Goal: Task Accomplishment & Management: Manage account settings

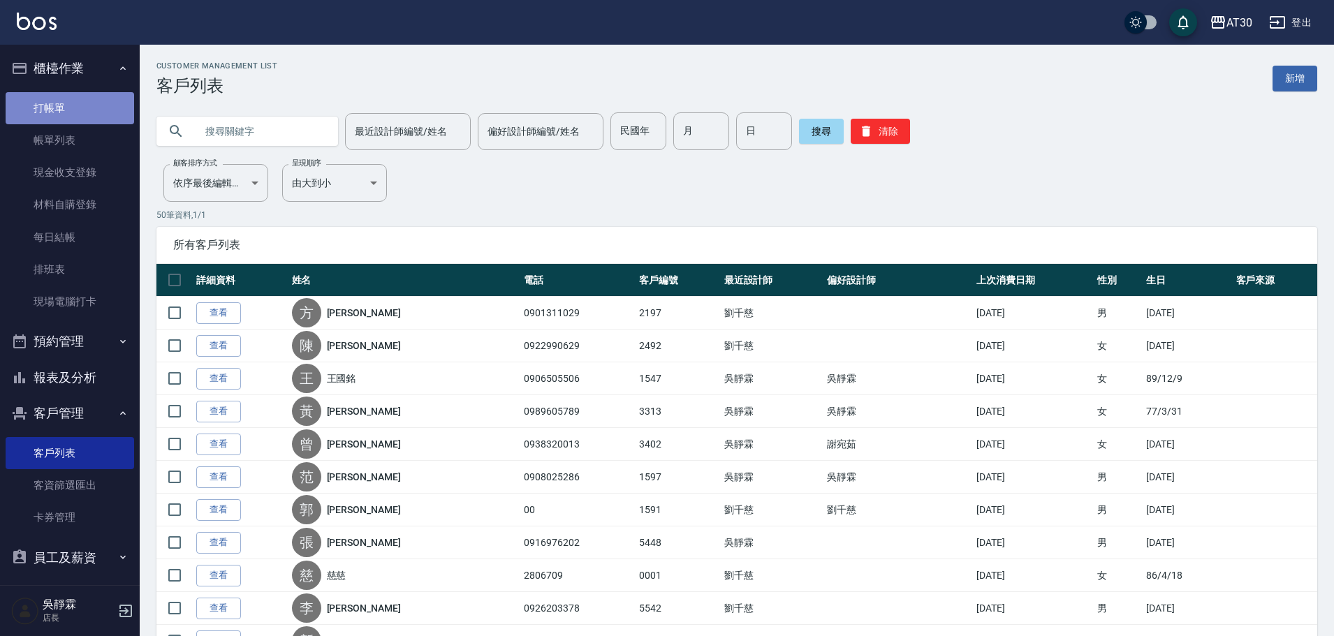
drag, startPoint x: 0, startPoint y: 0, endPoint x: 73, endPoint y: 110, distance: 132.1
click at [73, 110] on link "打帳單" at bounding box center [70, 108] width 129 height 32
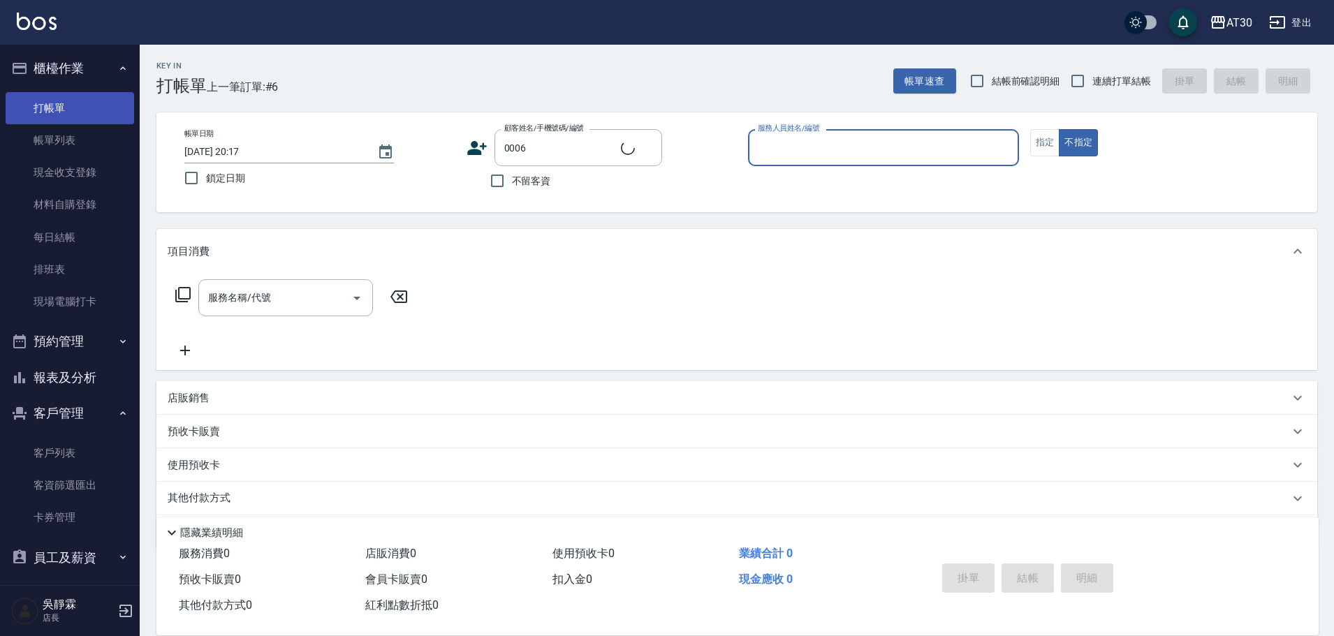
type input "新客人 姓名未設定/0006/null"
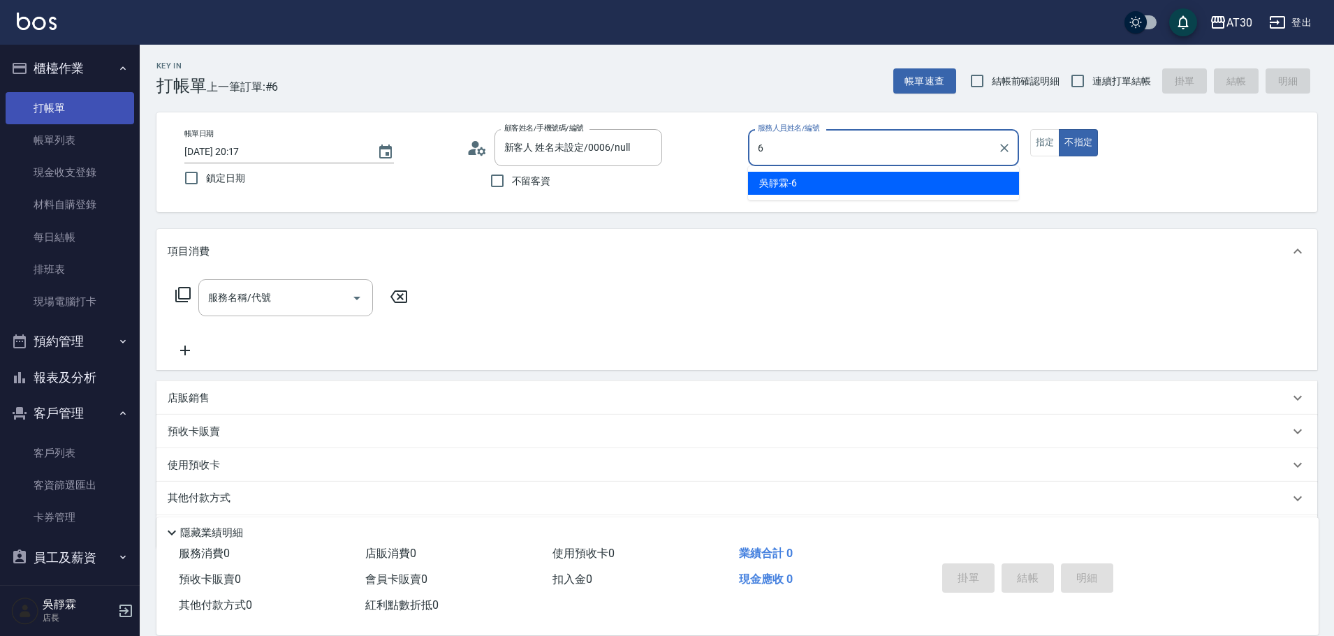
type input "吳靜霖-6"
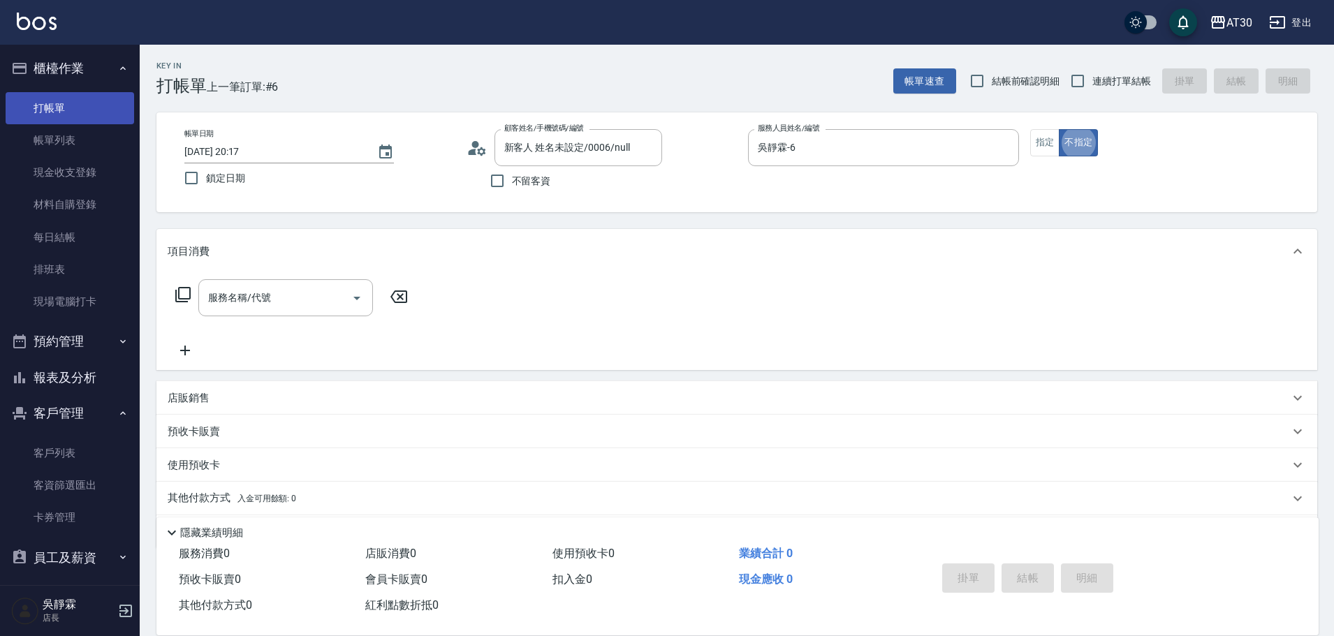
type button "false"
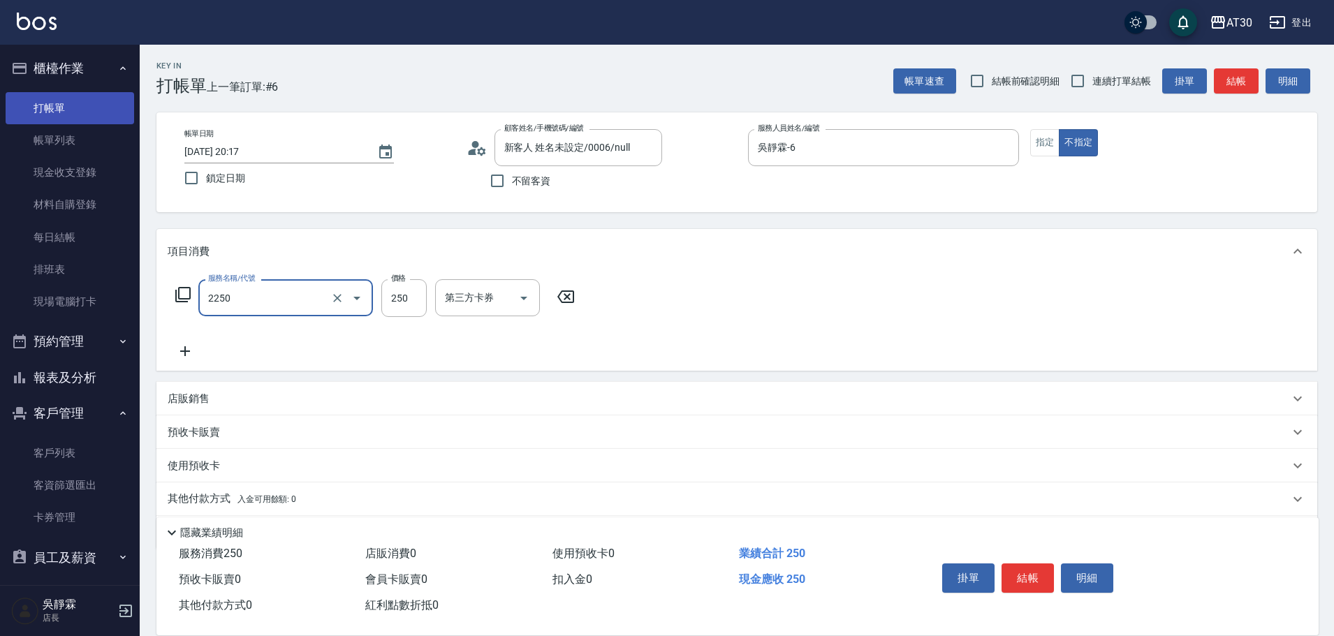
type input "剪髮(2250)"
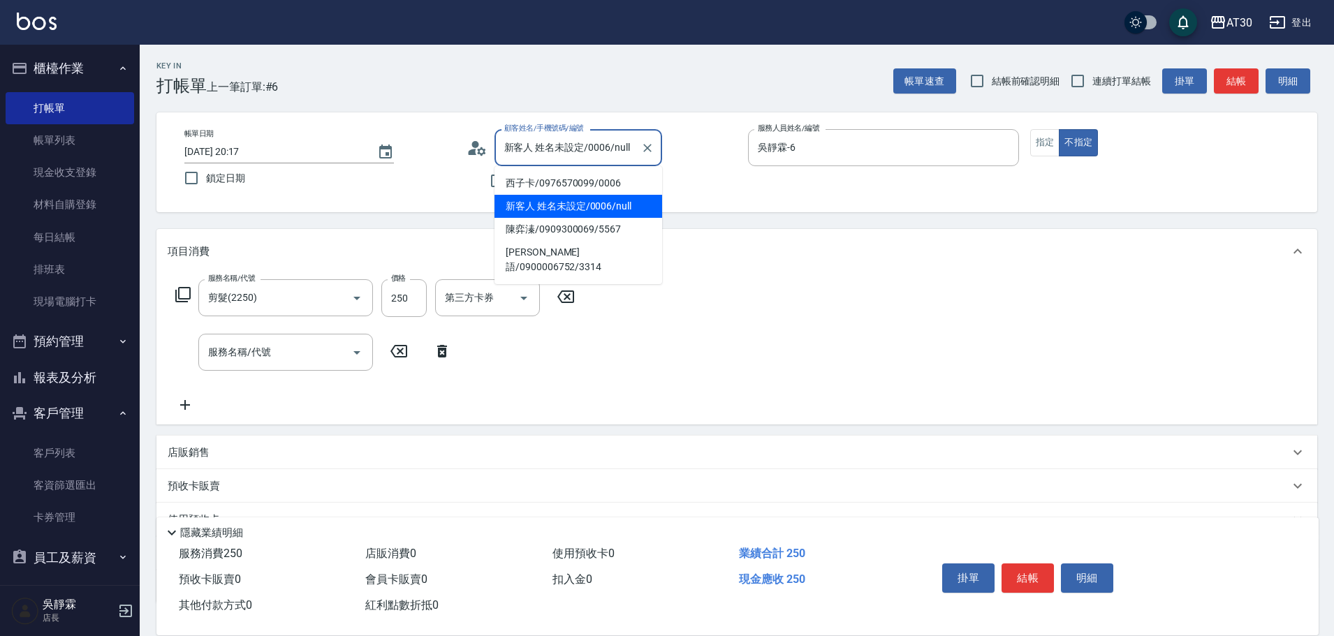
click at [560, 152] on input "新客人 姓名未設定/0006/null" at bounding box center [568, 147] width 134 height 24
click at [566, 179] on li "西子卡/0976570099/0006" at bounding box center [578, 183] width 168 height 23
type input "西子卡/0976570099/0006"
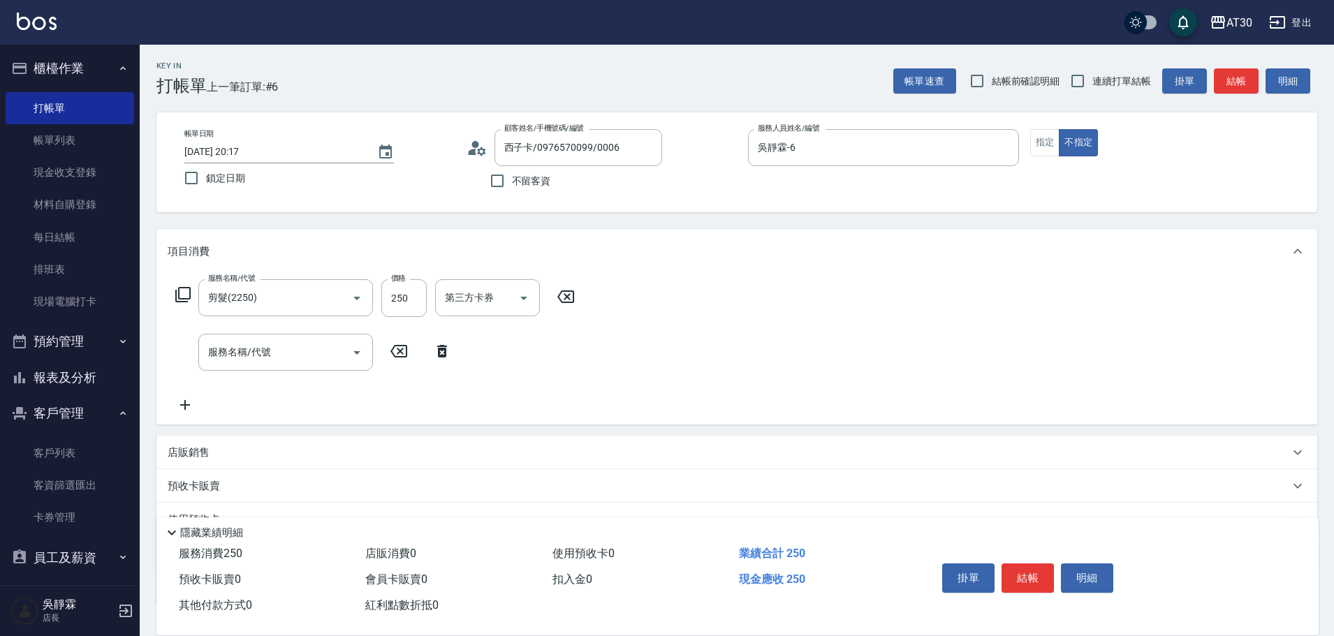
click at [821, 258] on div "項目消費" at bounding box center [729, 251] width 1122 height 15
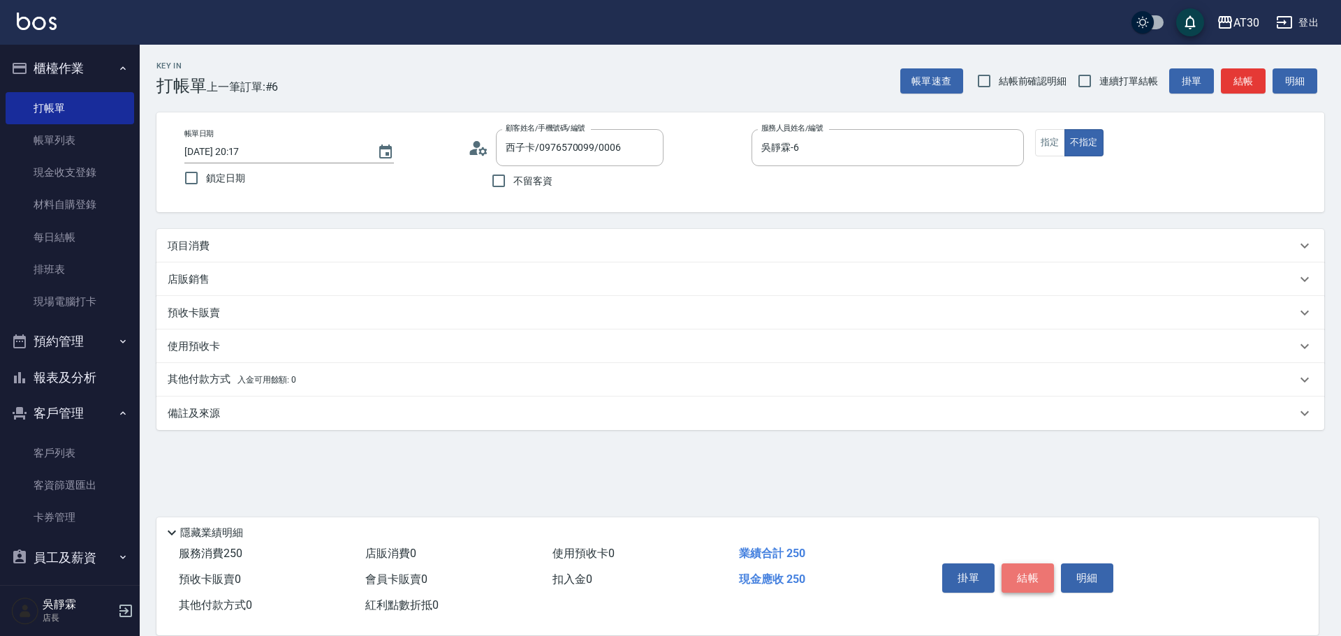
click at [1039, 585] on button "結帳" at bounding box center [1028, 578] width 52 height 29
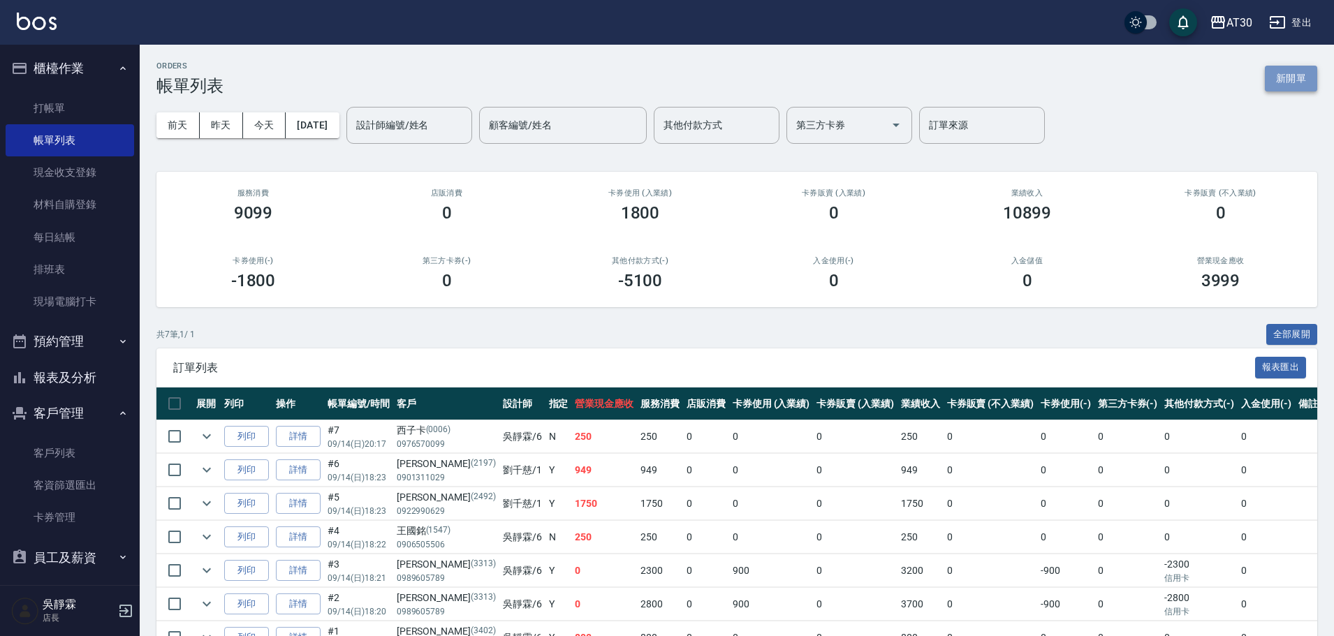
click at [1292, 71] on button "新開單" at bounding box center [1291, 79] width 52 height 26
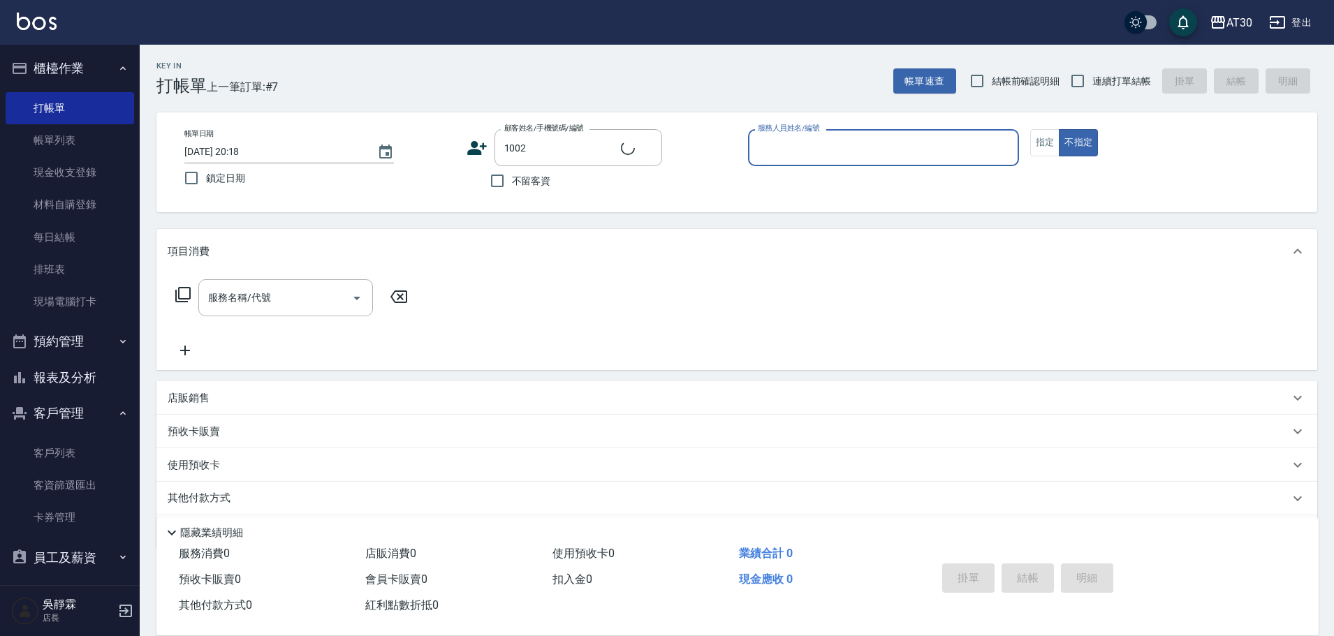
type input "[PERSON_NAME]/0911710862/1002"
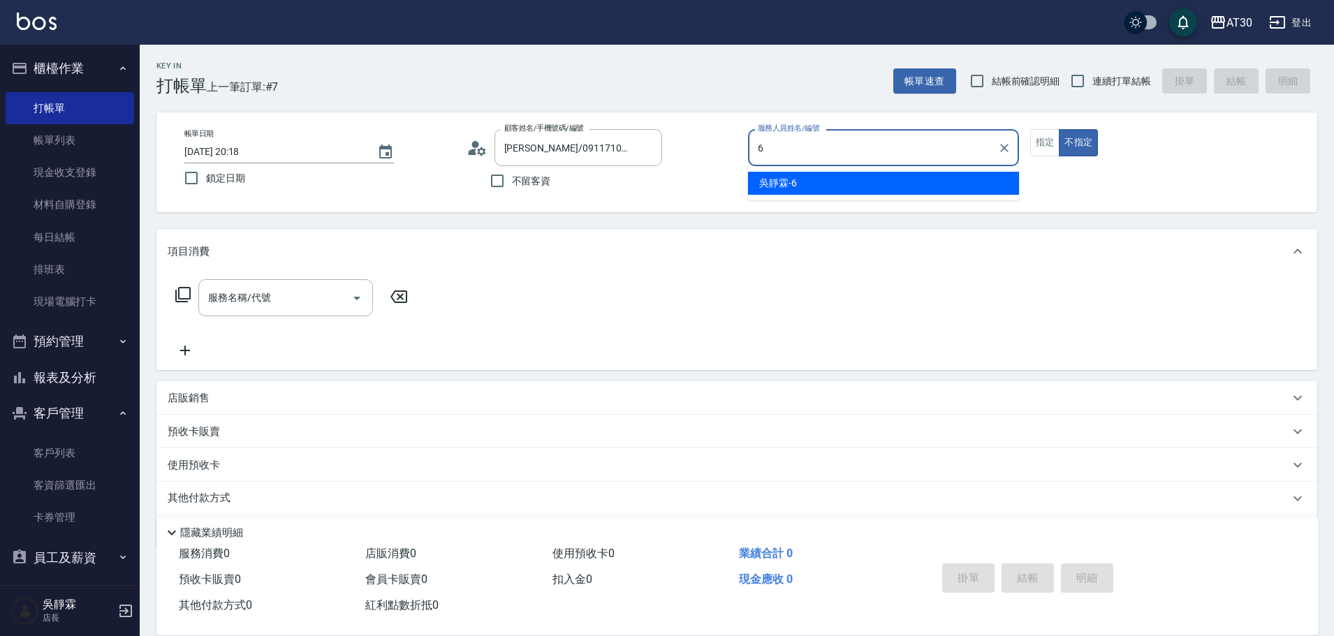
type input "吳靜霖-6"
type button "false"
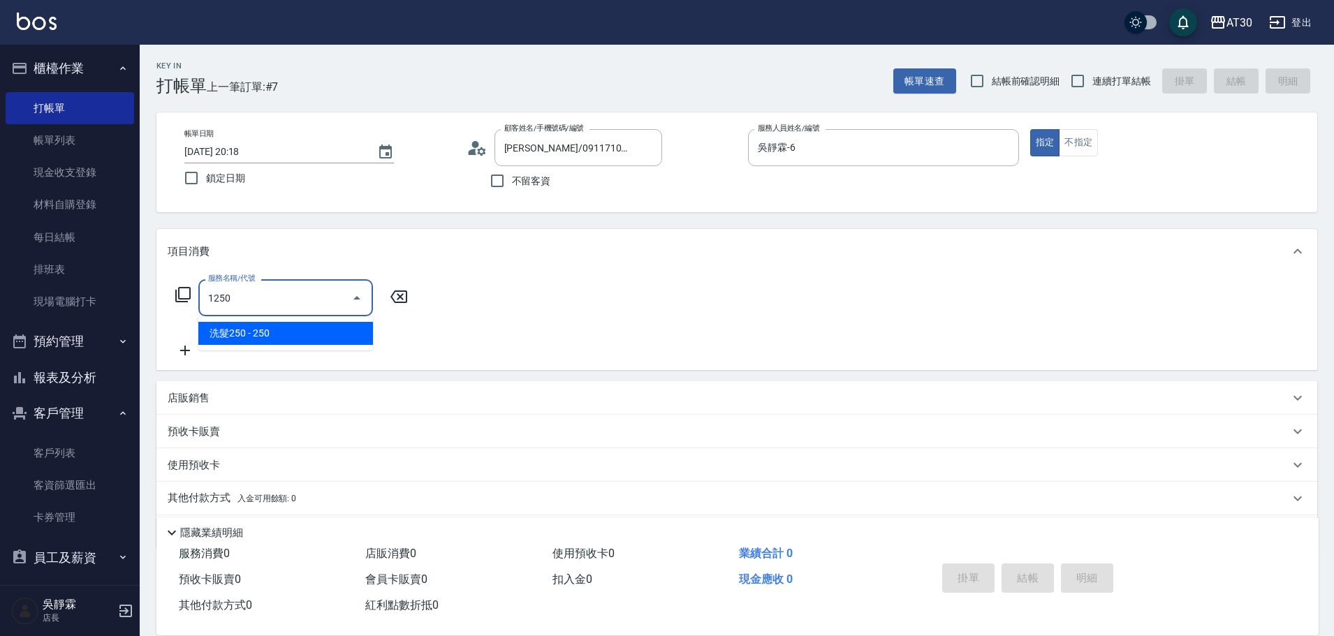
type input "洗髮250(1250)"
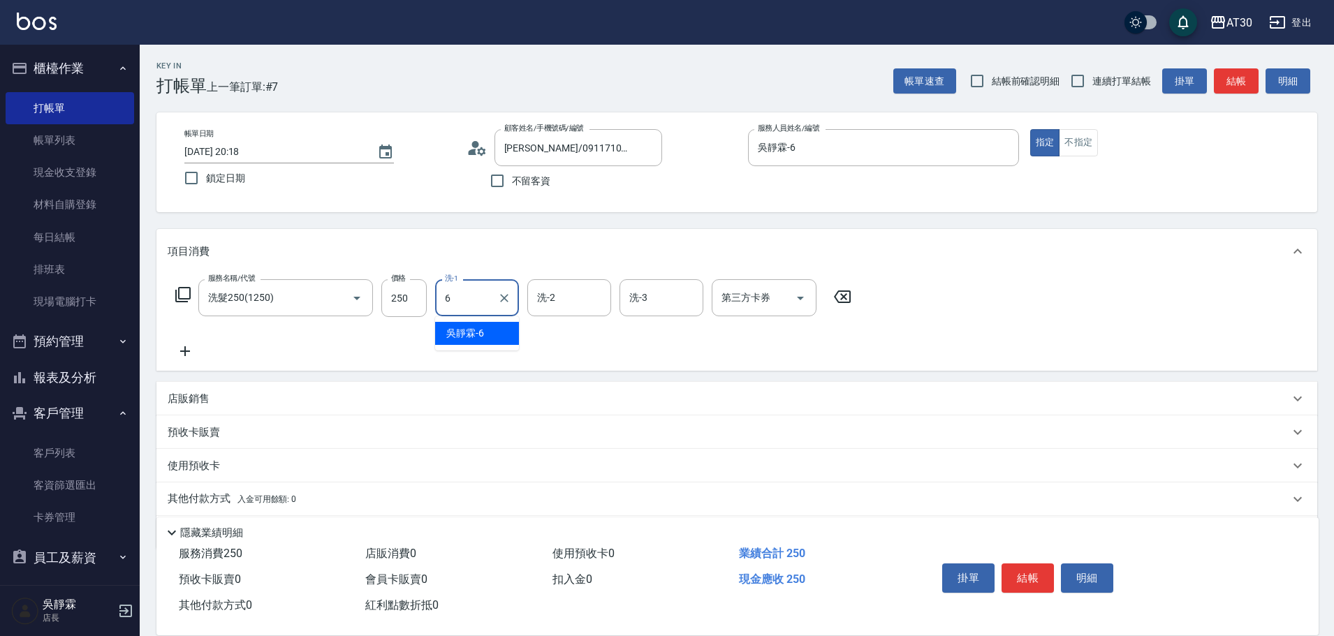
type input "吳靜霖-6"
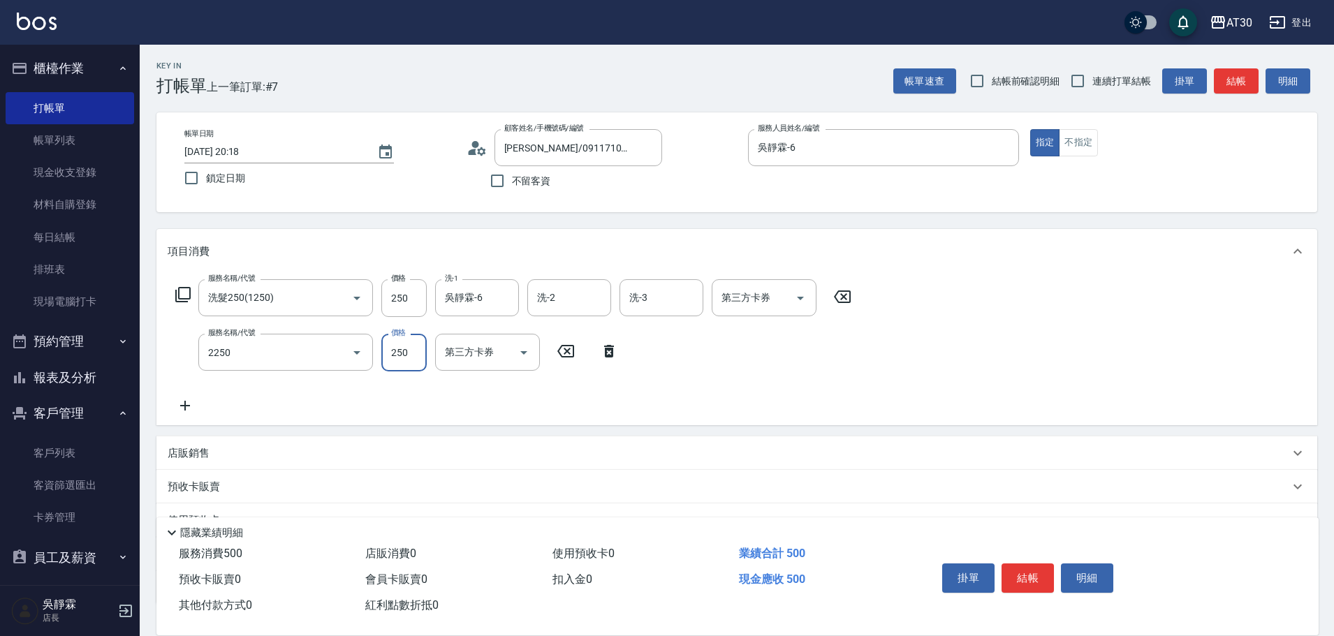
type input "剪髮(2250)"
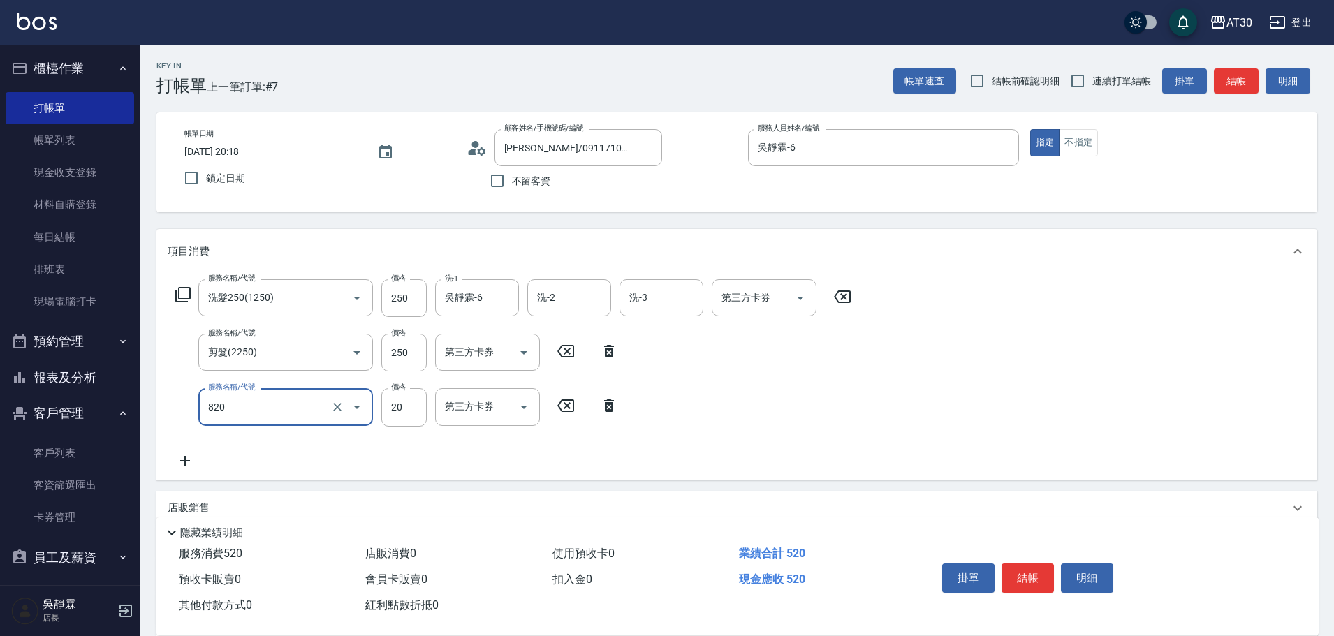
type input "潤絲(820)"
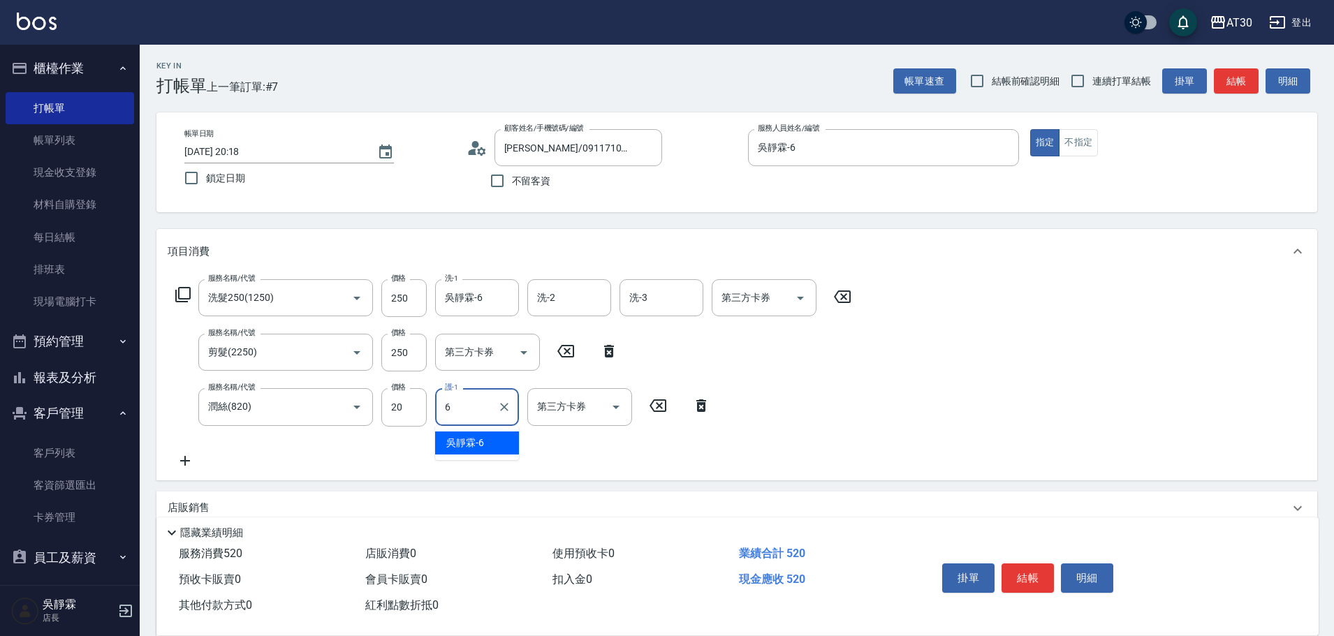
type input "吳靜霖-6"
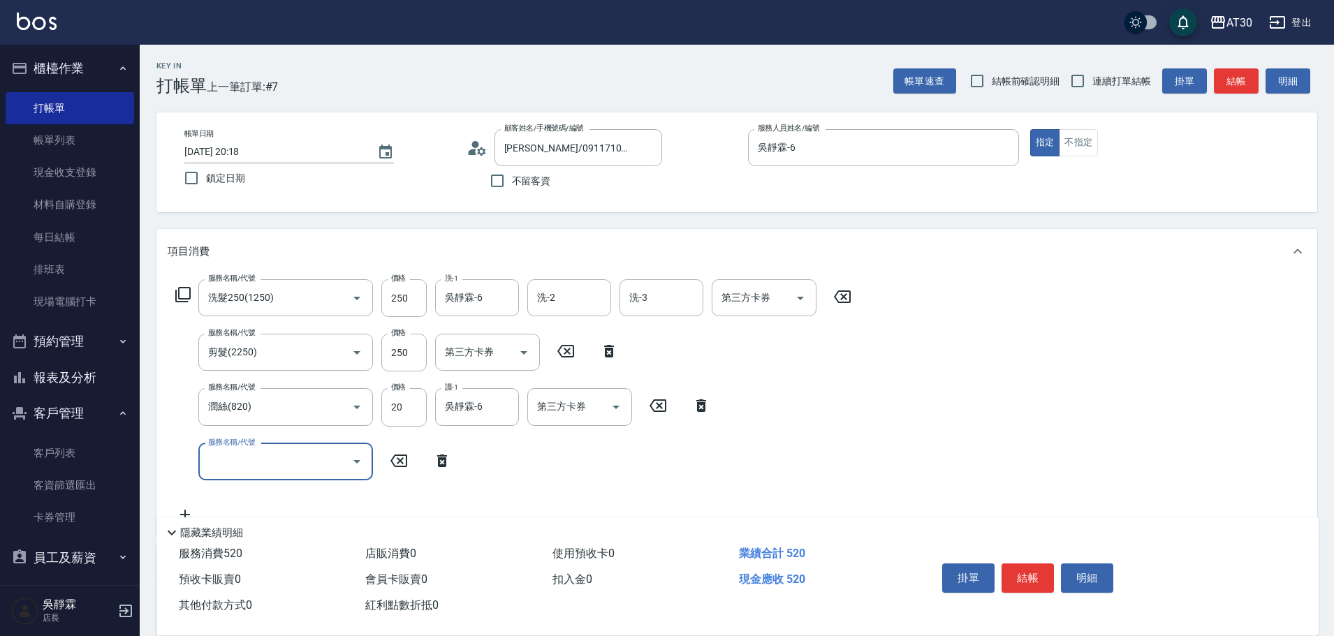
click at [1018, 590] on div "掛單 結帳 明細" at bounding box center [1028, 580] width 182 height 44
click at [1022, 580] on button "結帳" at bounding box center [1028, 578] width 52 height 29
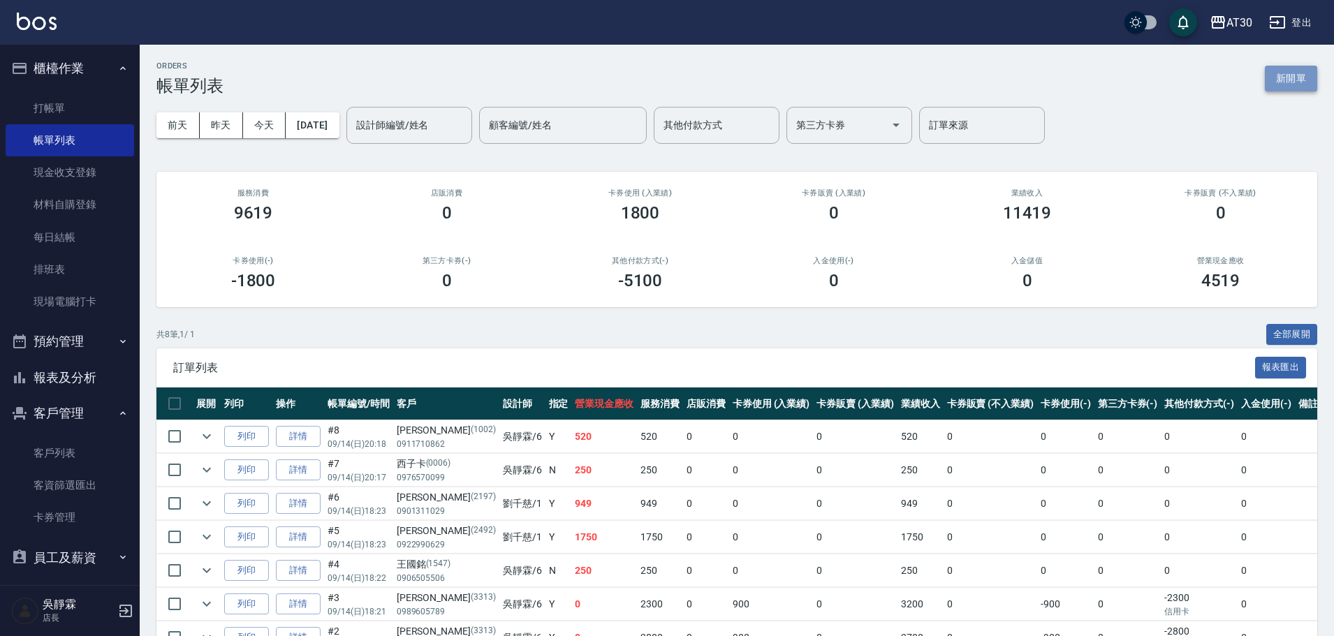
click at [1298, 73] on button "新開單" at bounding box center [1291, 79] width 52 height 26
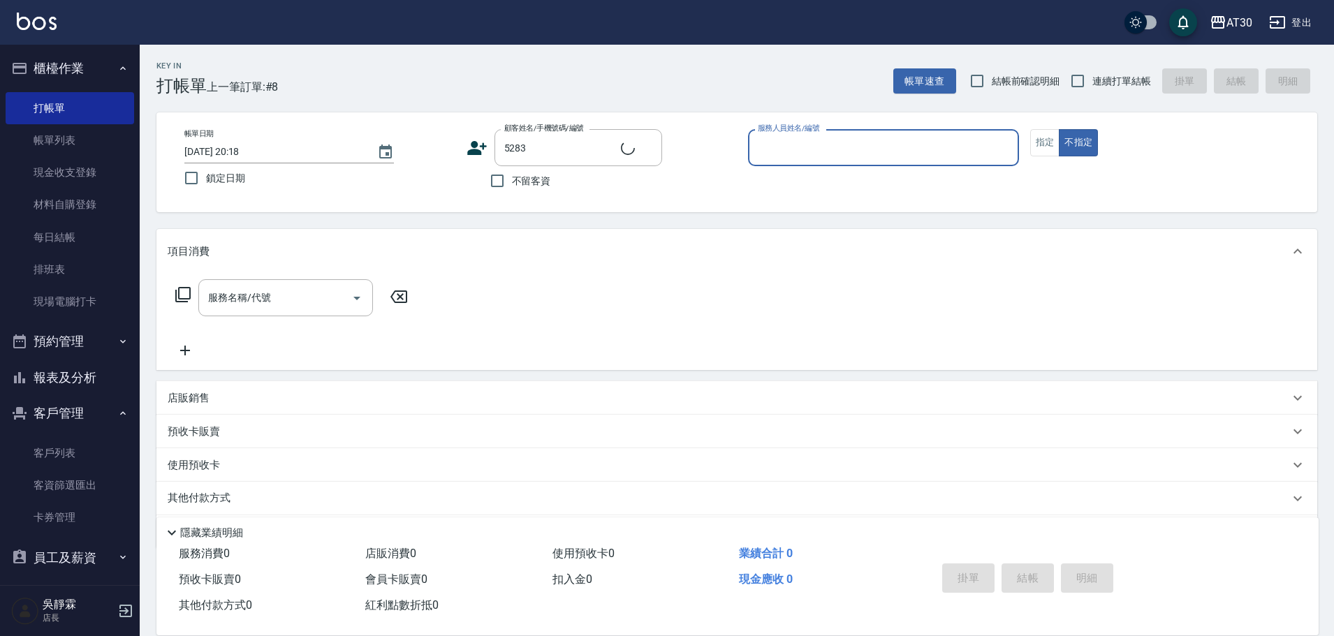
type input "[PERSON_NAME]/0972503780/5283"
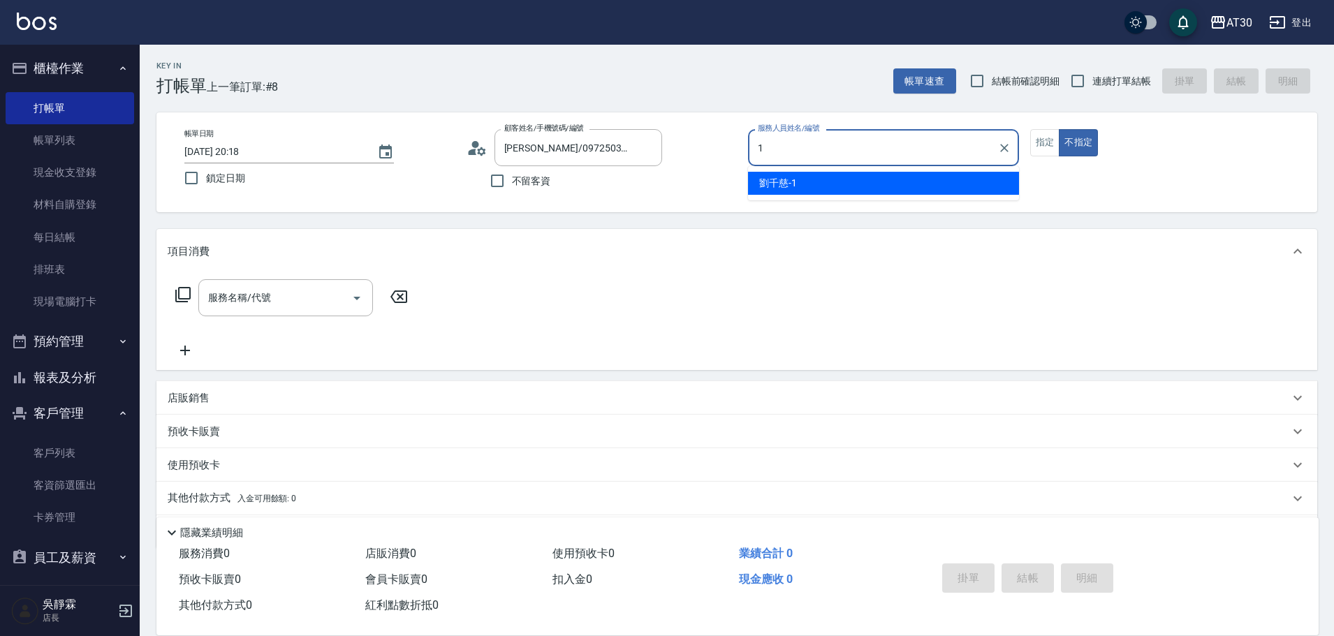
type input "[PERSON_NAME]1"
type button "false"
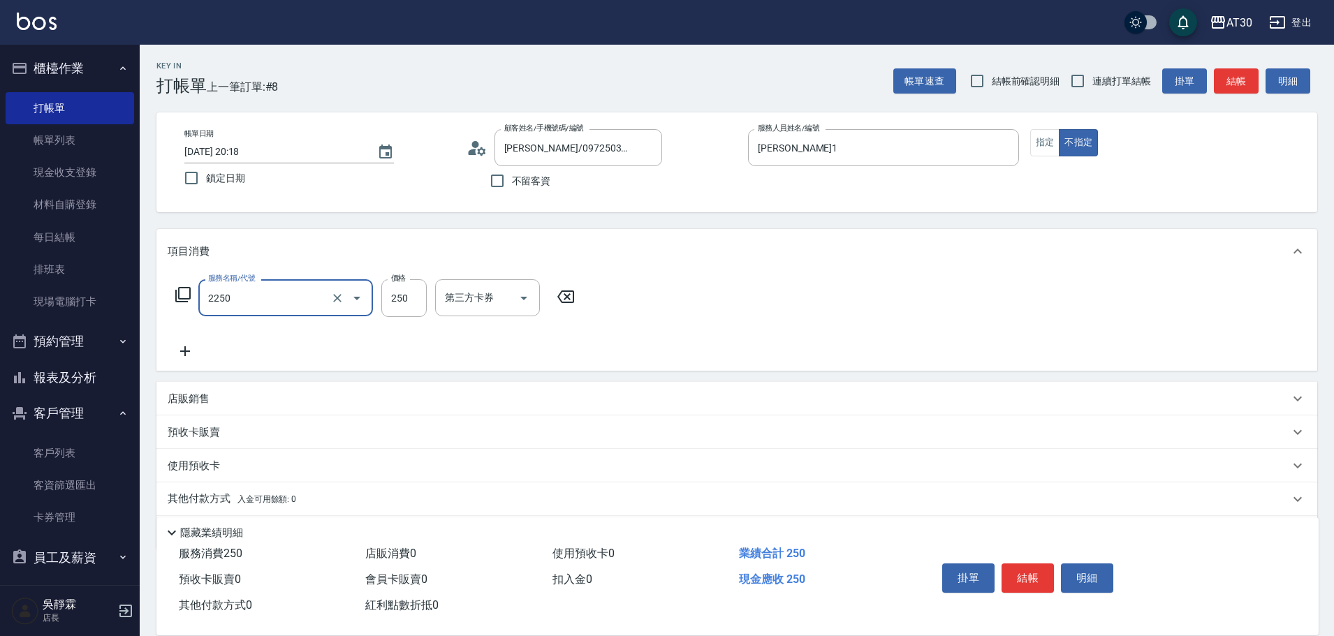
type input "剪髮(2250)"
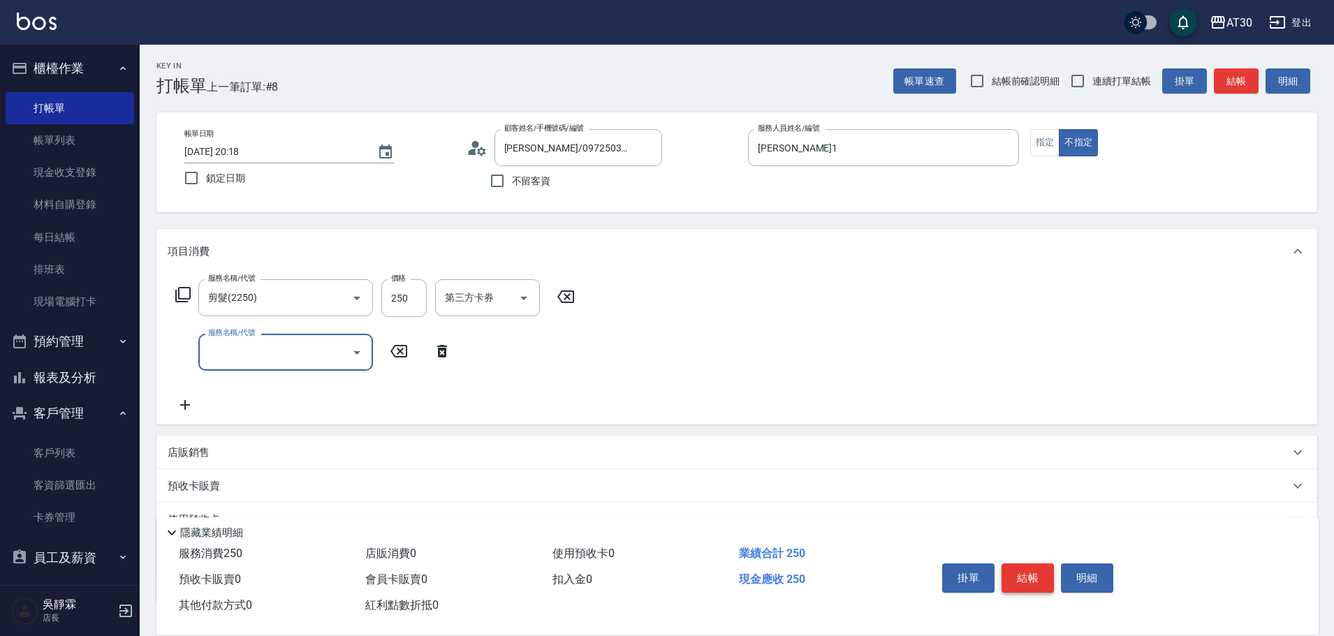
click at [1041, 570] on button "結帳" at bounding box center [1028, 578] width 52 height 29
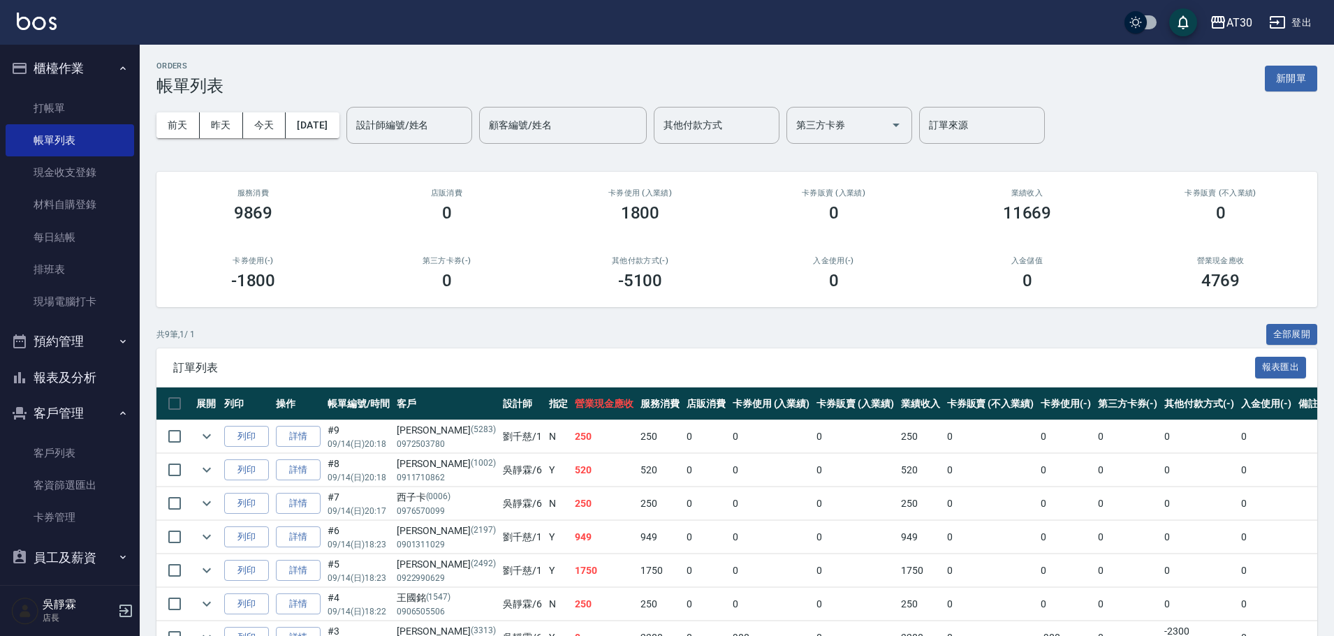
click at [1295, 60] on div "ORDERS 帳單列表 新開單 [DATE] [DATE] [DATE] [DATE] 設計師編號/姓名 設計師編號/姓名 顧客編號/姓名 顧客編號/姓名 其…" at bounding box center [737, 411] width 1194 height 732
click at [1297, 75] on button "新開單" at bounding box center [1291, 79] width 52 height 26
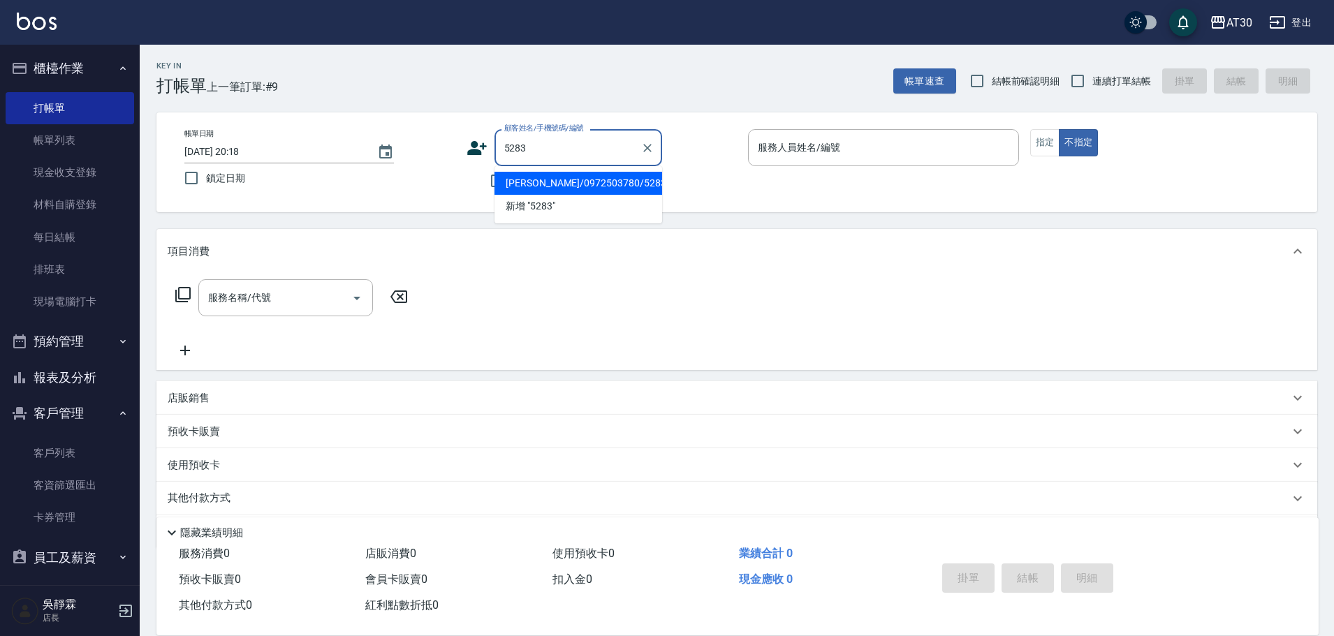
type input "[PERSON_NAME]/0972503780/5283"
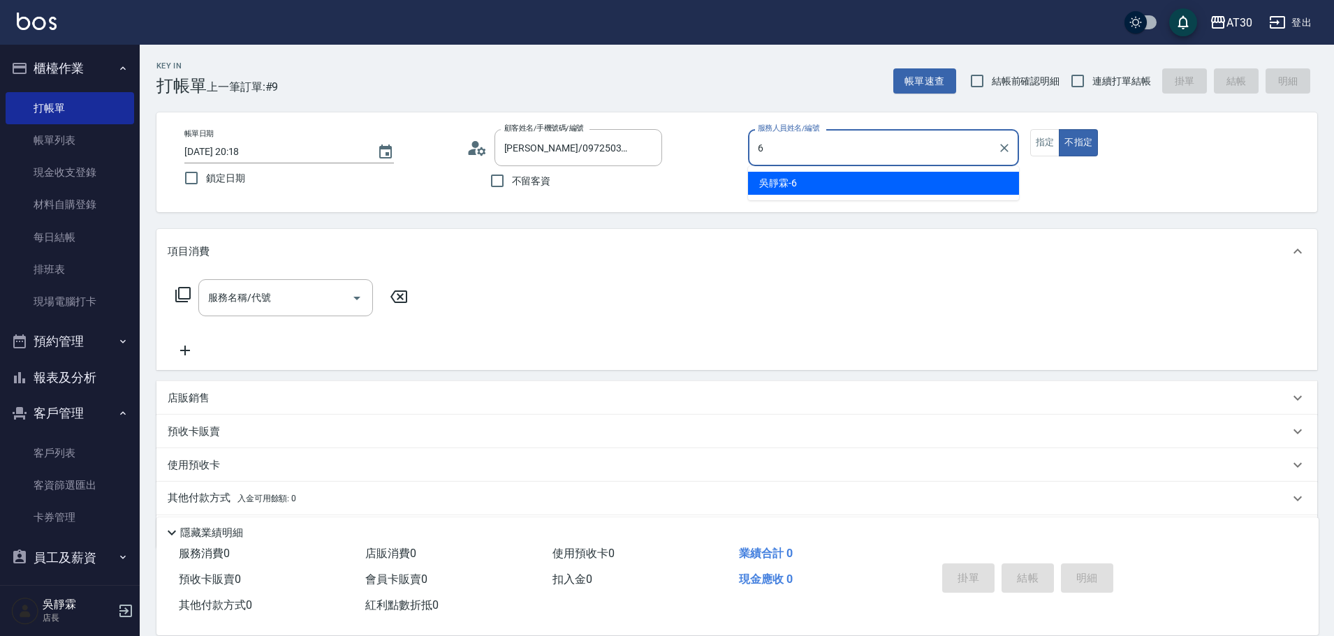
type input "吳靜霖-6"
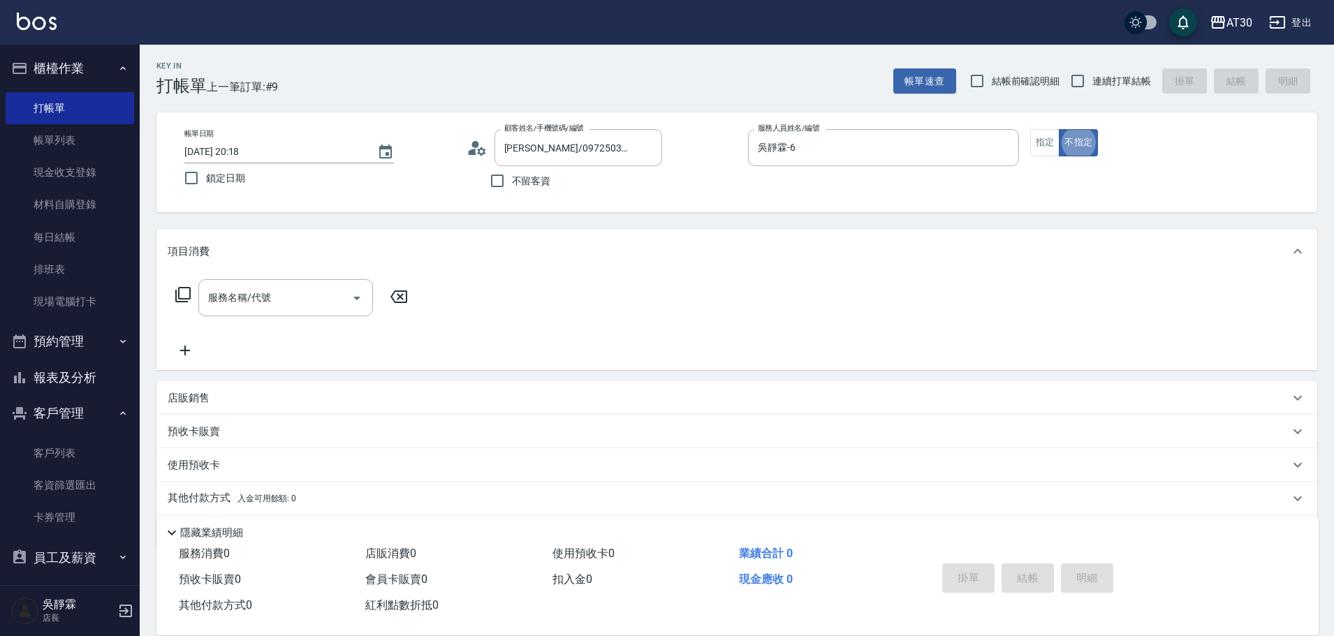
type button "false"
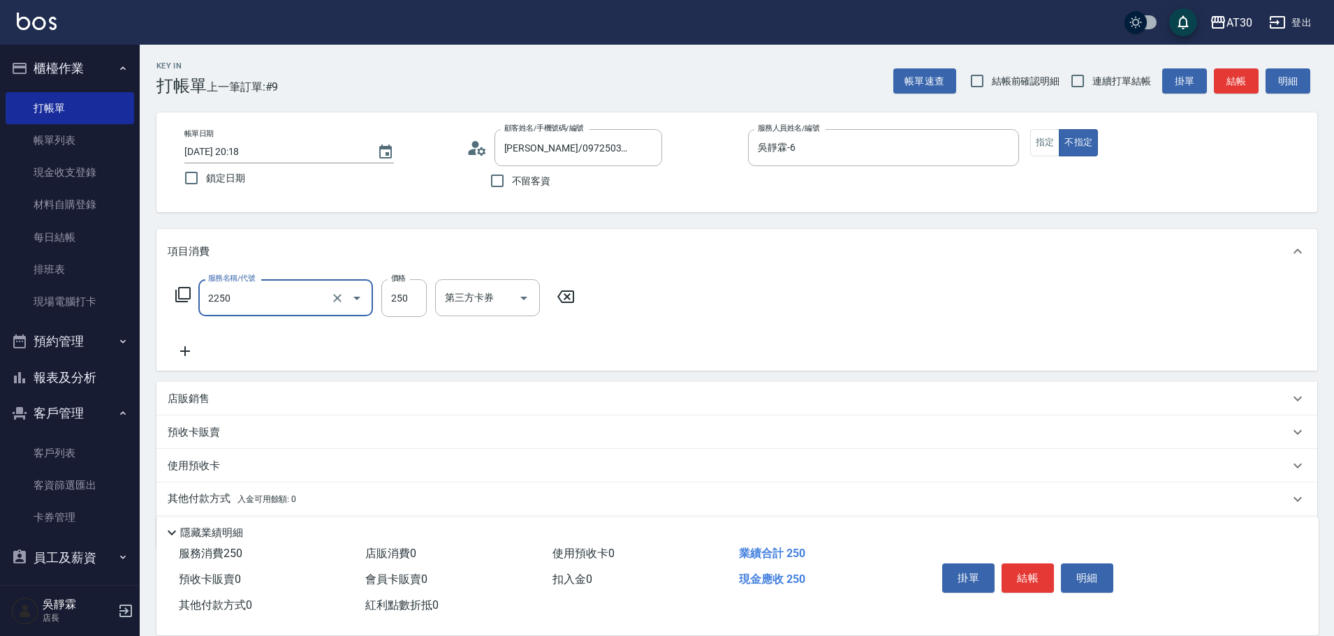
type input "剪髮(2250)"
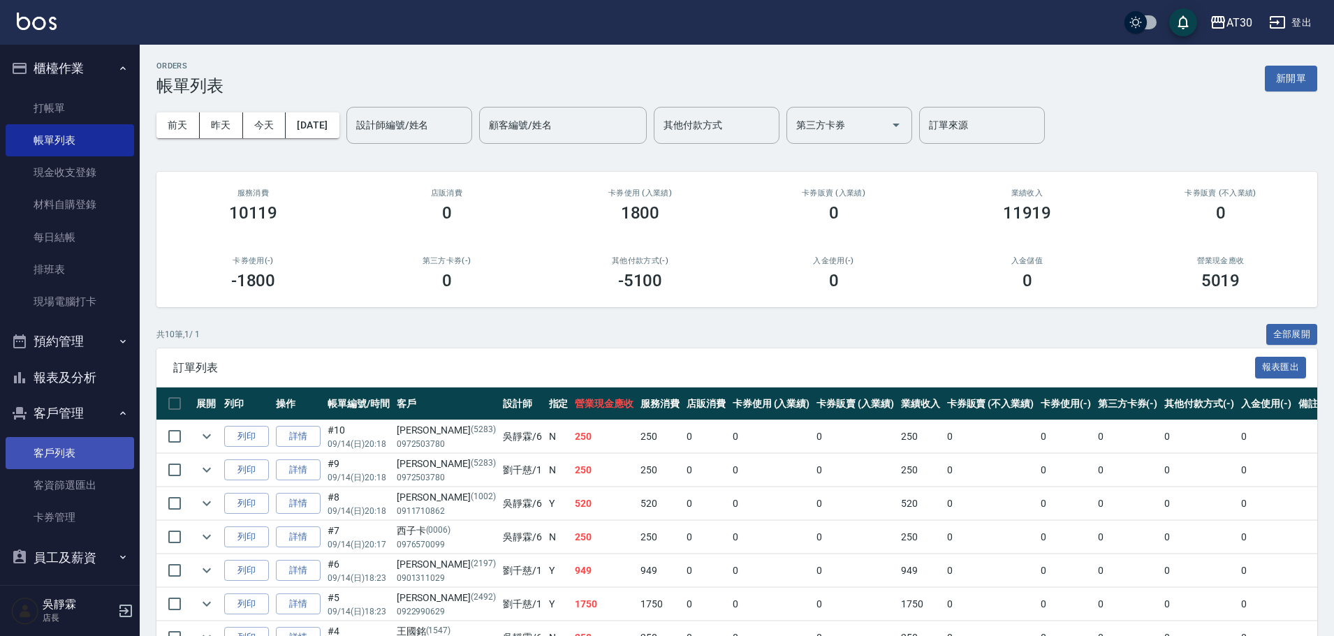
click at [60, 457] on link "客戶列表" at bounding box center [70, 453] width 129 height 32
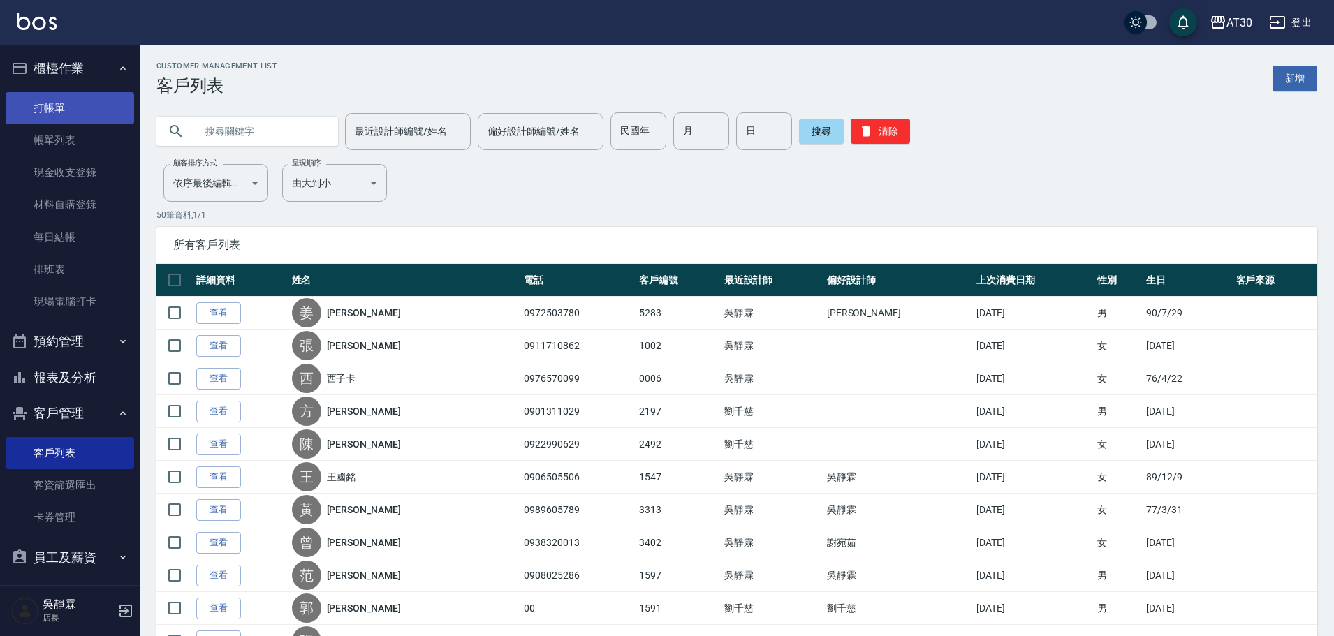
click at [48, 108] on link "打帳單" at bounding box center [70, 108] width 129 height 32
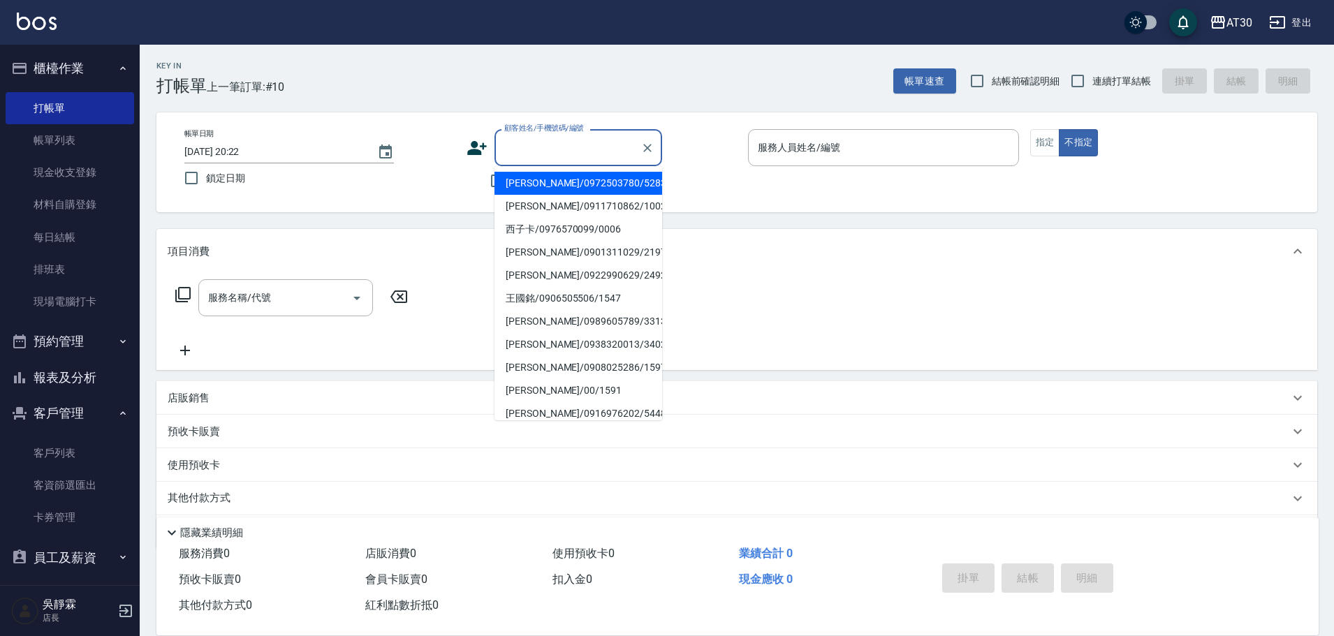
click at [549, 147] on input "顧客姓名/手機號碼/編號" at bounding box center [568, 147] width 134 height 24
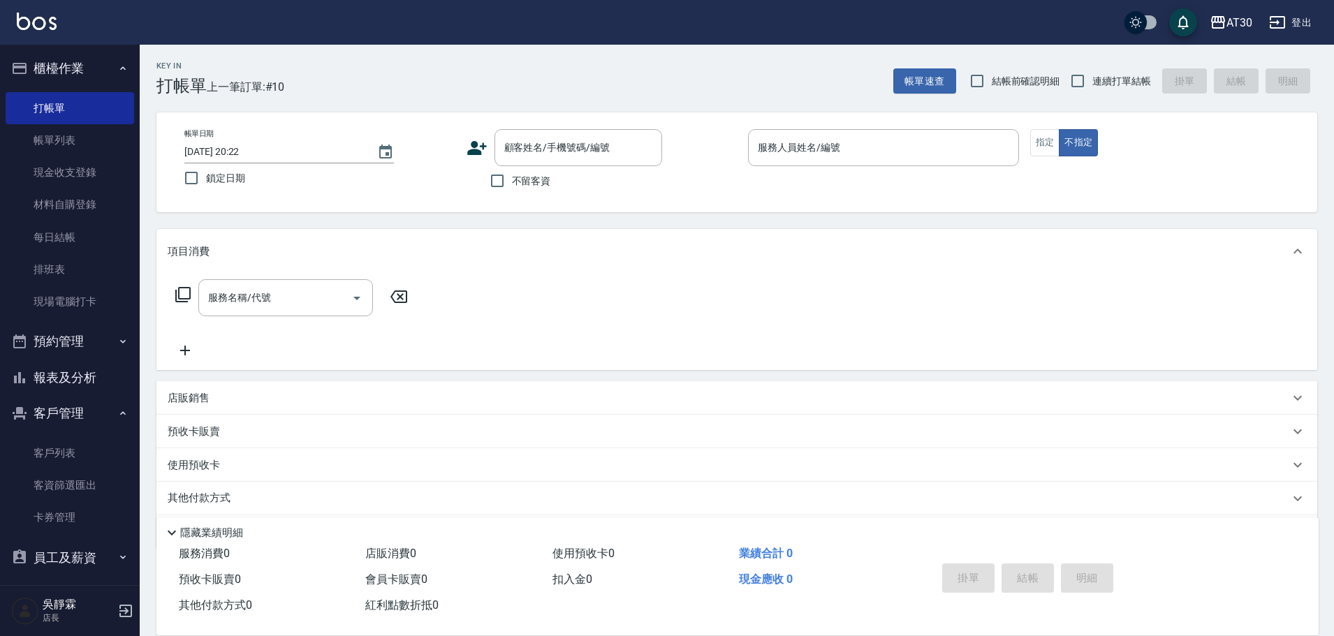
click at [479, 147] on icon at bounding box center [477, 148] width 21 height 21
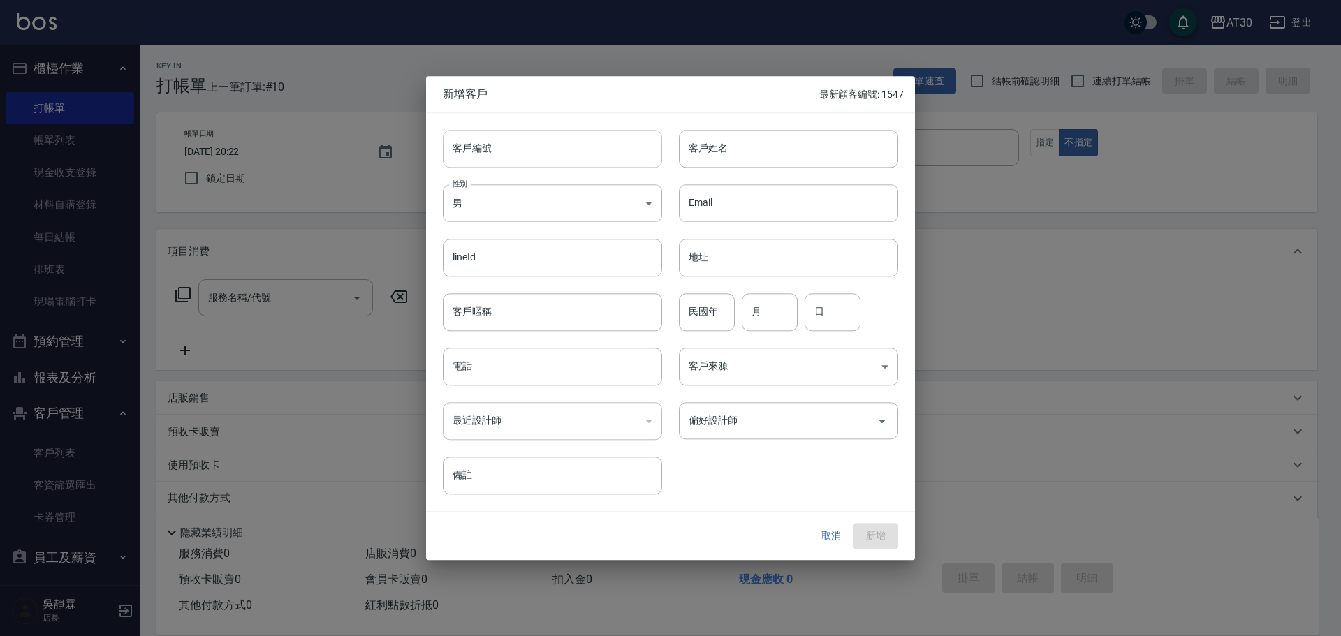
click at [508, 147] on input "客戶編號" at bounding box center [552, 149] width 219 height 38
type input "1533"
type input "國"
type input "過"
type input "果"
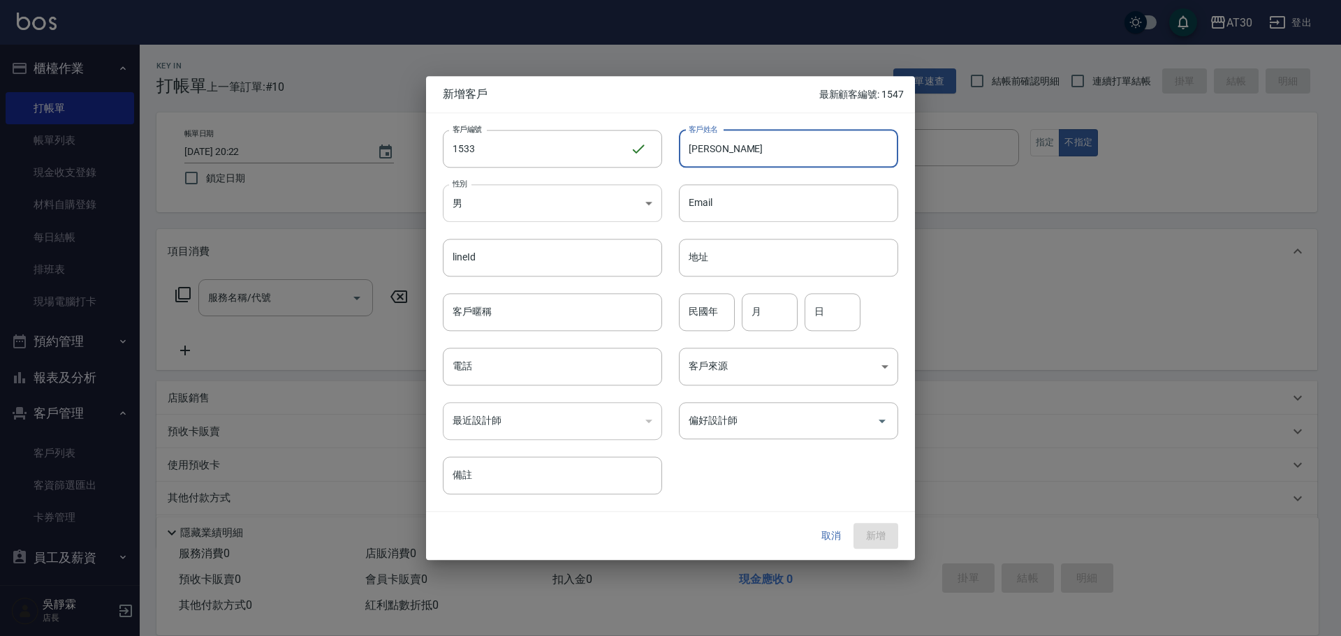
type input "[PERSON_NAME]"
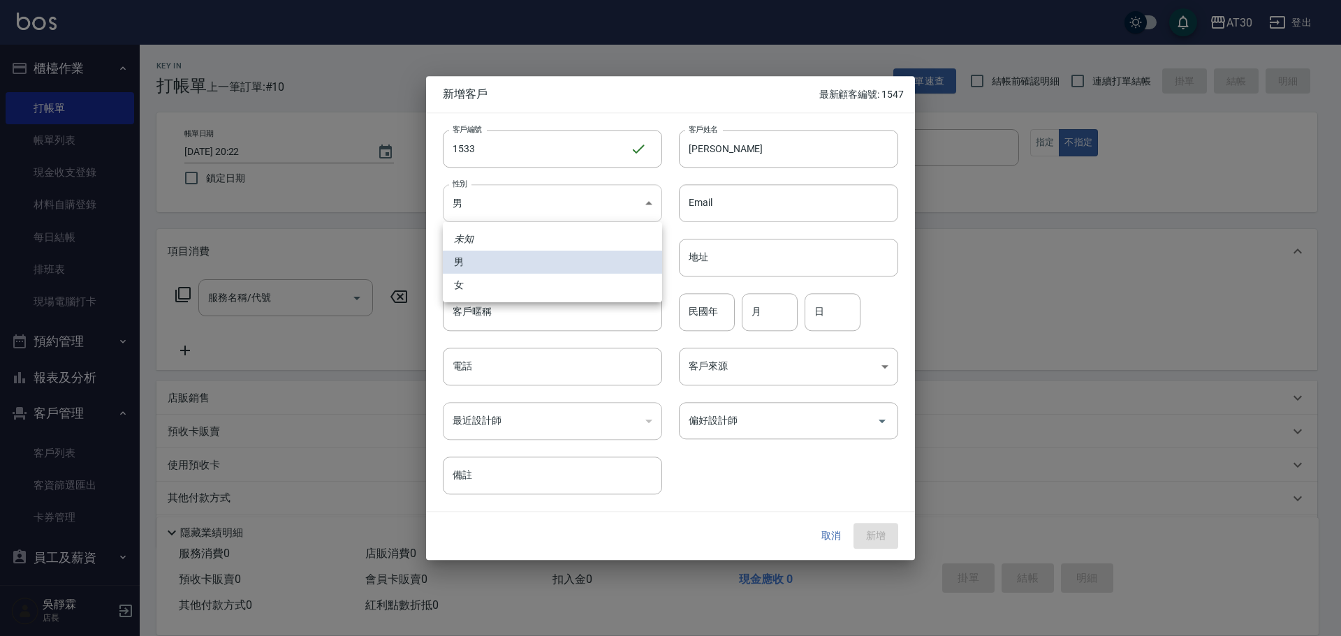
click at [503, 198] on body "AT30 登出 櫃檯作業 打帳單 帳單列表 現金收支登錄 材料自購登錄 每日結帳 排班表 現場電腦打卡 預約管理 預約管理 單日預約紀錄 單週預約紀錄 報表及…" at bounding box center [670, 341] width 1341 height 683
click at [482, 287] on li "女" at bounding box center [552, 285] width 219 height 23
type input "[DEMOGRAPHIC_DATA]"
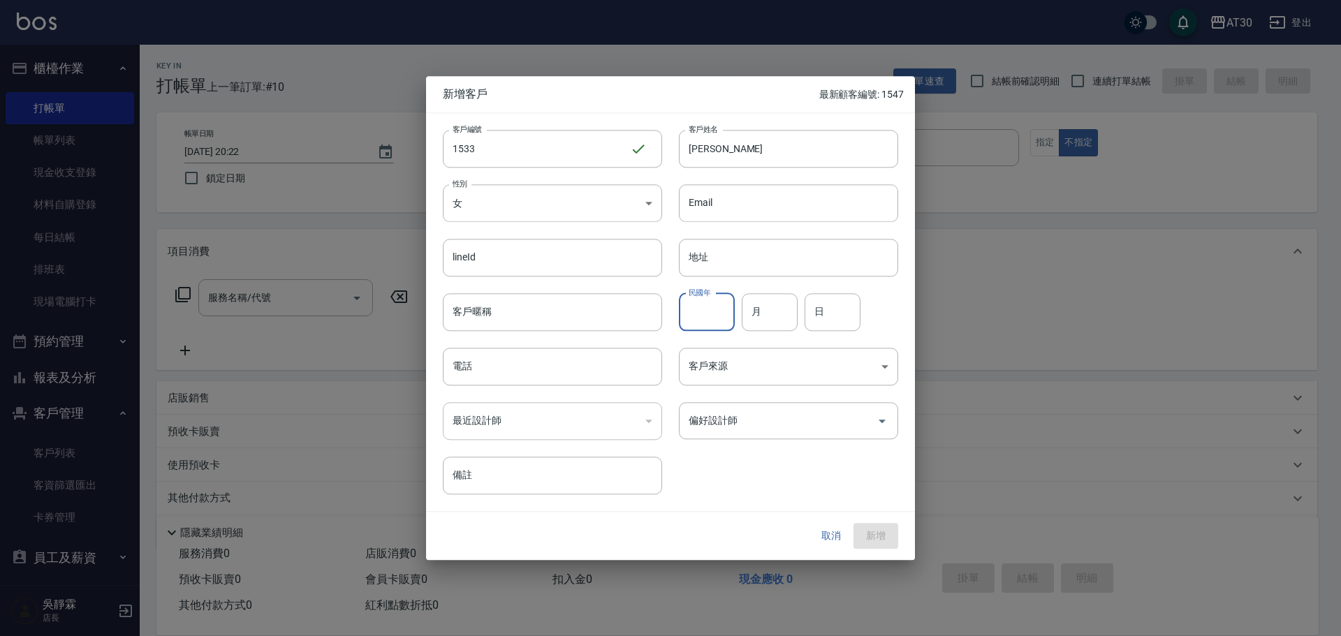
click at [714, 316] on input "民國年" at bounding box center [707, 312] width 56 height 38
type input "69"
type input "09"
type input "06"
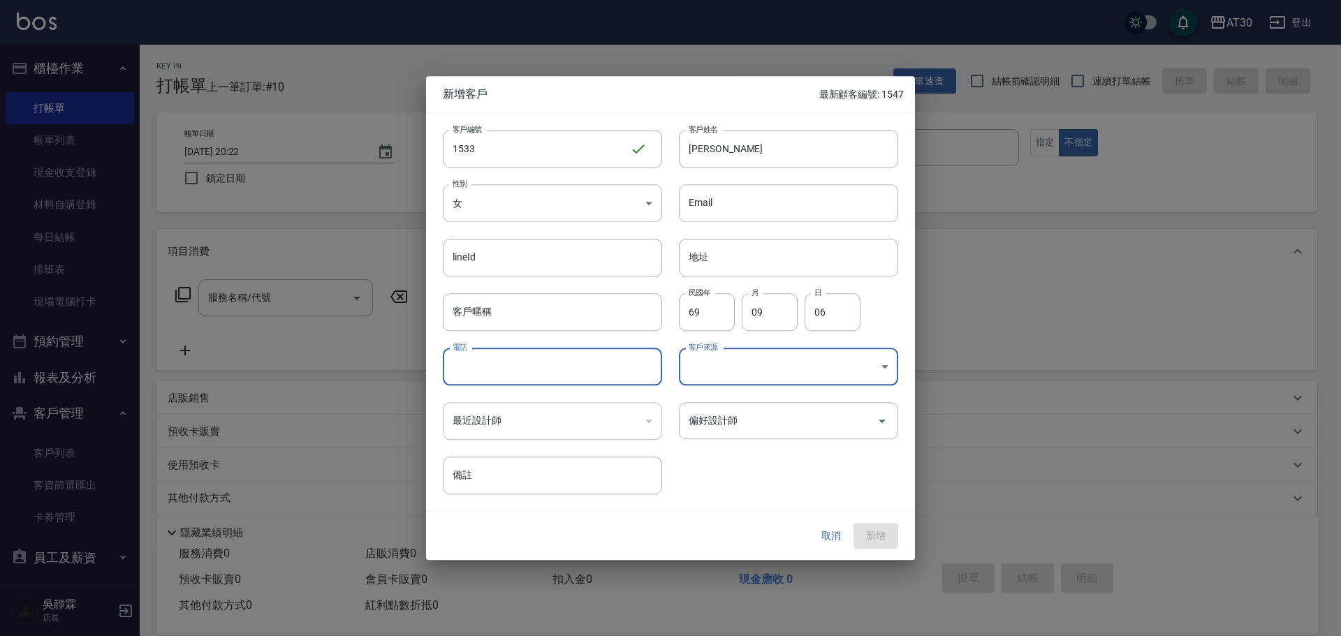
click at [490, 367] on input "電話" at bounding box center [552, 367] width 219 height 38
type input "0913785530"
click at [776, 420] on input "偏好設計師" at bounding box center [778, 421] width 186 height 24
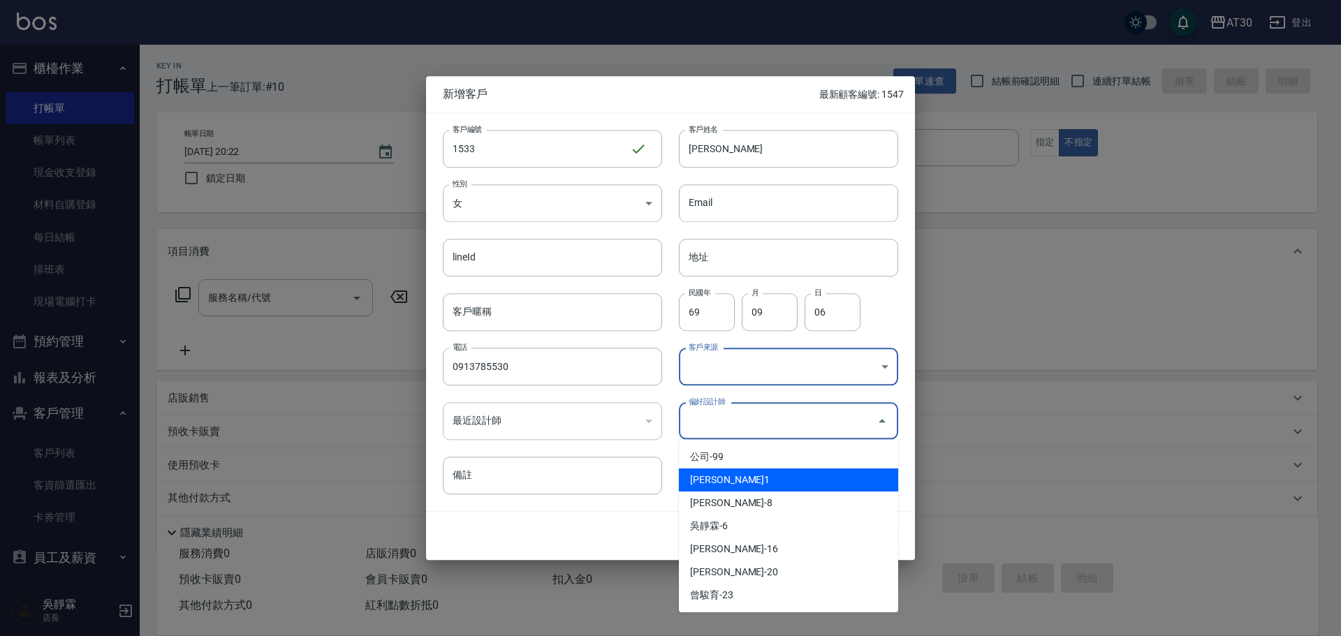
click at [721, 483] on li "[PERSON_NAME]1" at bounding box center [788, 480] width 219 height 23
type input "劉千慈"
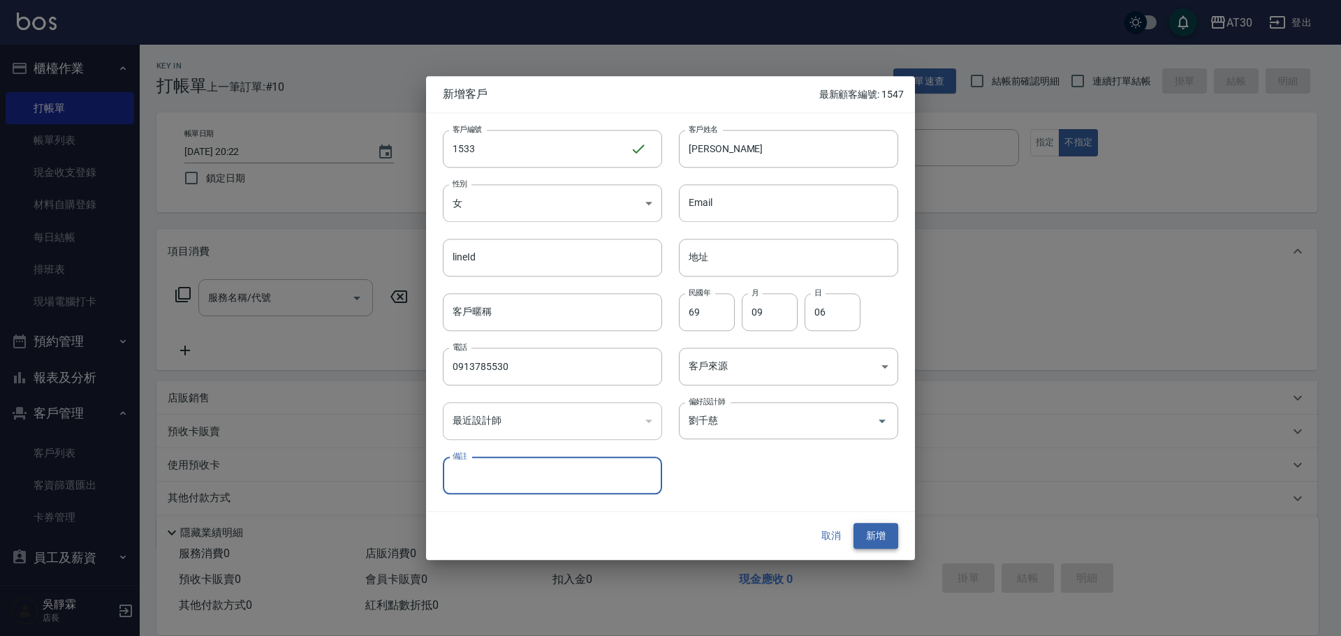
click at [886, 530] on button "新增" at bounding box center [875, 537] width 45 height 26
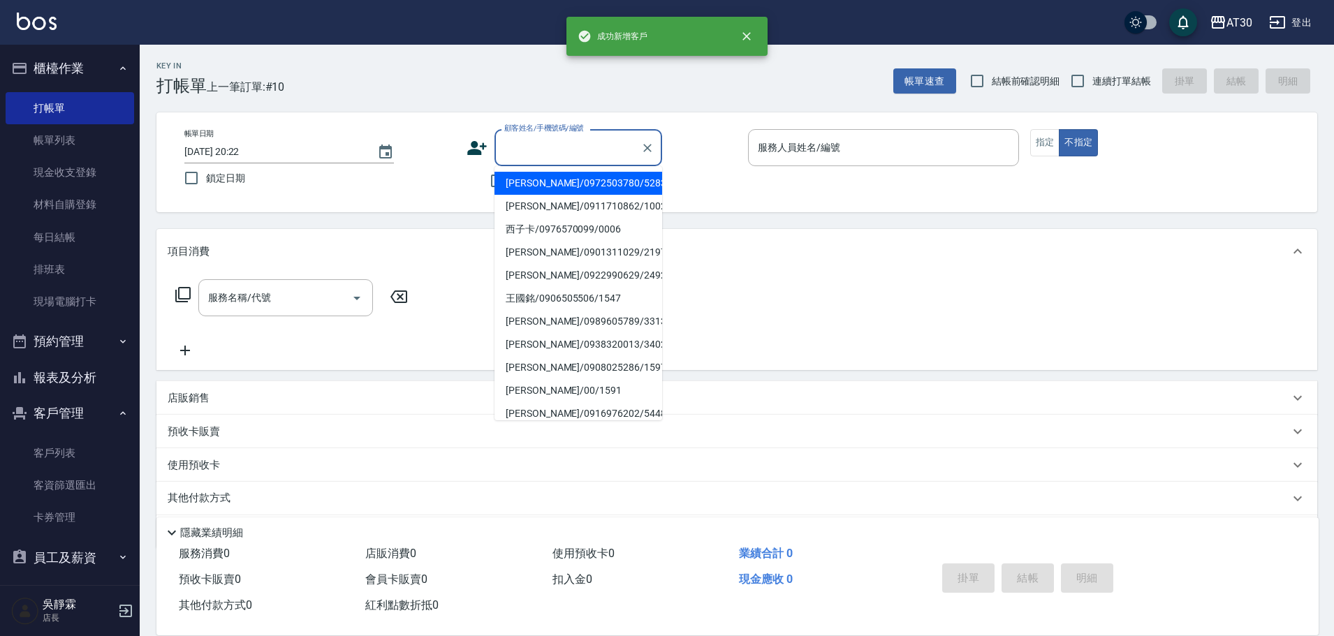
click at [579, 150] on input "顧客姓名/手機號碼/編號" at bounding box center [568, 147] width 134 height 24
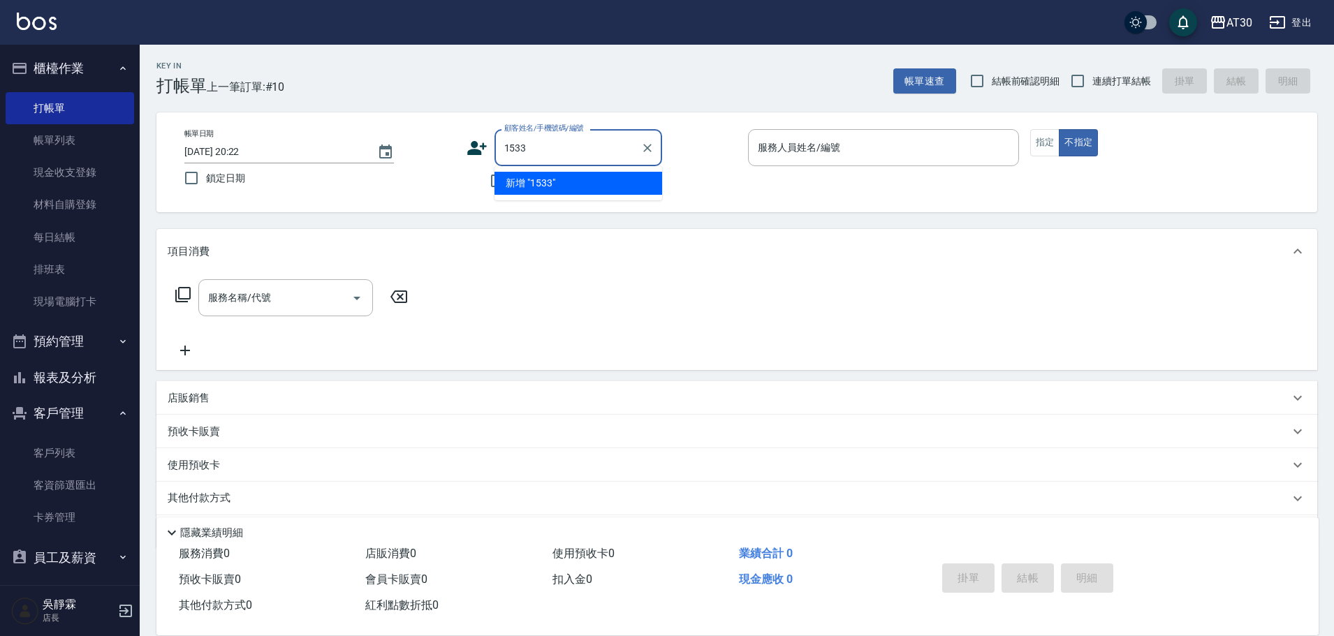
type input "1533"
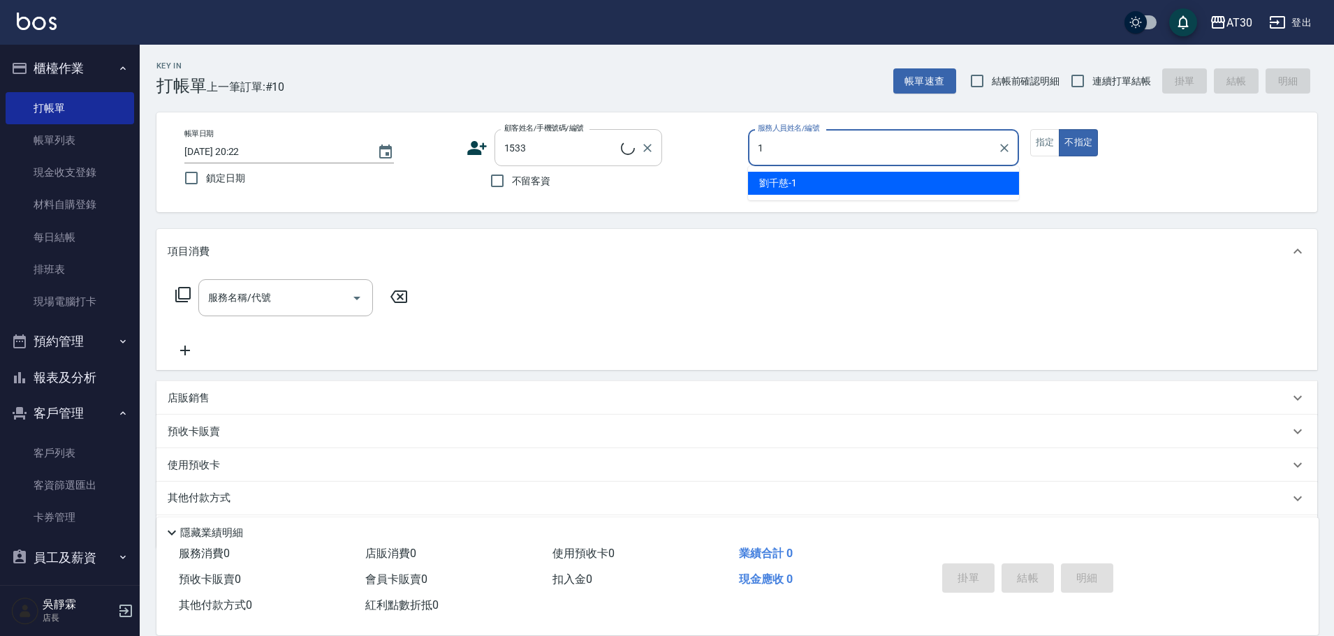
type input "1"
type input "[PERSON_NAME]/0913785530/1533"
type input "[PERSON_NAME]1"
type button "false"
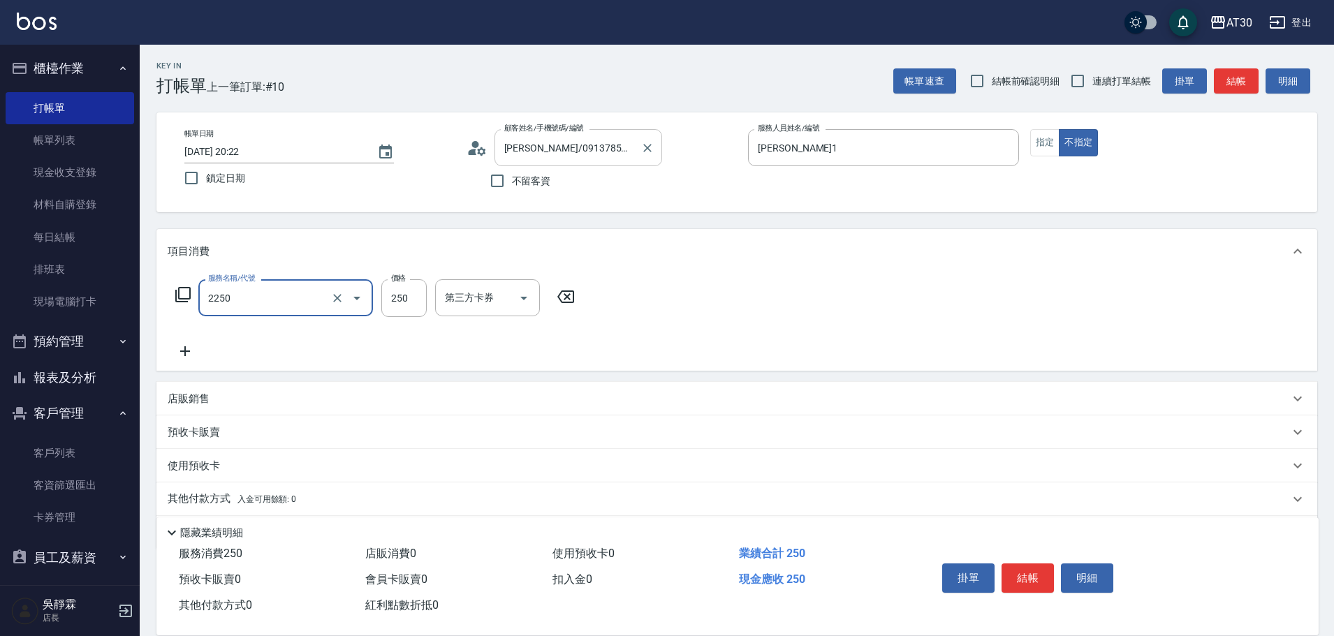
type input "剪髮(2250)"
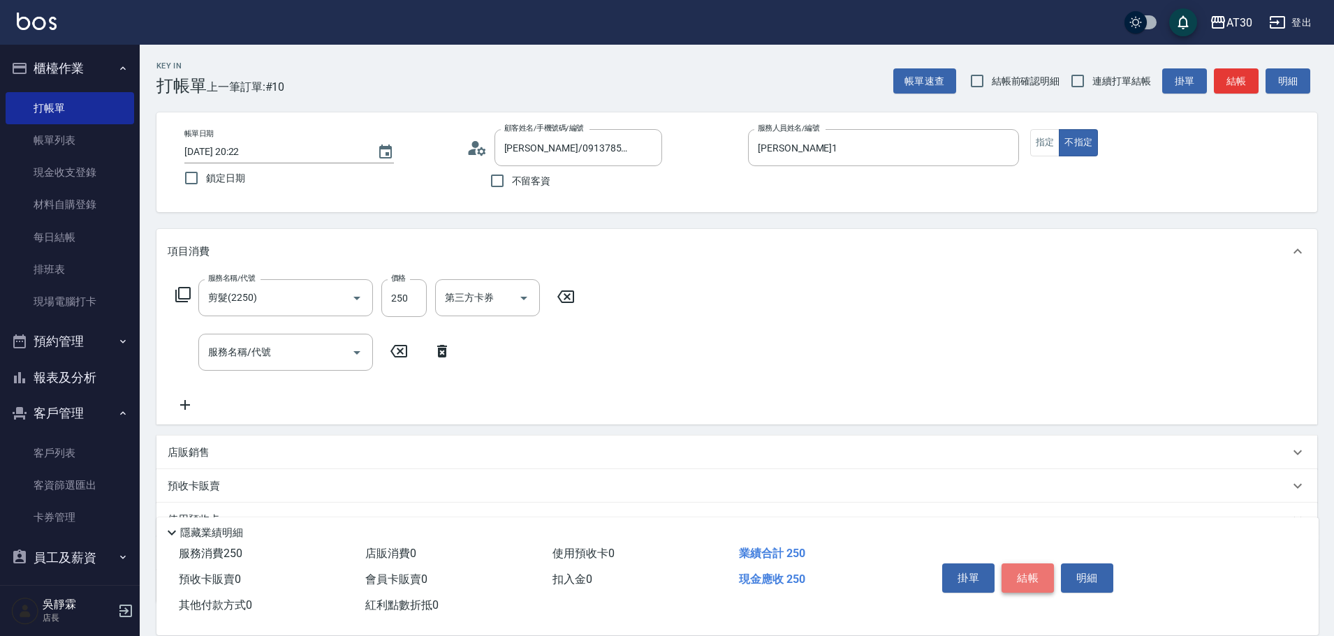
click at [1028, 570] on button "結帳" at bounding box center [1028, 578] width 52 height 29
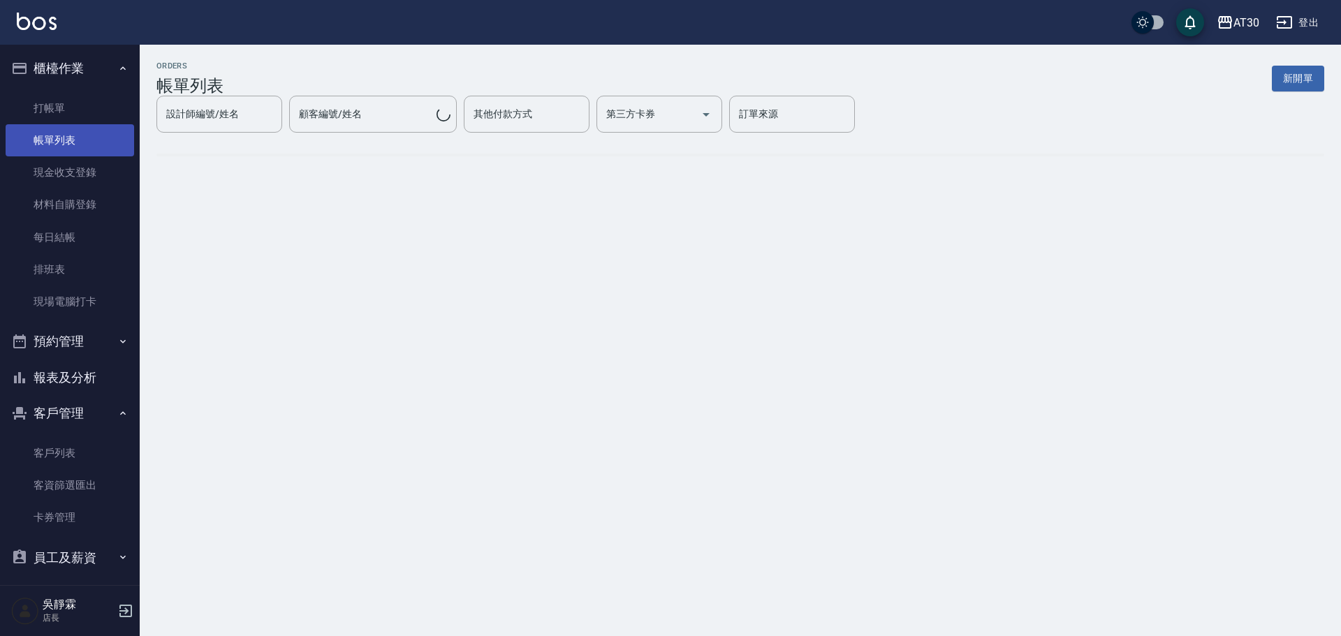
click at [78, 147] on link "帳單列表" at bounding box center [70, 140] width 129 height 32
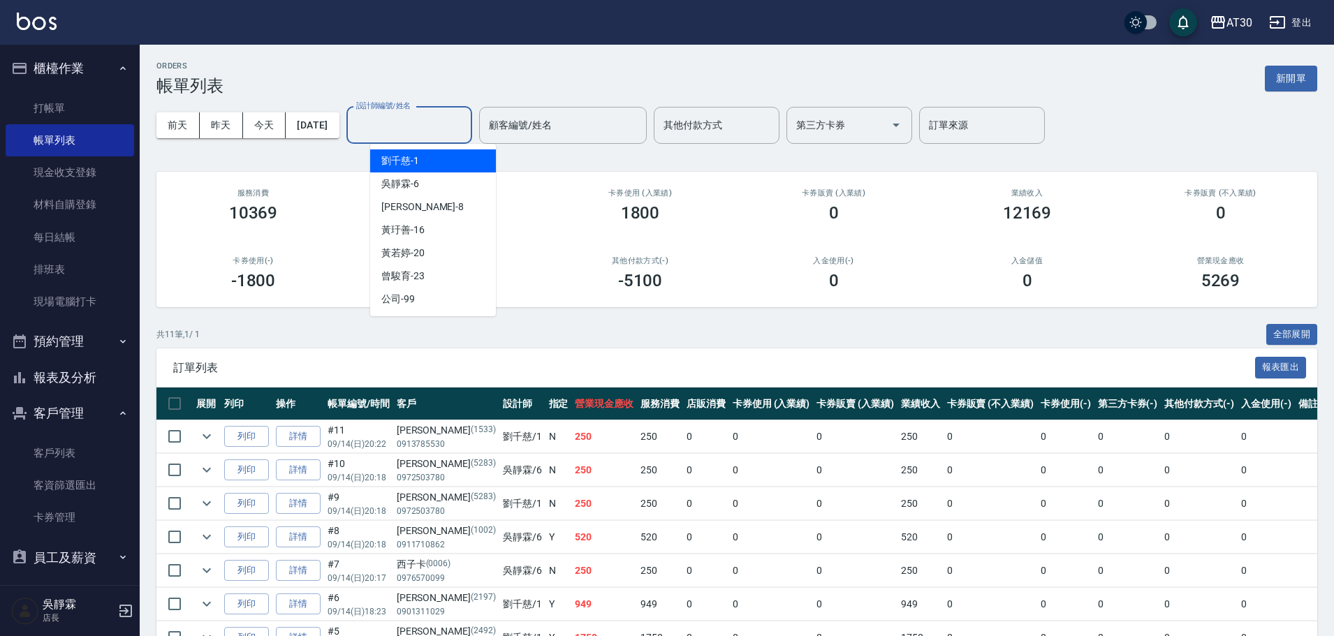
click at [413, 118] on input "設計師編號/姓名" at bounding box center [409, 125] width 113 height 24
click at [420, 181] on div "[PERSON_NAME]-6" at bounding box center [433, 184] width 126 height 23
type input "吳靜霖-6"
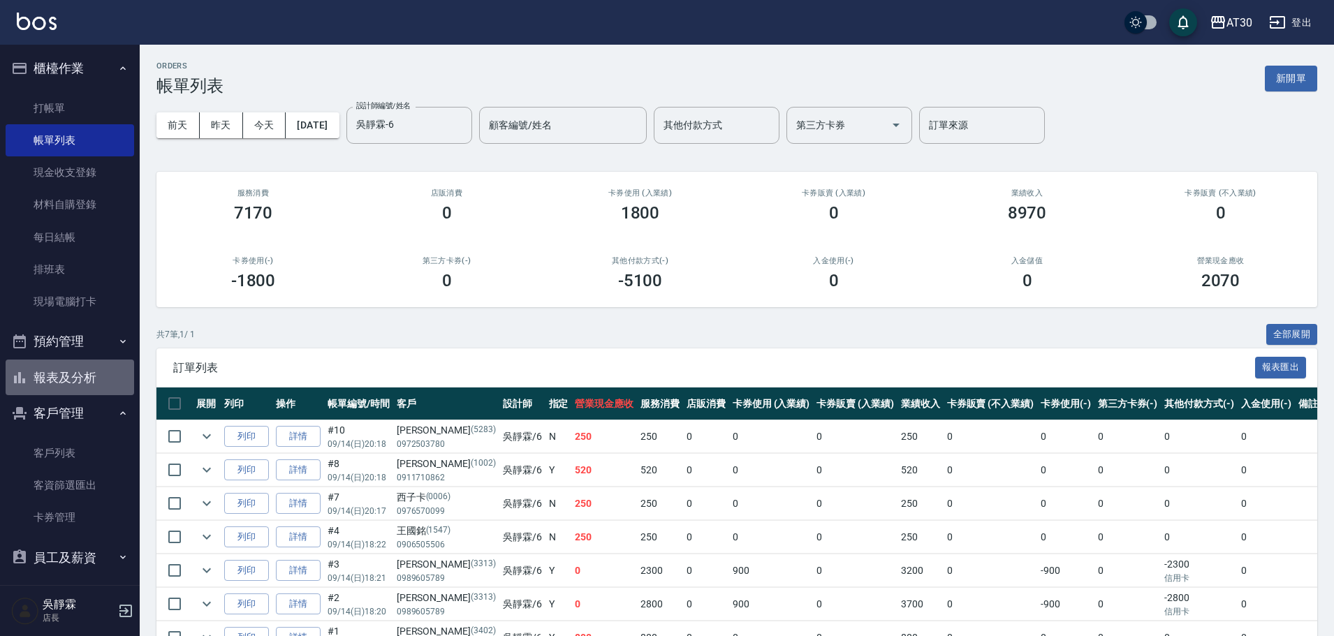
click at [85, 373] on button "報表及分析" at bounding box center [70, 378] width 129 height 36
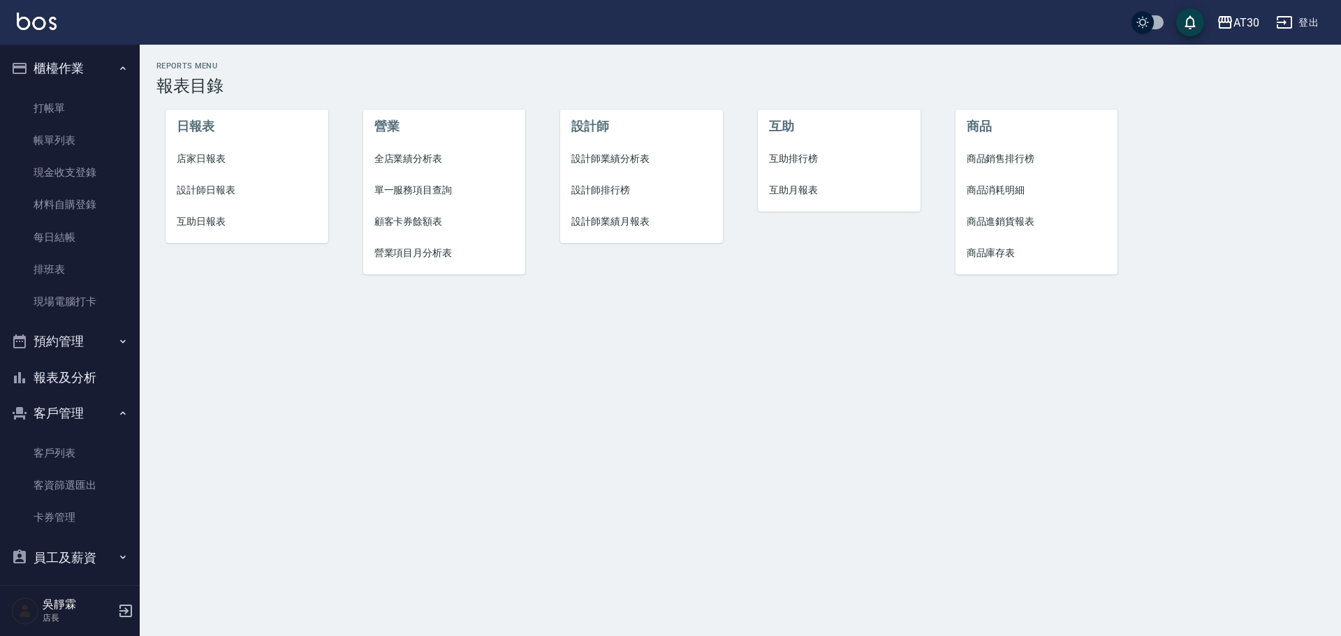
click at [805, 155] on span "互助排行榜" at bounding box center [839, 159] width 140 height 15
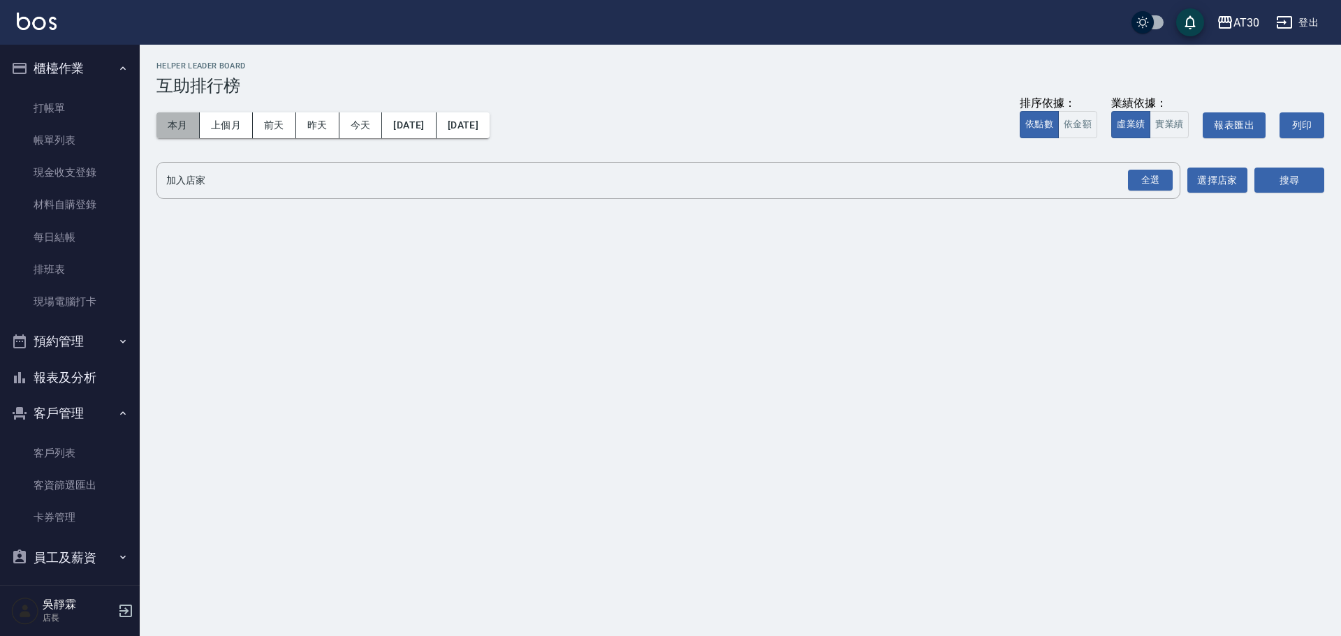
click at [178, 119] on button "本月" at bounding box center [177, 125] width 43 height 26
click at [1143, 176] on div "全選" at bounding box center [1150, 181] width 45 height 22
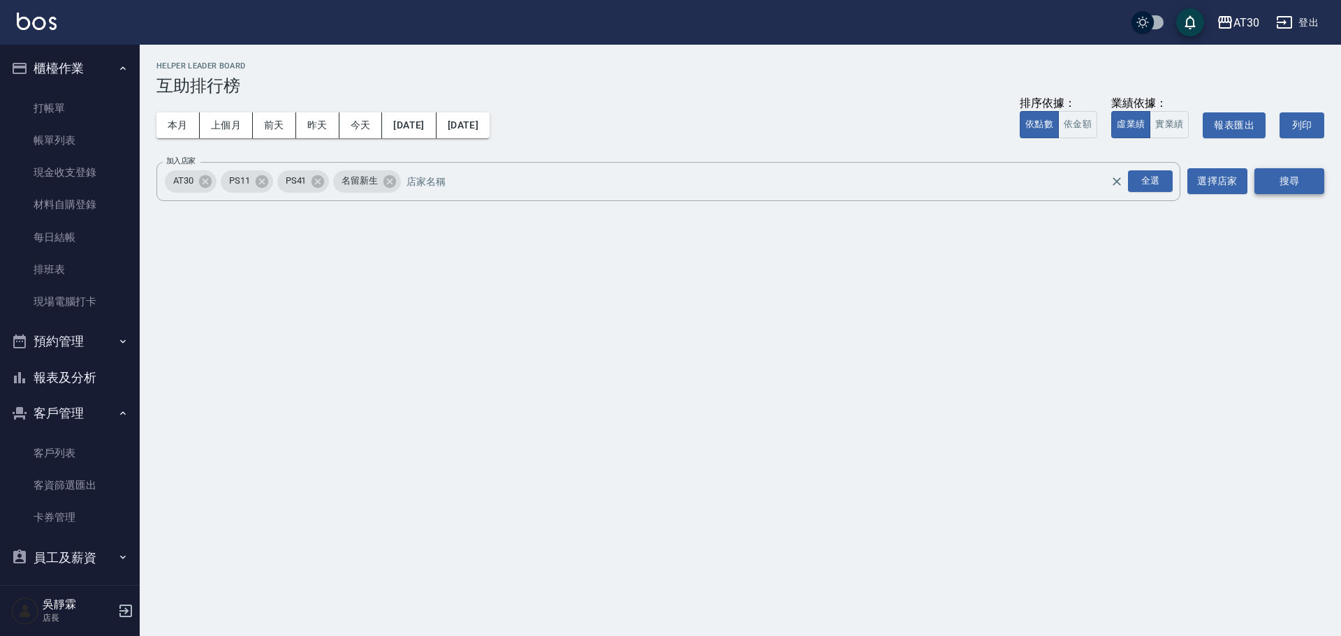
click at [1287, 178] on button "搜尋" at bounding box center [1289, 181] width 70 height 26
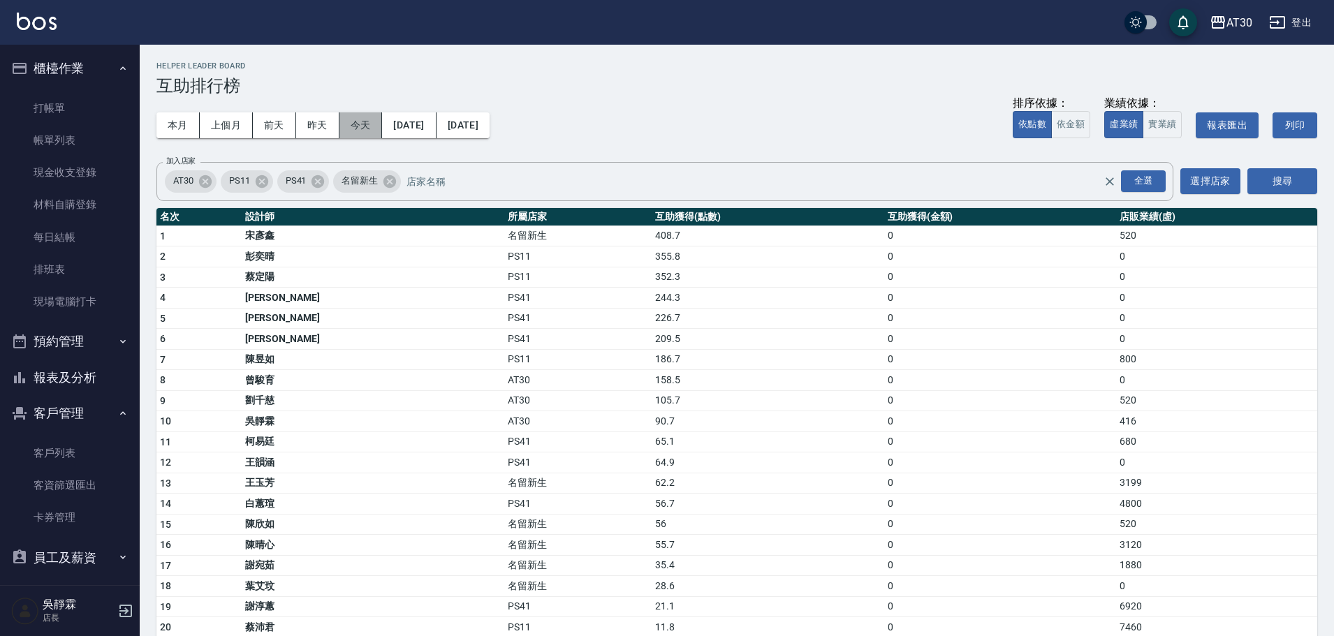
click at [361, 132] on button "今天" at bounding box center [360, 125] width 43 height 26
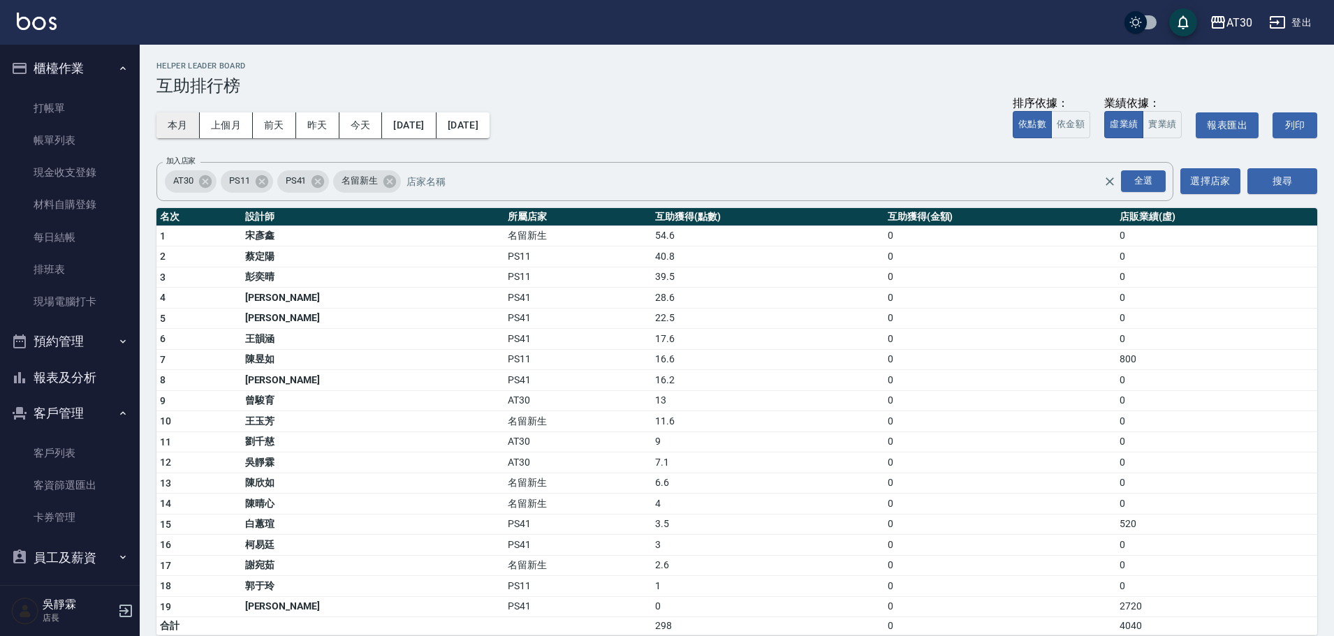
click at [193, 122] on button "本月" at bounding box center [177, 125] width 43 height 26
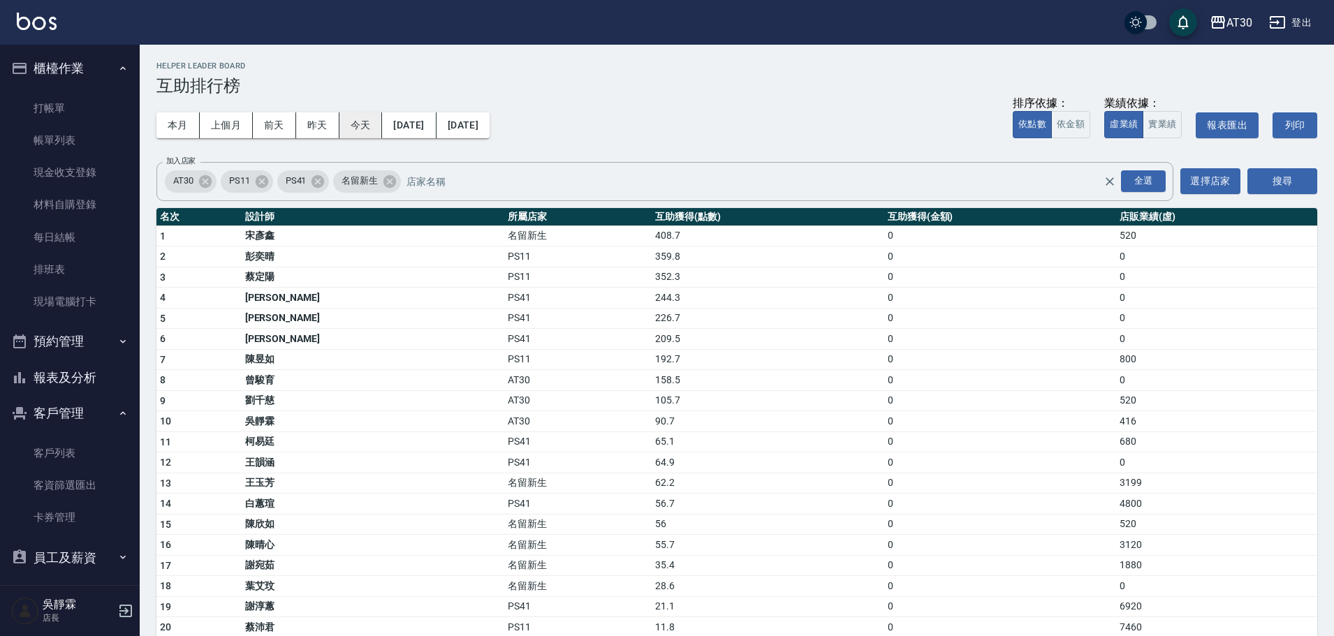
click at [360, 125] on button "今天" at bounding box center [360, 125] width 43 height 26
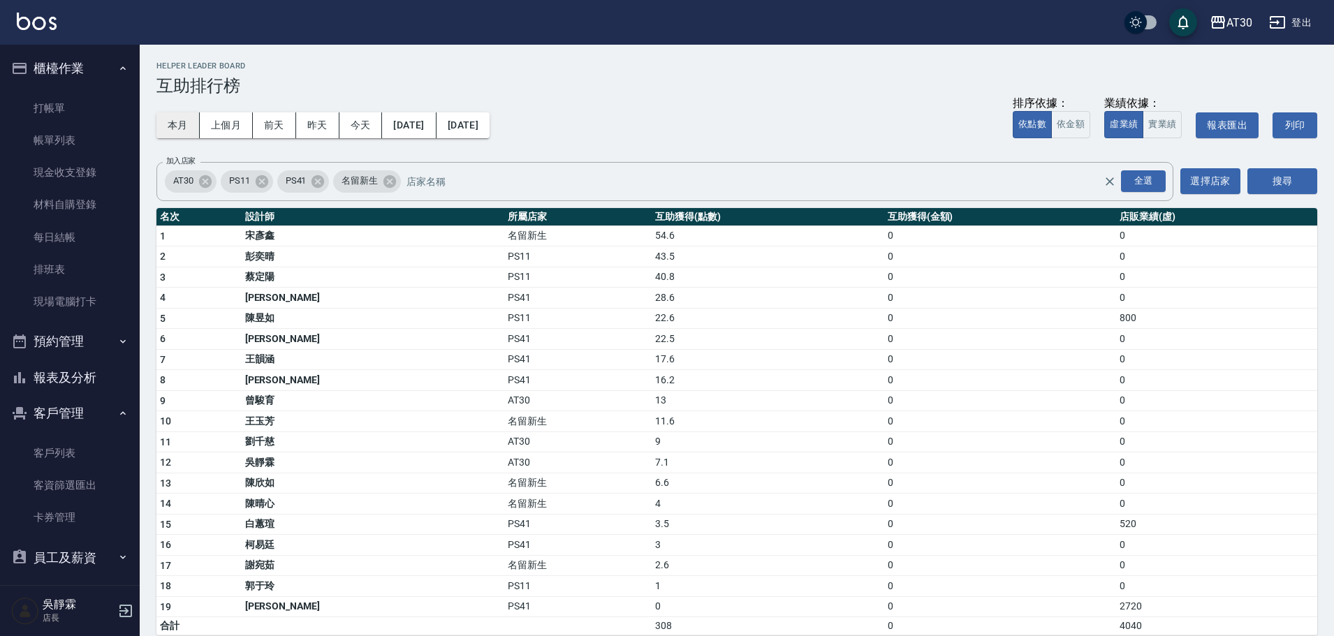
click at [182, 126] on button "本月" at bounding box center [177, 125] width 43 height 26
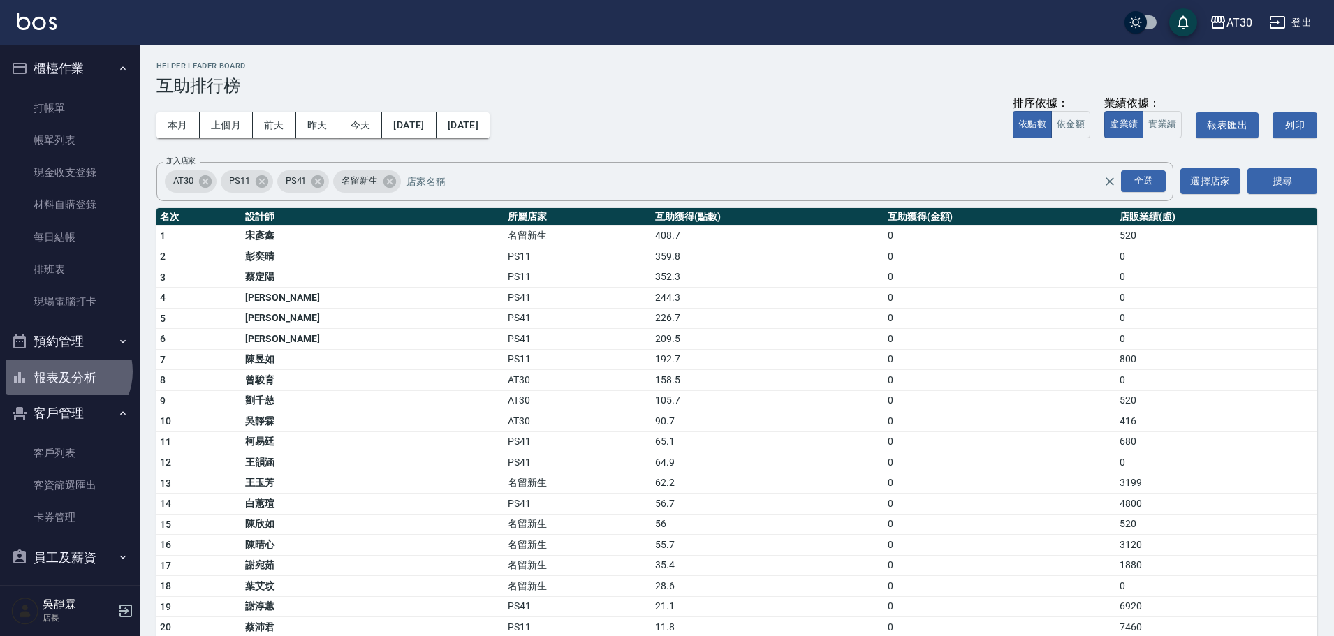
click at [64, 372] on button "報表及分析" at bounding box center [70, 378] width 129 height 36
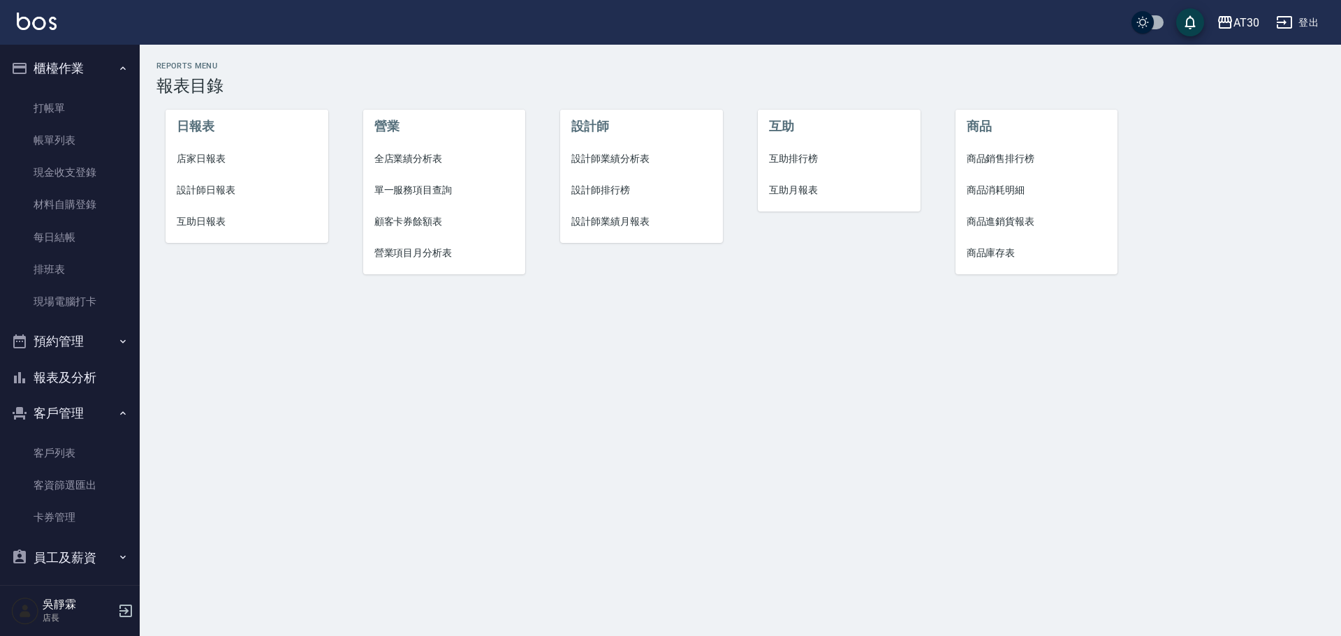
click at [609, 179] on li "設計師排行榜" at bounding box center [641, 190] width 163 height 31
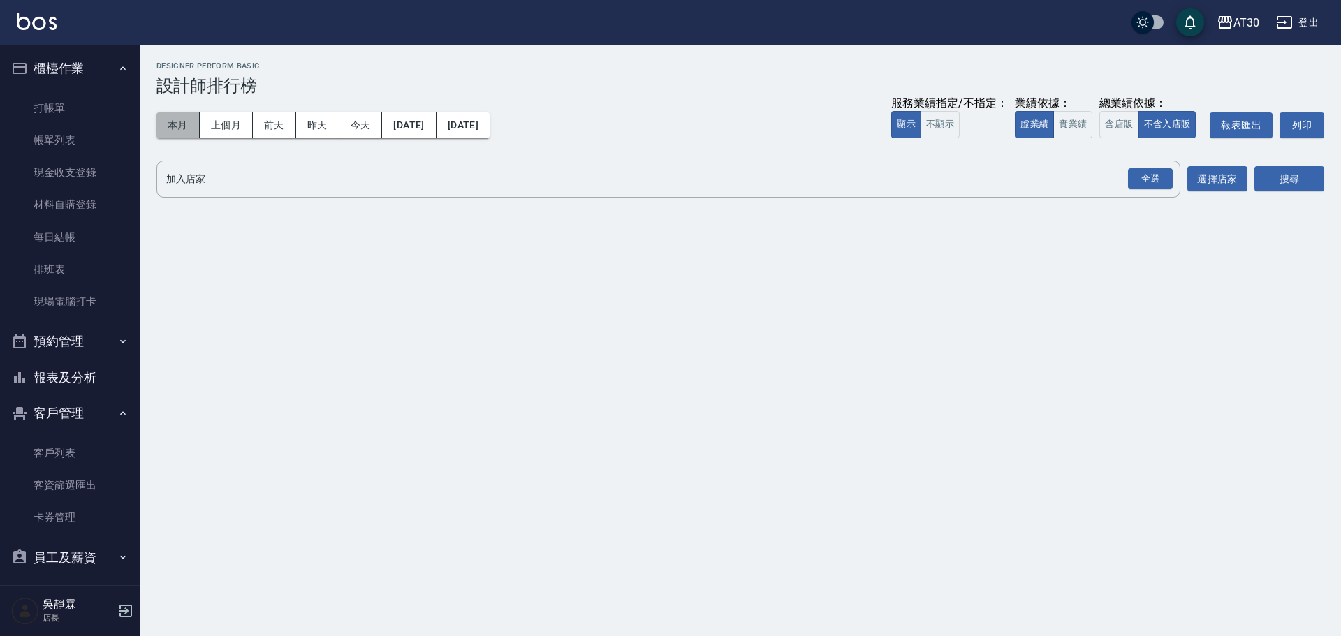
click at [174, 122] on button "本月" at bounding box center [177, 125] width 43 height 26
click at [1138, 178] on div "全選" at bounding box center [1150, 179] width 45 height 22
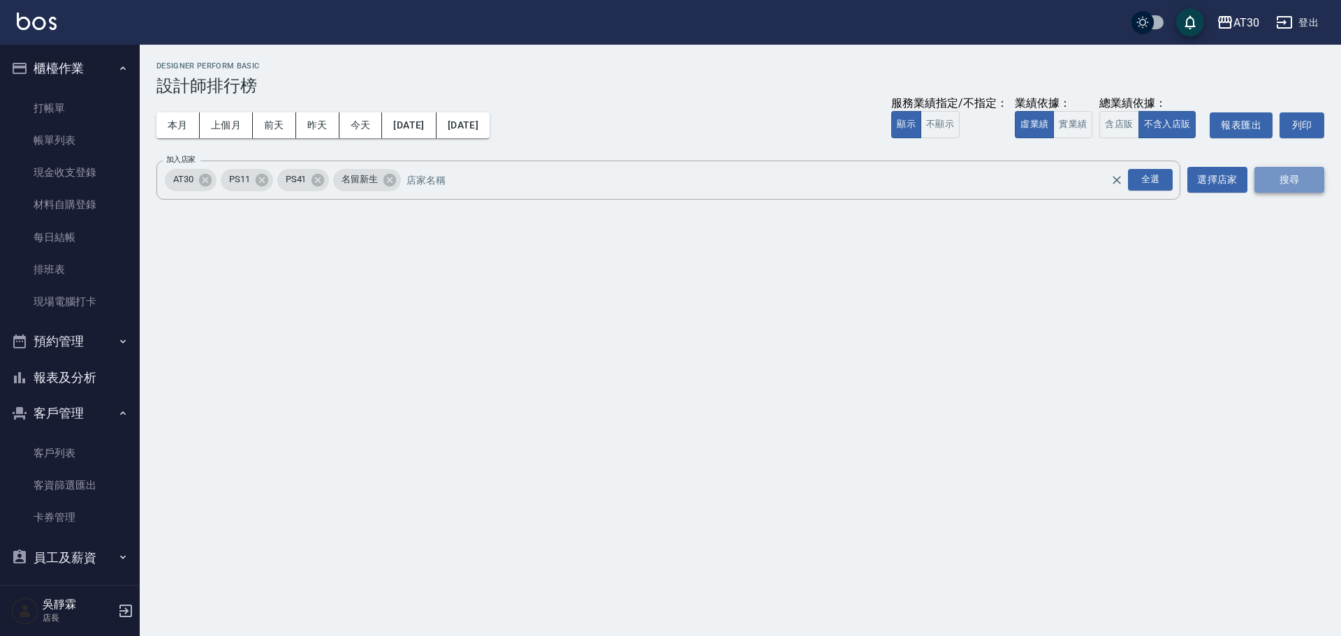
click at [1295, 178] on button "搜尋" at bounding box center [1289, 180] width 70 height 26
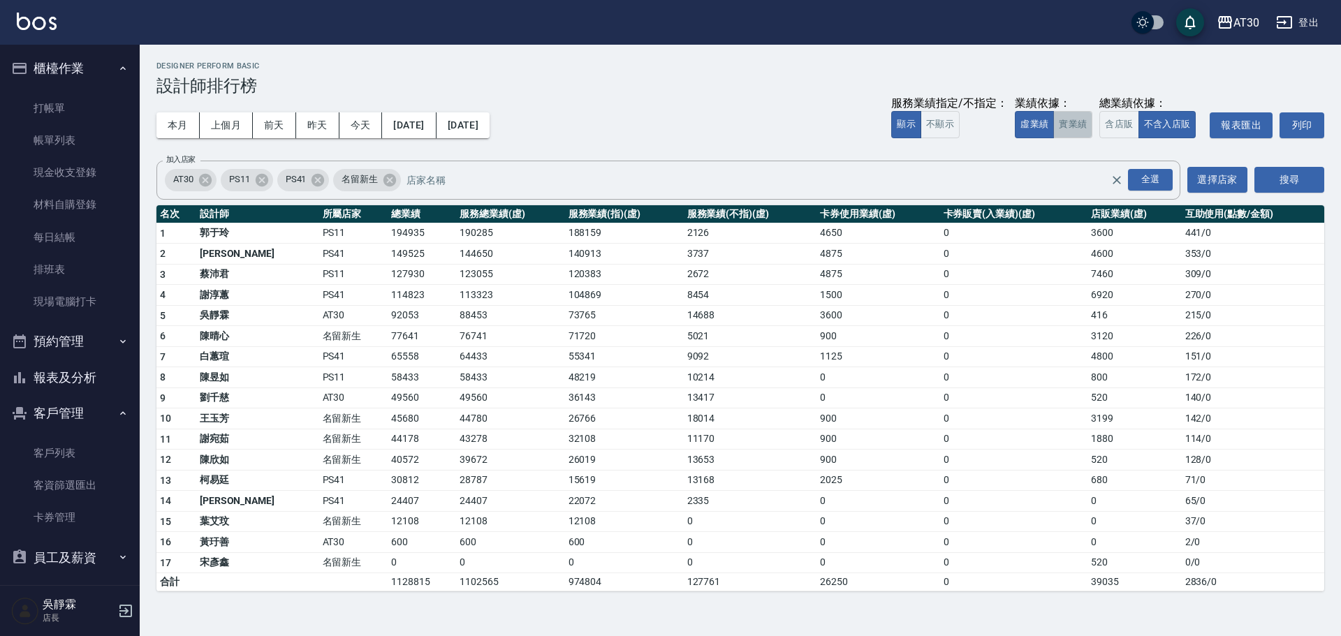
click at [1059, 122] on button "實業績" at bounding box center [1072, 124] width 39 height 27
click at [1028, 122] on button "虛業績" at bounding box center [1034, 124] width 39 height 27
click at [1079, 123] on button "實業績" at bounding box center [1072, 124] width 39 height 27
click at [1040, 123] on button "虛業績" at bounding box center [1034, 124] width 39 height 27
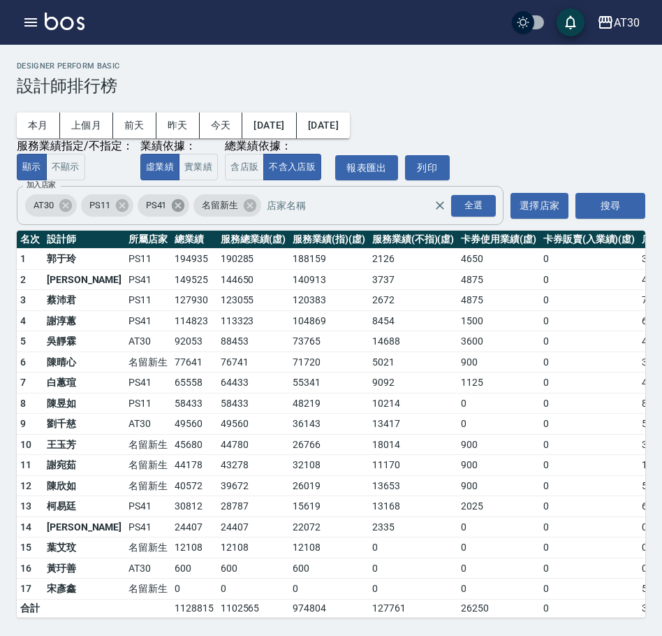
drag, startPoint x: 179, startPoint y: 209, endPoint x: 161, endPoint y: 210, distance: 17.5
click at [177, 209] on icon at bounding box center [177, 205] width 15 height 15
click at [122, 207] on icon at bounding box center [121, 205] width 13 height 13
click at [612, 205] on button "搜尋" at bounding box center [610, 206] width 70 height 26
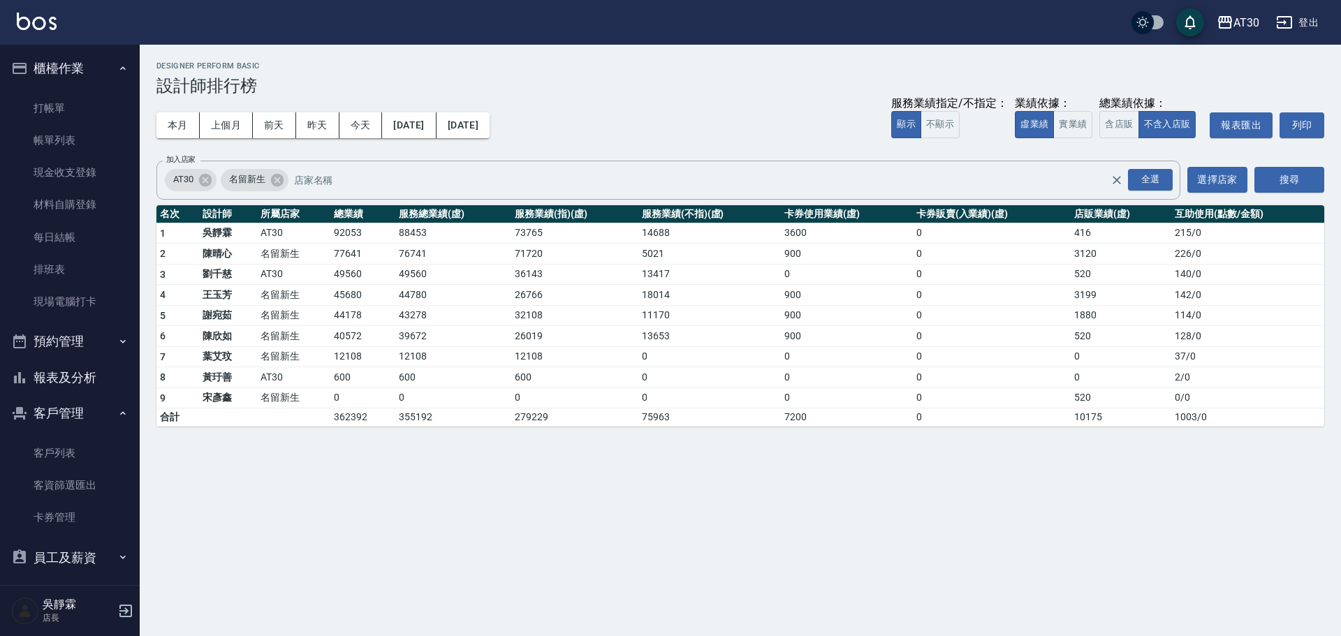
drag, startPoint x: 88, startPoint y: 375, endPoint x: 95, endPoint y: 368, distance: 9.9
click at [88, 374] on button "報表及分析" at bounding box center [70, 378] width 129 height 36
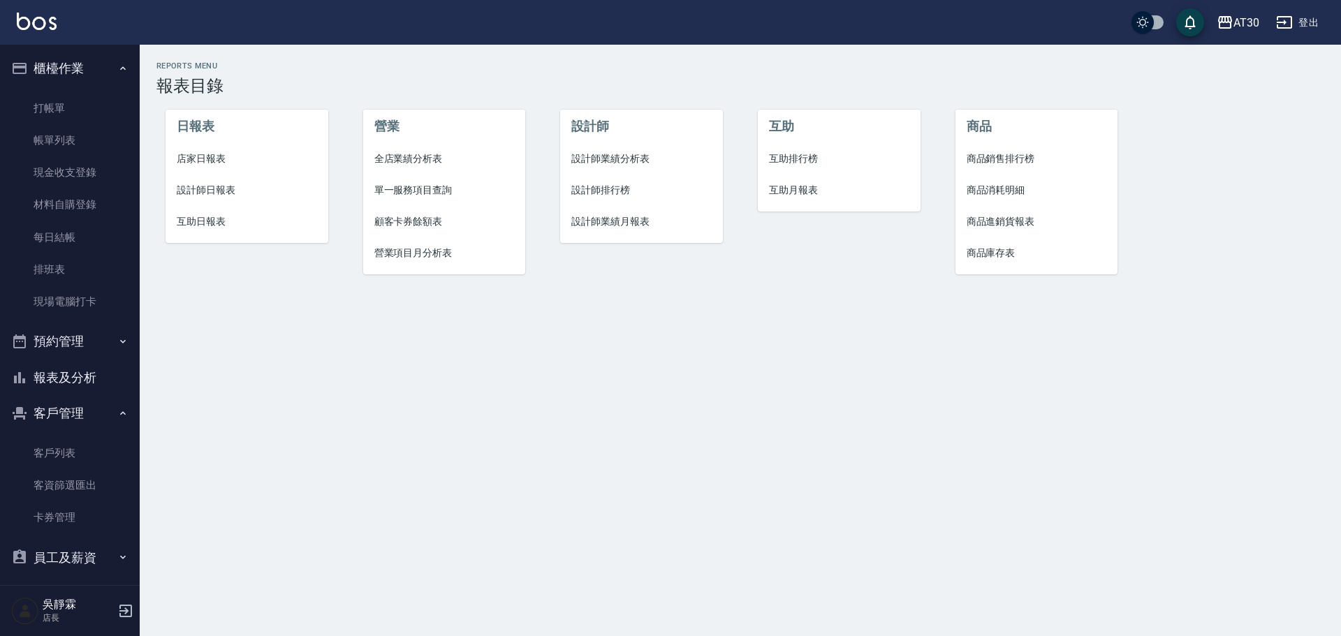
click at [226, 155] on span "店家日報表" at bounding box center [247, 159] width 140 height 15
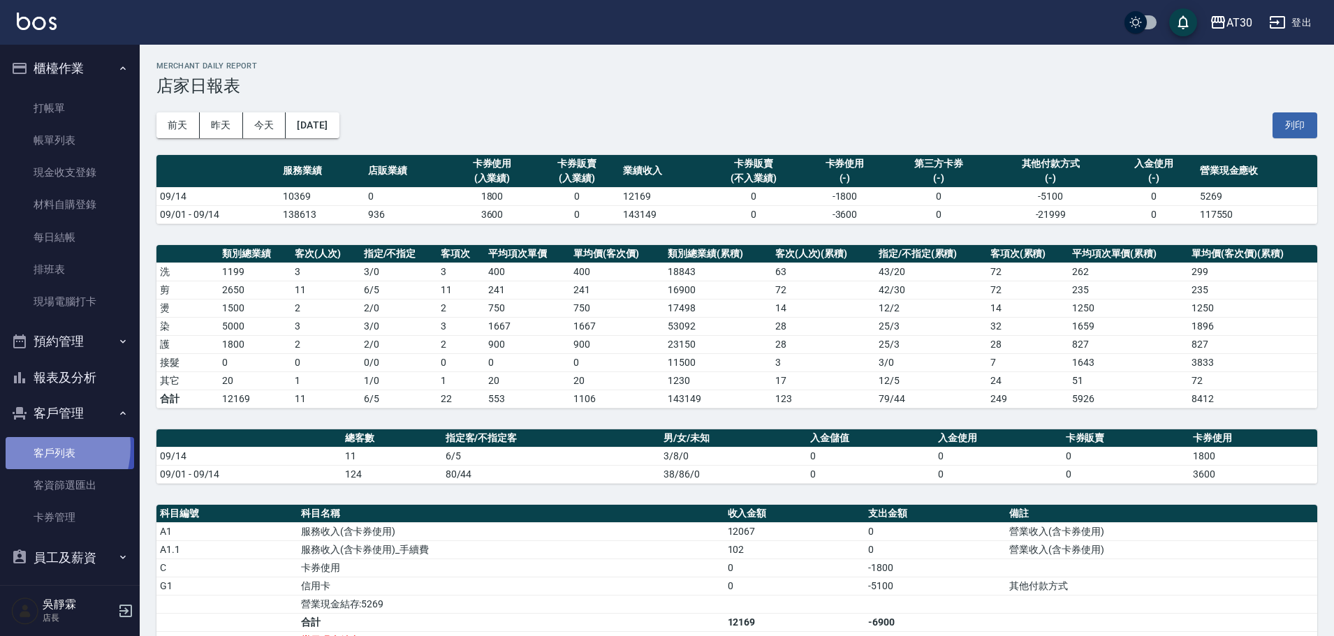
click at [34, 447] on link "客戶列表" at bounding box center [70, 453] width 129 height 32
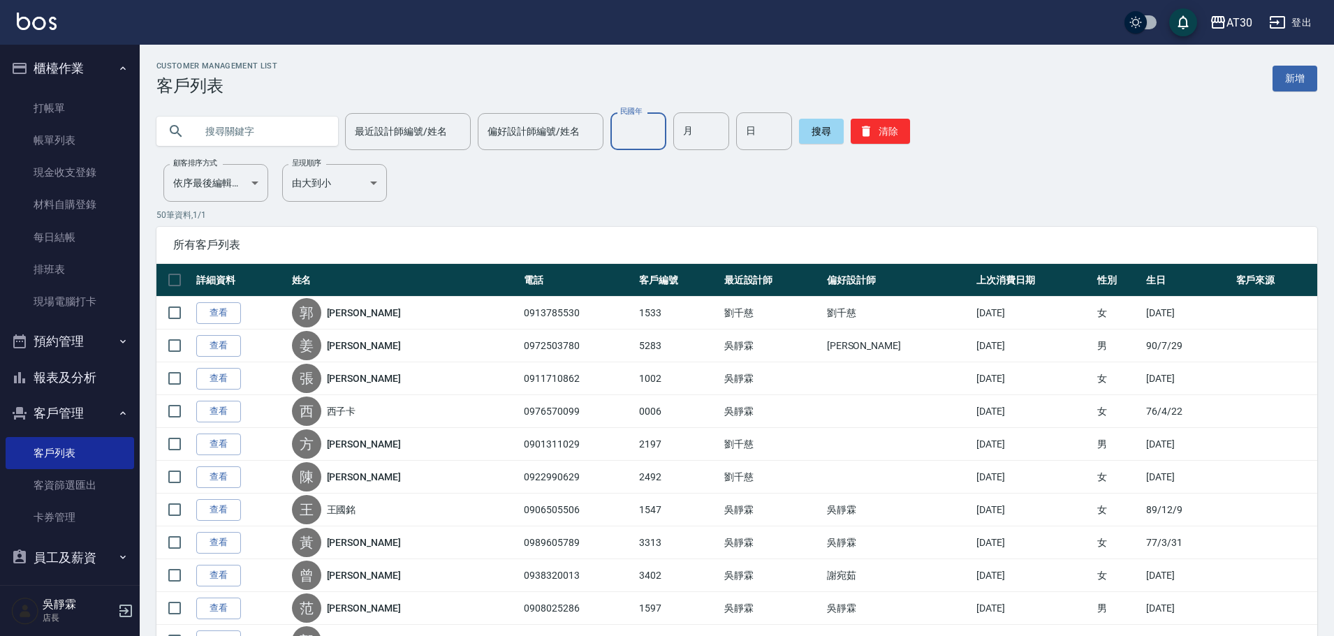
click at [628, 138] on input "民國年" at bounding box center [638, 131] width 56 height 38
click at [258, 133] on input "text" at bounding box center [261, 131] width 131 height 38
type input "[PERSON_NAME]"
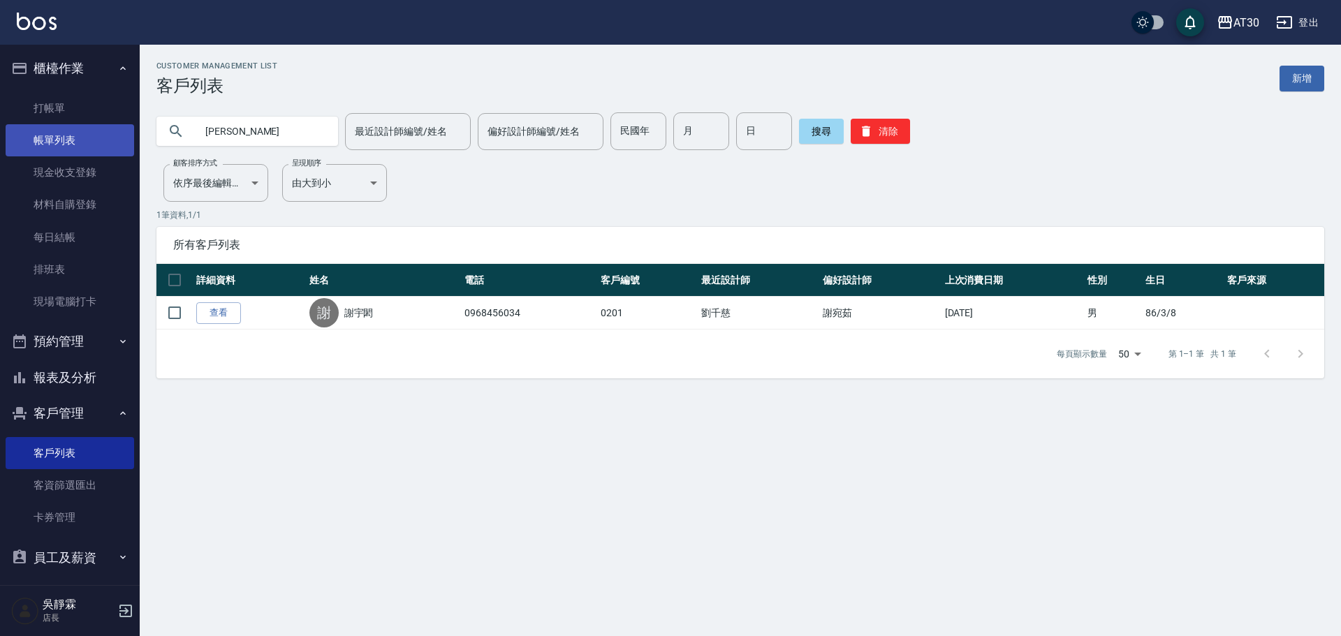
click at [96, 154] on link "帳單列表" at bounding box center [70, 140] width 129 height 32
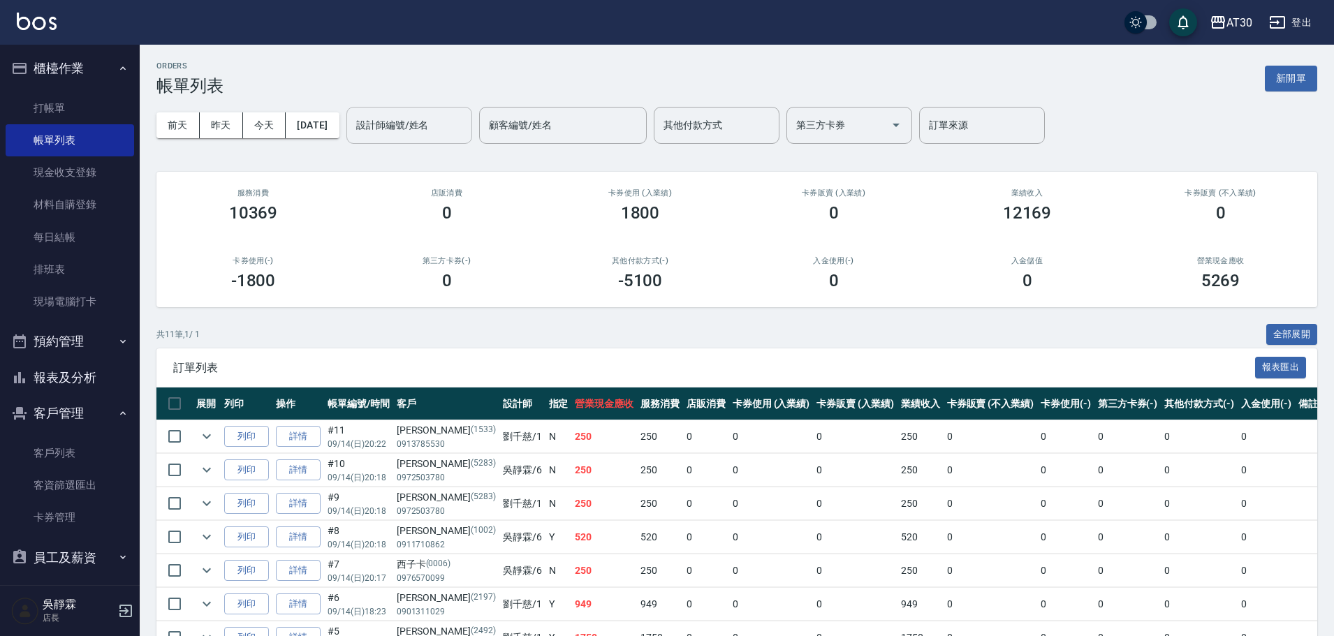
click at [425, 136] on input "設計師編號/姓名" at bounding box center [409, 125] width 113 height 24
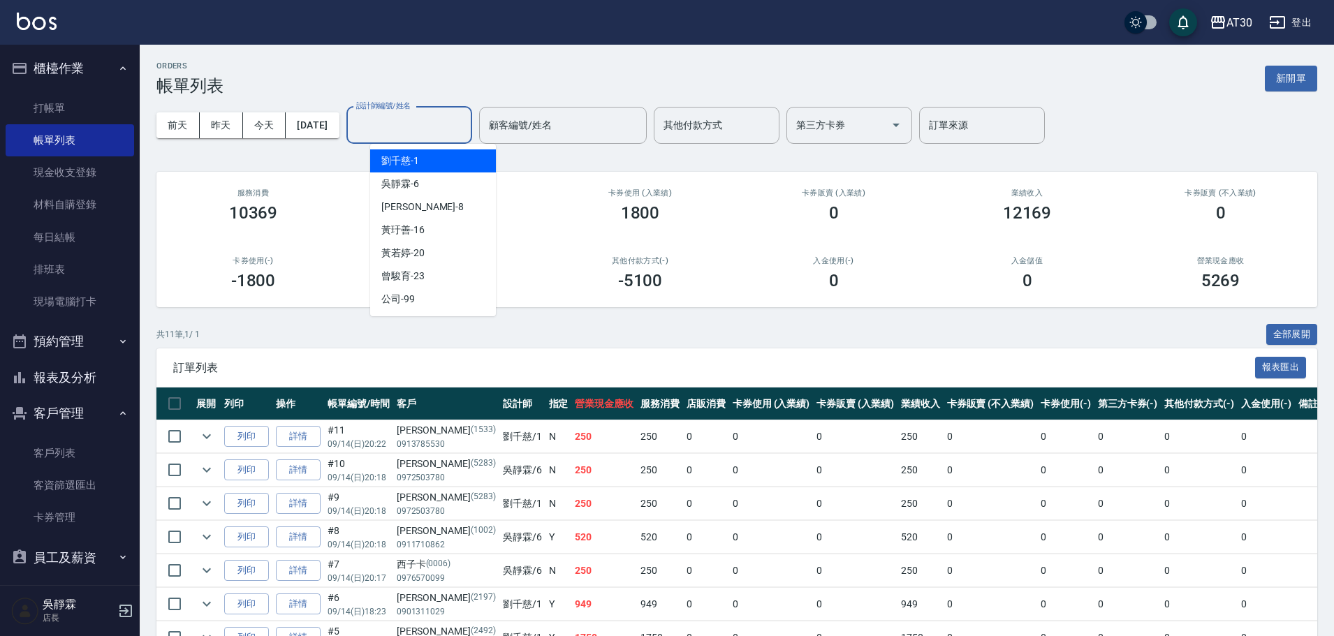
click at [425, 157] on div "[PERSON_NAME]1" at bounding box center [433, 160] width 126 height 23
type input "[PERSON_NAME]1"
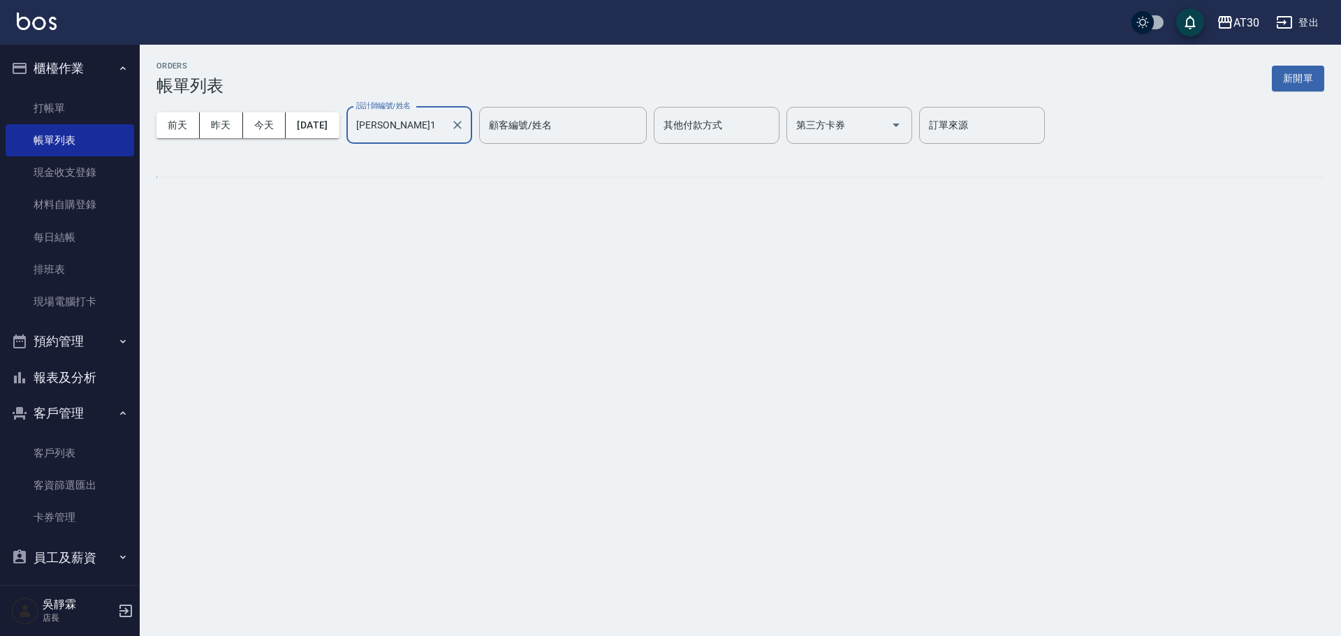
click at [425, 157] on div "ORDERS 帳單列表 新開單 [DATE] [DATE] [DATE] [DATE] 設計師編號/姓名 [PERSON_NAME]1 設計師編號/姓名 顧客…" at bounding box center [740, 131] width 1201 height 172
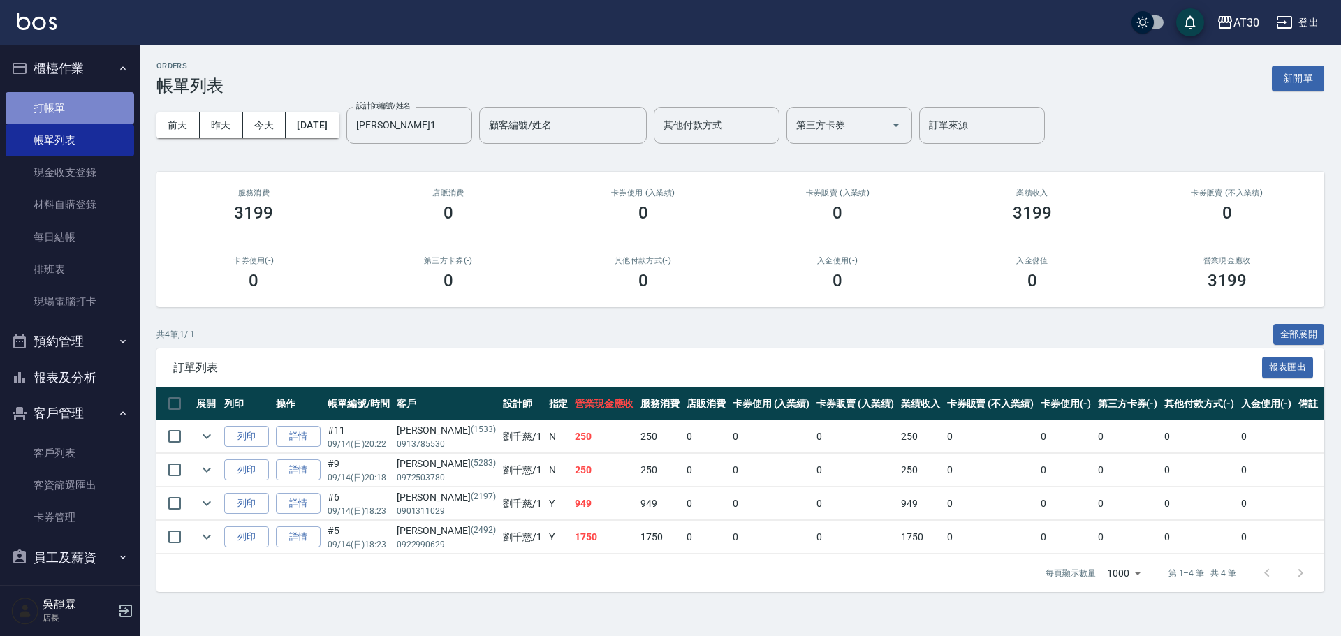
click at [80, 109] on link "打帳單" at bounding box center [70, 108] width 129 height 32
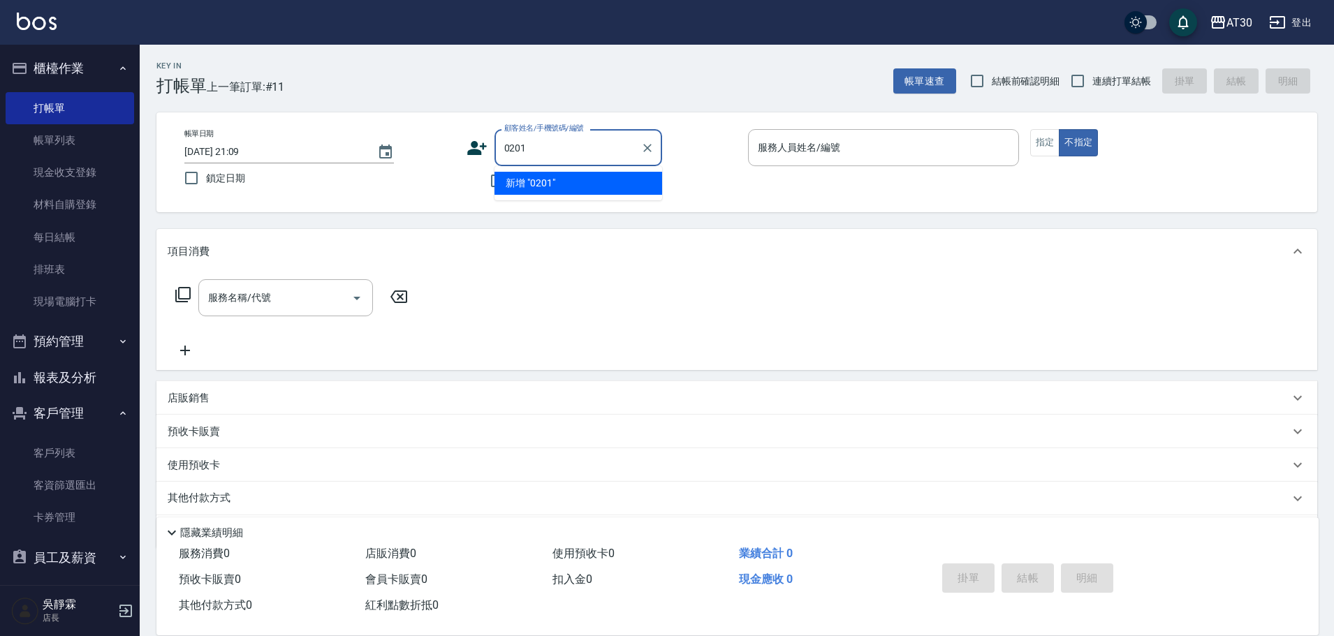
type input "0201"
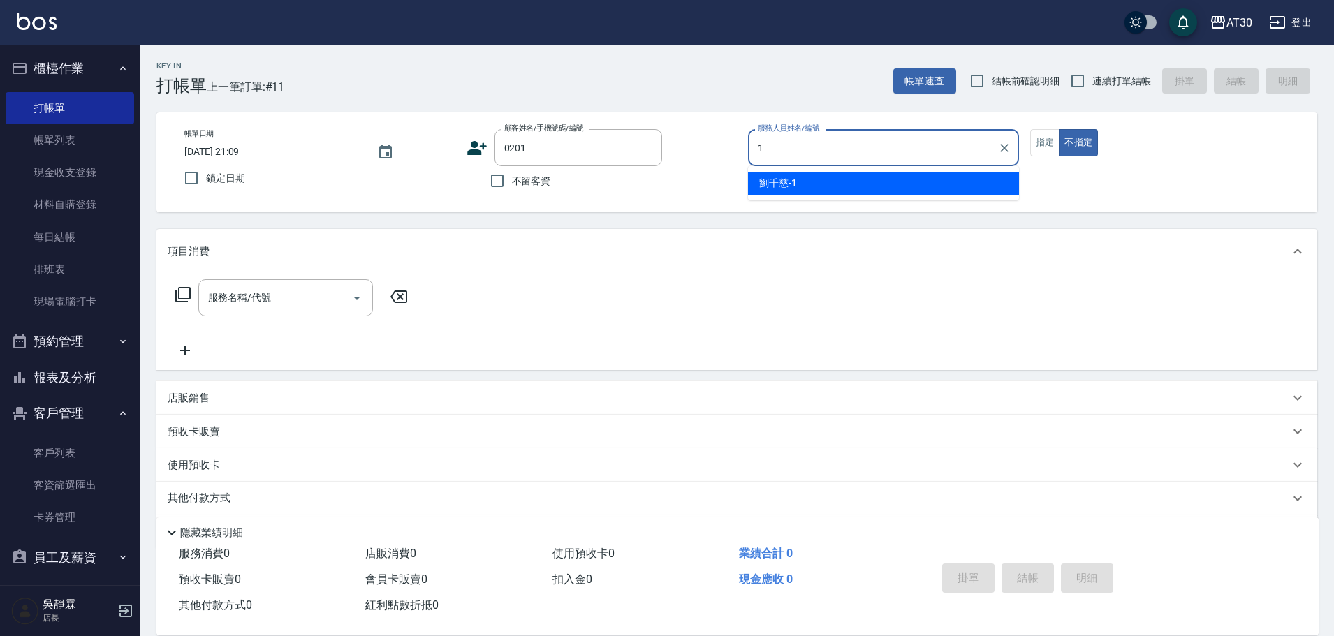
type input "[PERSON_NAME]1"
type button "false"
type input "[PERSON_NAME]/0968456034/0201"
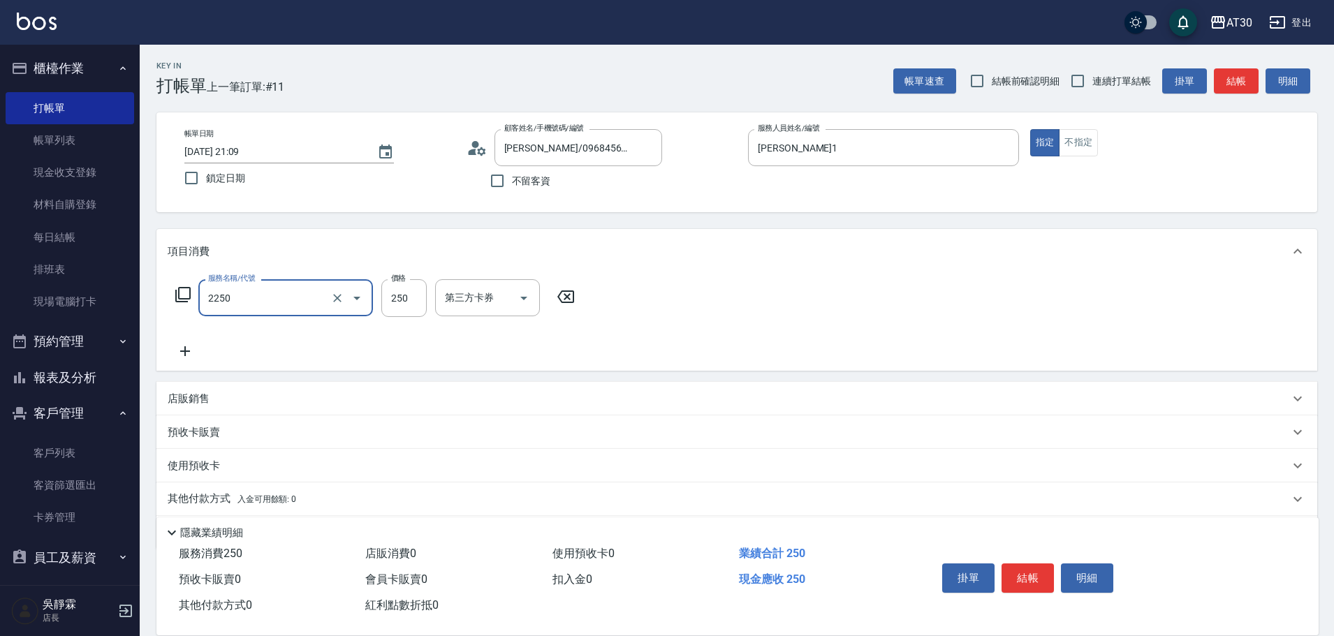
type input "剪髮(2250)"
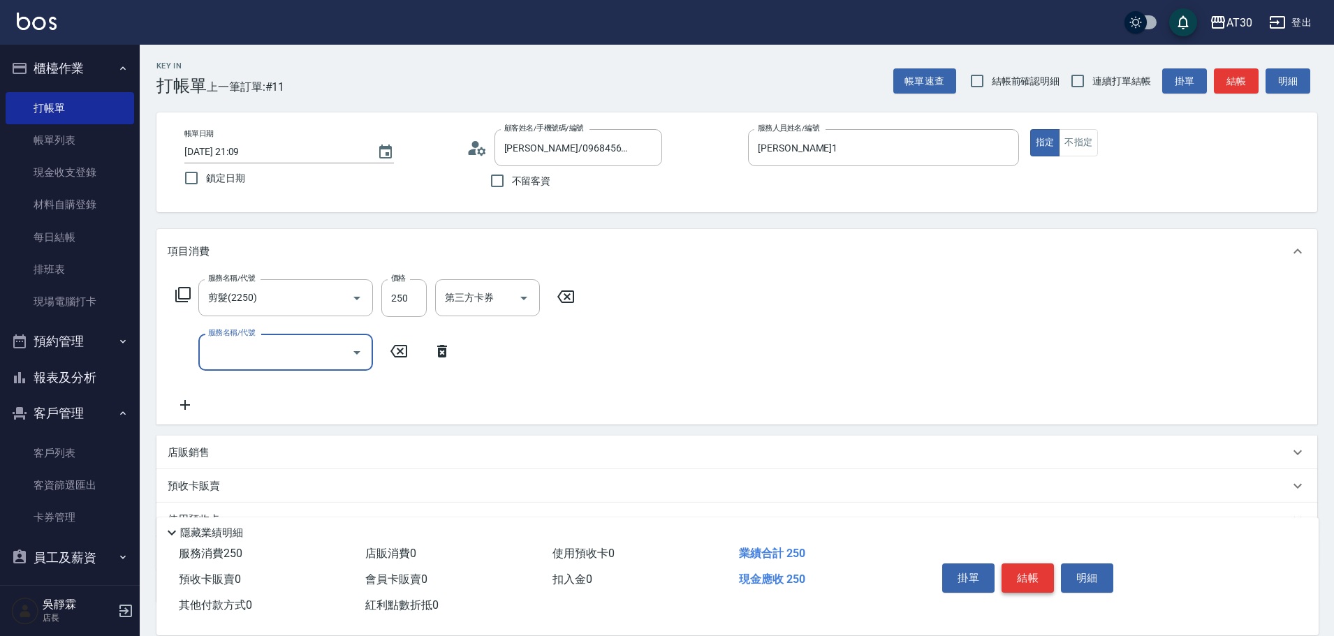
click at [1027, 570] on button "結帳" at bounding box center [1028, 578] width 52 height 29
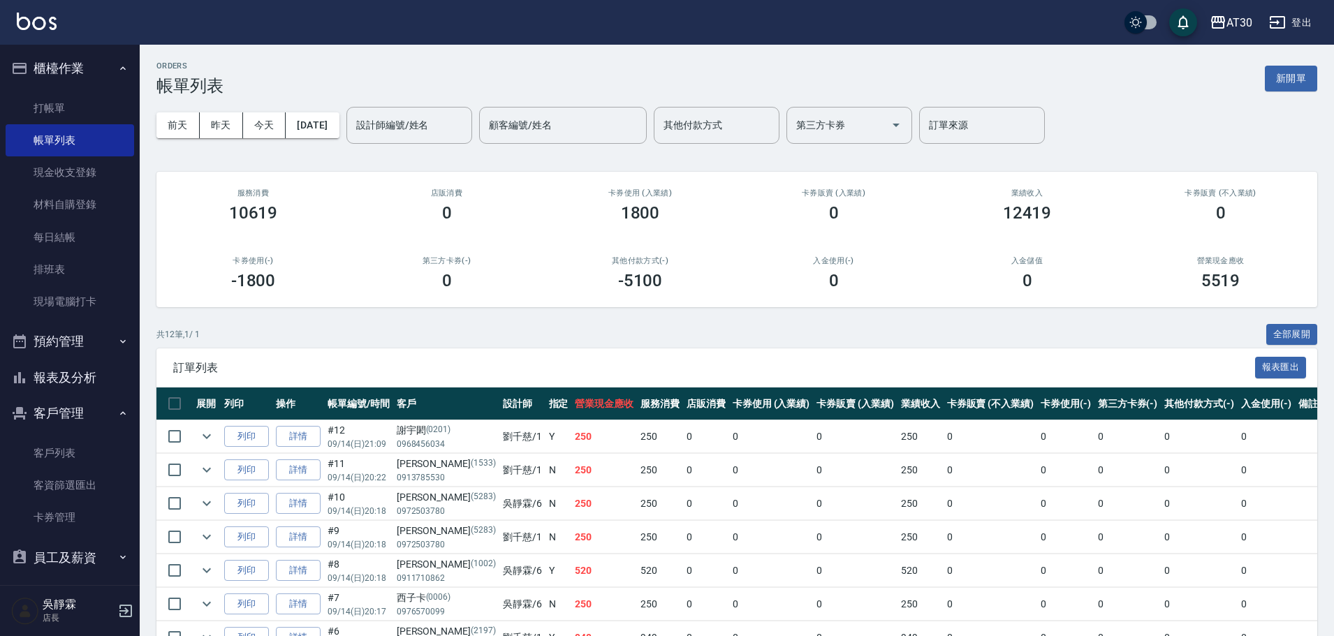
click at [75, 367] on button "報表及分析" at bounding box center [70, 378] width 129 height 36
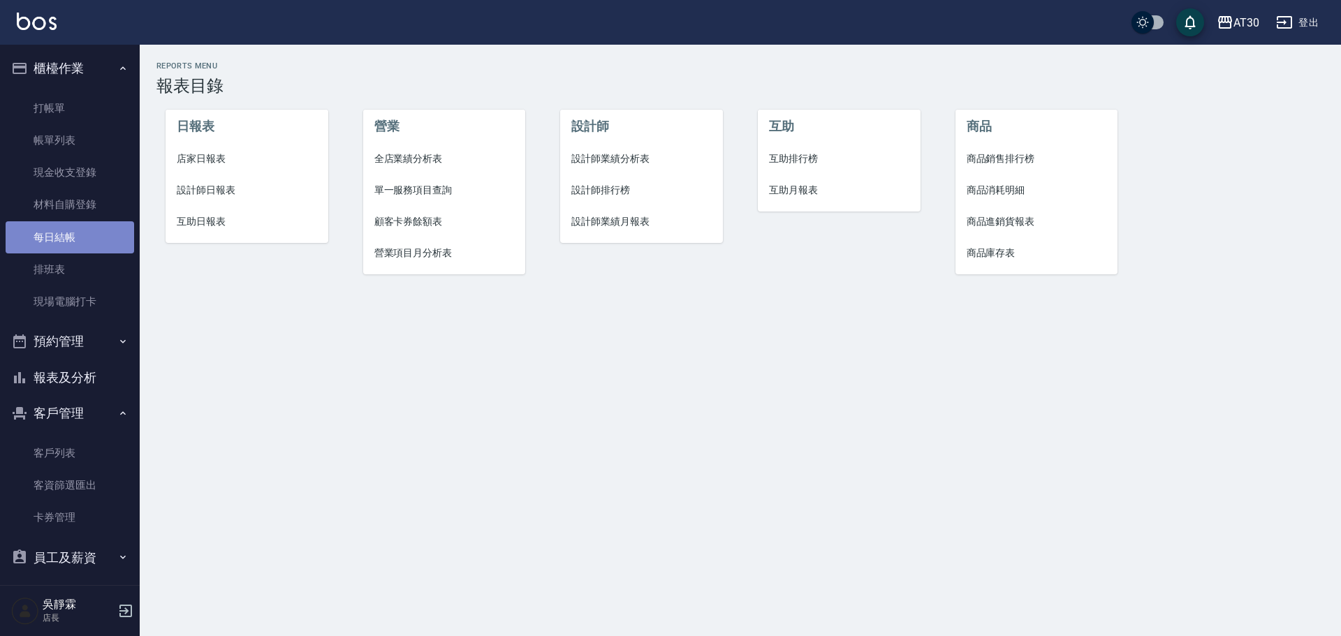
click at [76, 240] on link "每日結帳" at bounding box center [70, 237] width 129 height 32
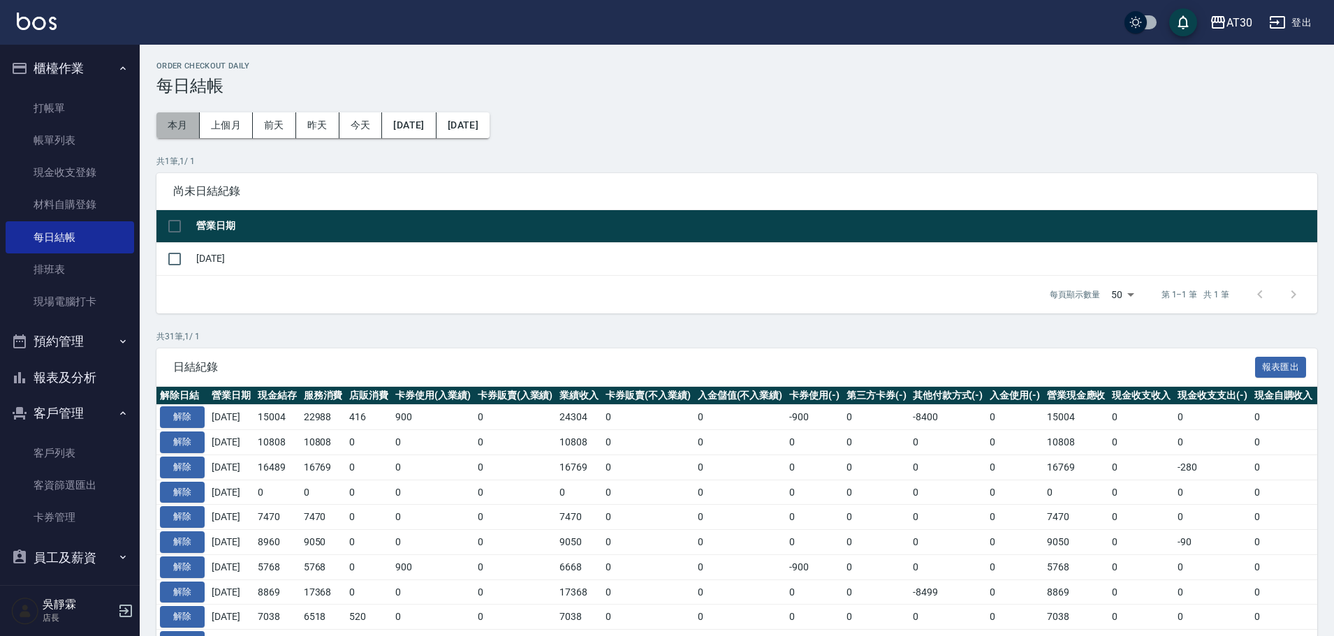
click at [173, 133] on button "本月" at bounding box center [177, 125] width 43 height 26
click at [170, 260] on input "checkbox" at bounding box center [174, 258] width 29 height 29
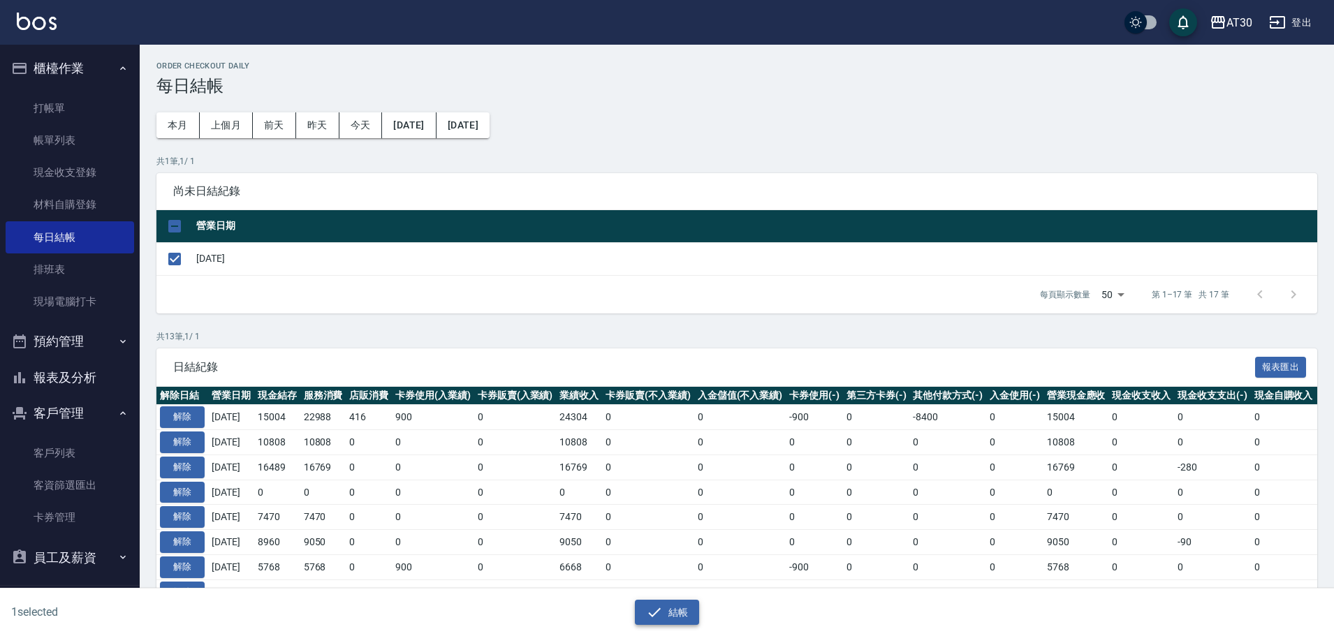
click at [688, 606] on button "結帳" at bounding box center [667, 613] width 65 height 26
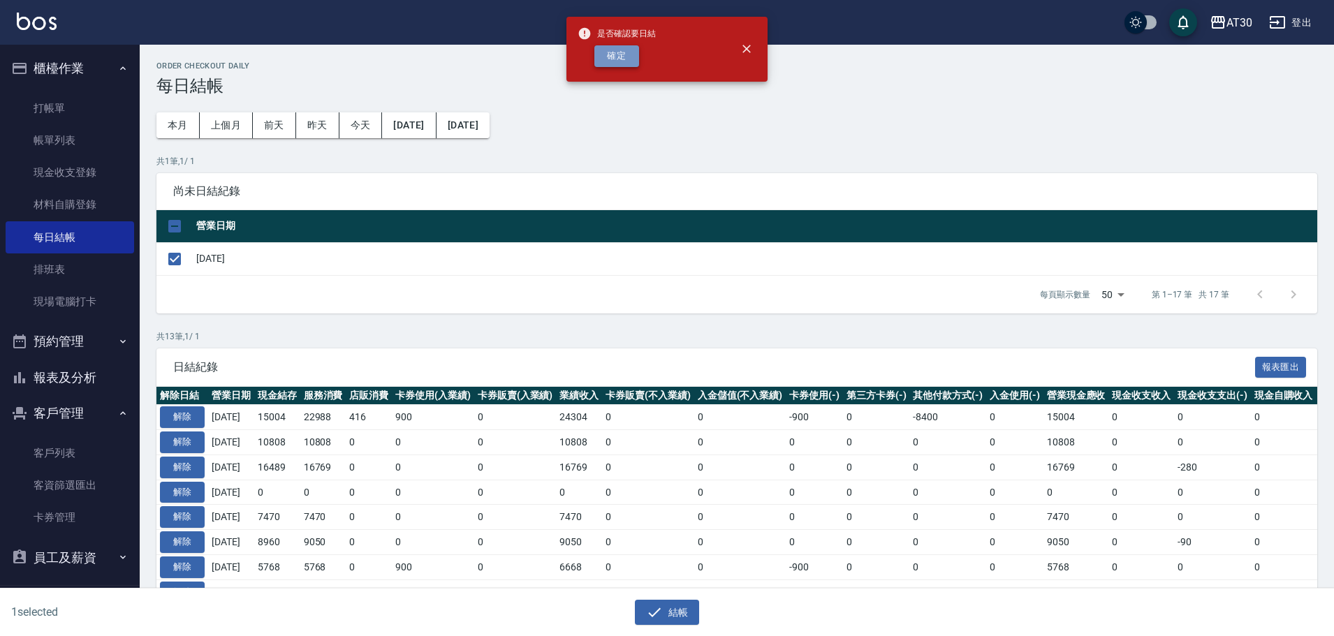
click at [620, 61] on button "確定" at bounding box center [616, 56] width 45 height 22
checkbox input "false"
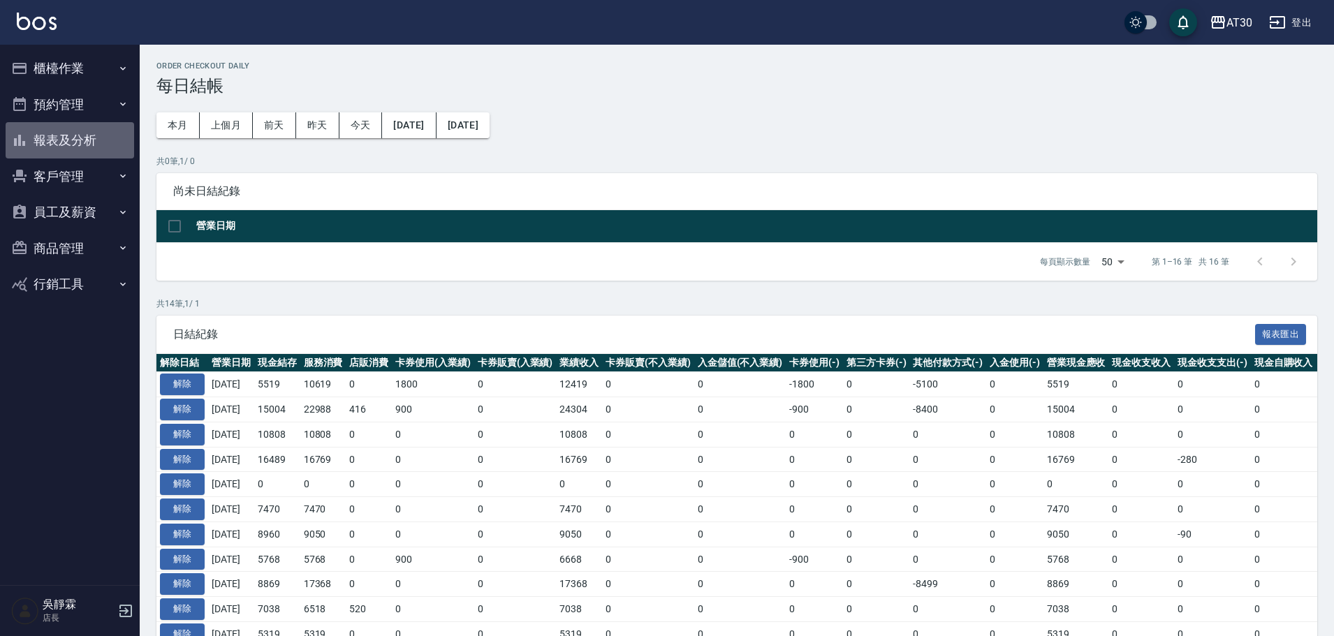
click at [32, 131] on button "報表及分析" at bounding box center [70, 140] width 129 height 36
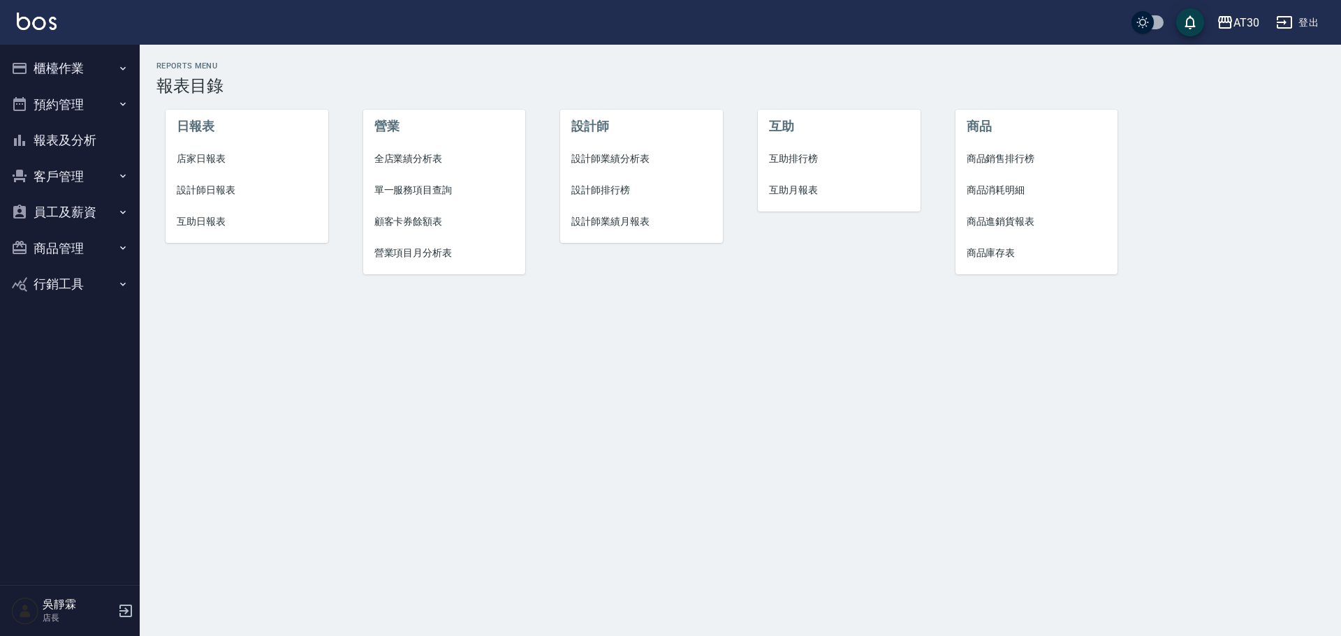
click at [209, 156] on span "店家日報表" at bounding box center [247, 159] width 140 height 15
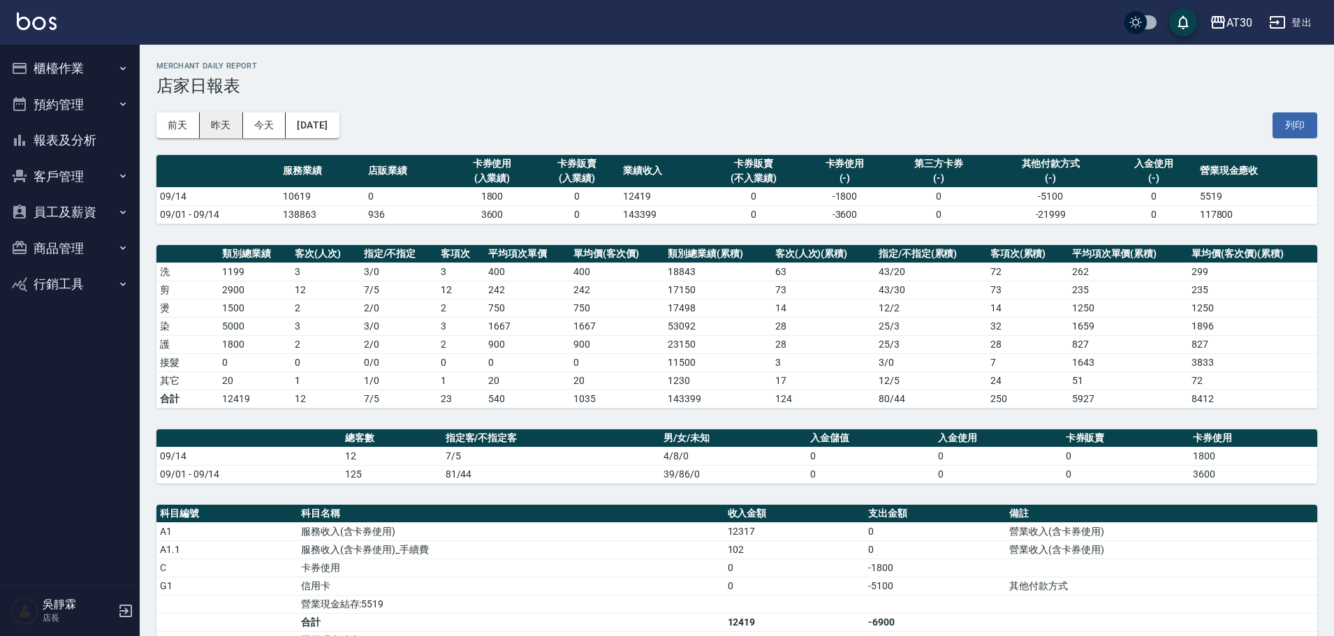
click at [226, 129] on button "昨天" at bounding box center [221, 125] width 43 height 26
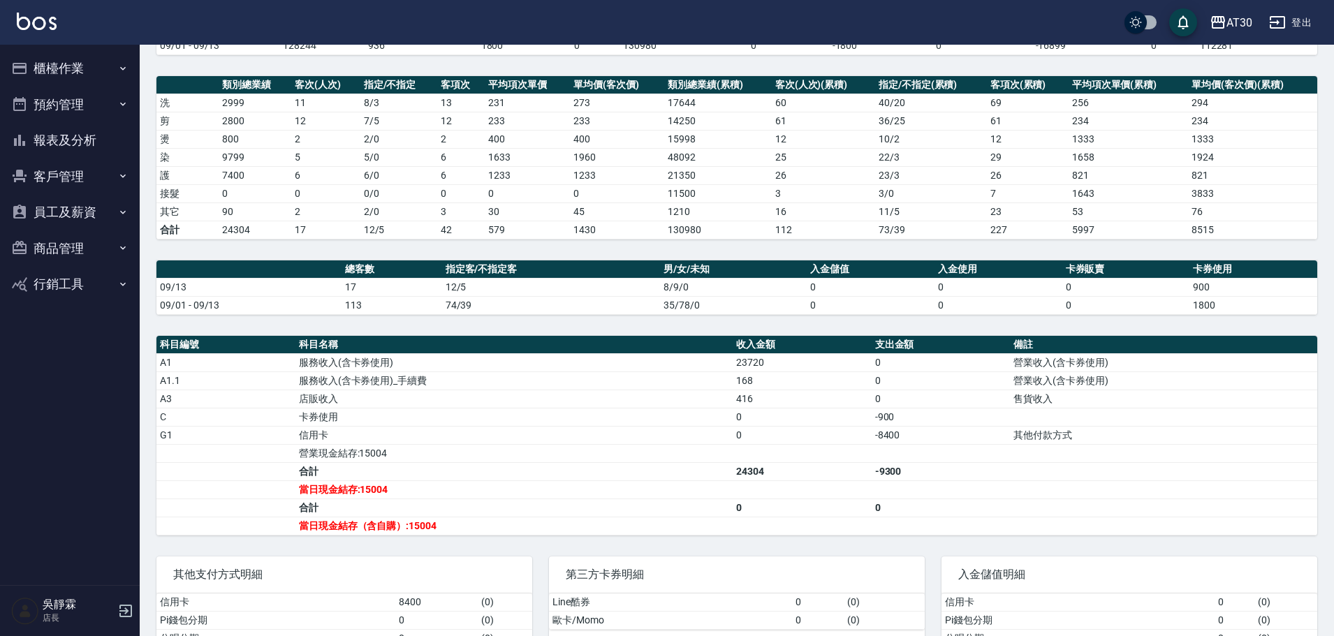
scroll to position [251, 0]
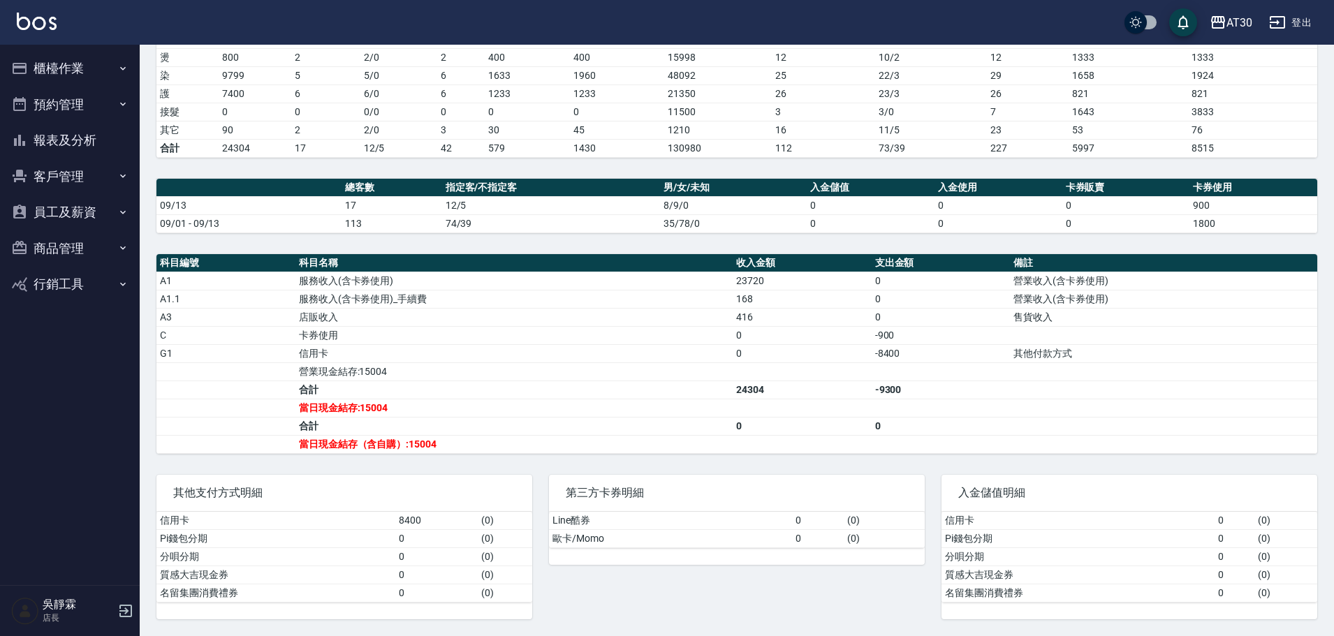
click at [91, 71] on button "櫃檯作業" at bounding box center [70, 68] width 129 height 36
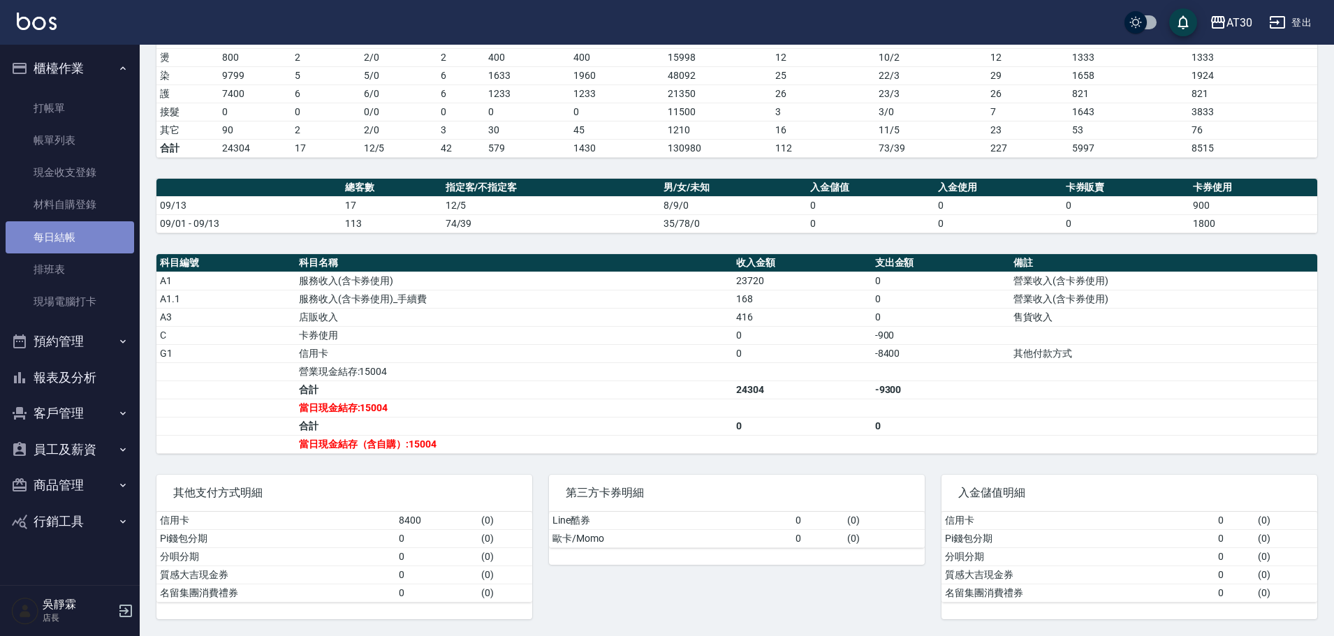
click at [62, 236] on link "每日結帳" at bounding box center [70, 237] width 129 height 32
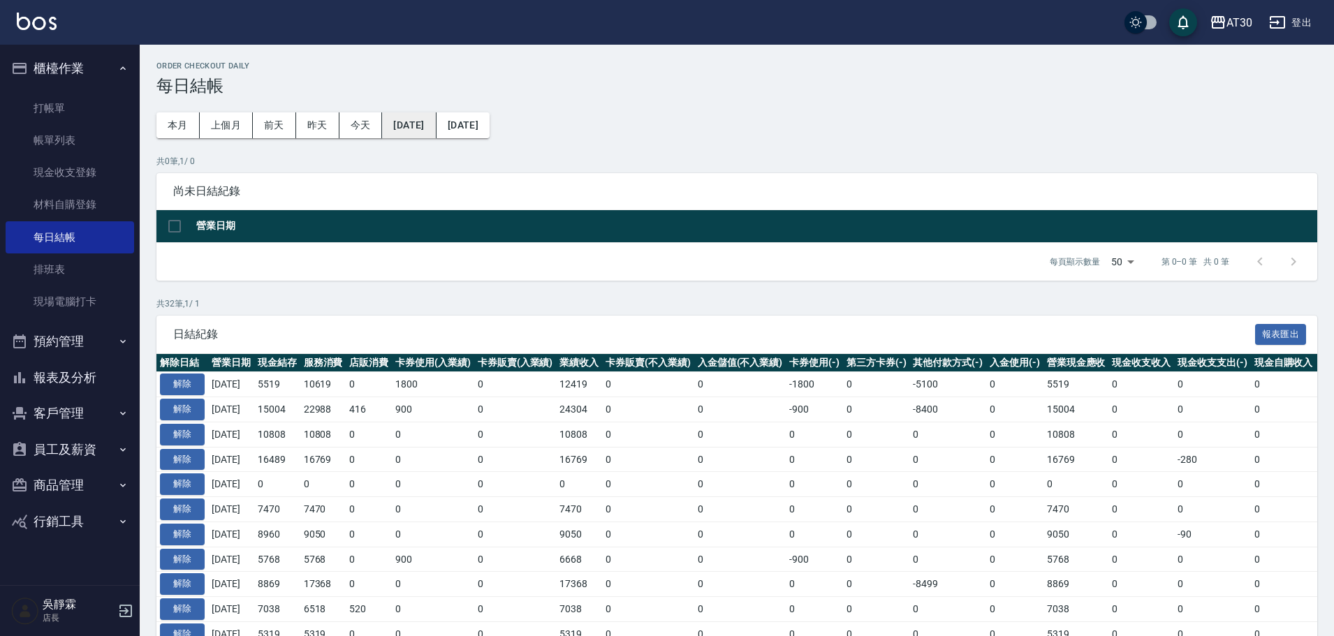
click at [391, 122] on button "[DATE]" at bounding box center [409, 125] width 54 height 26
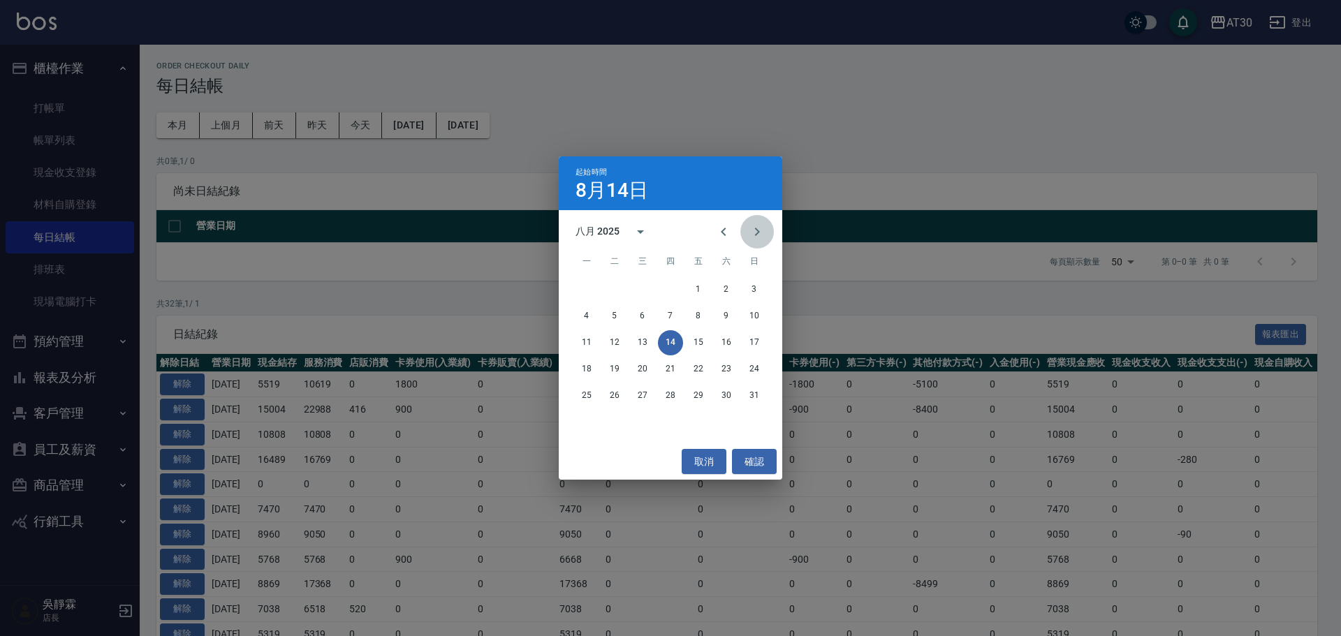
click at [758, 237] on icon "Next month" at bounding box center [757, 231] width 17 height 17
click at [759, 314] on button "14" at bounding box center [754, 316] width 25 height 25
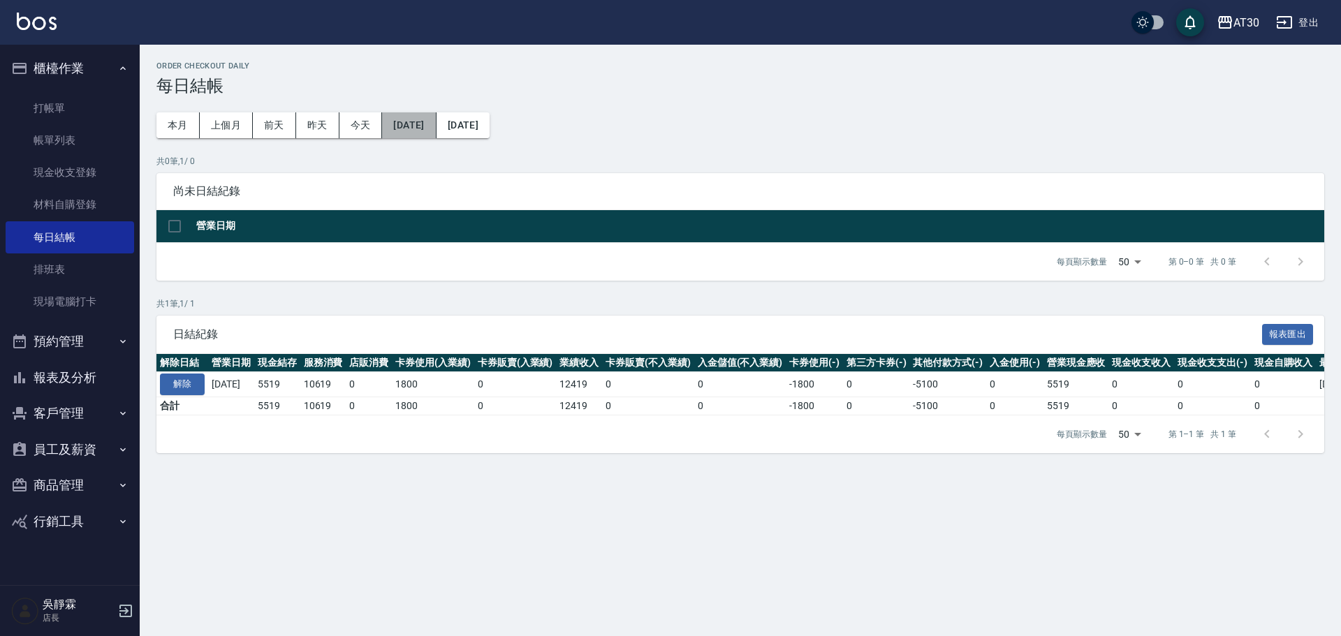
click at [428, 116] on button "[DATE]" at bounding box center [409, 125] width 54 height 26
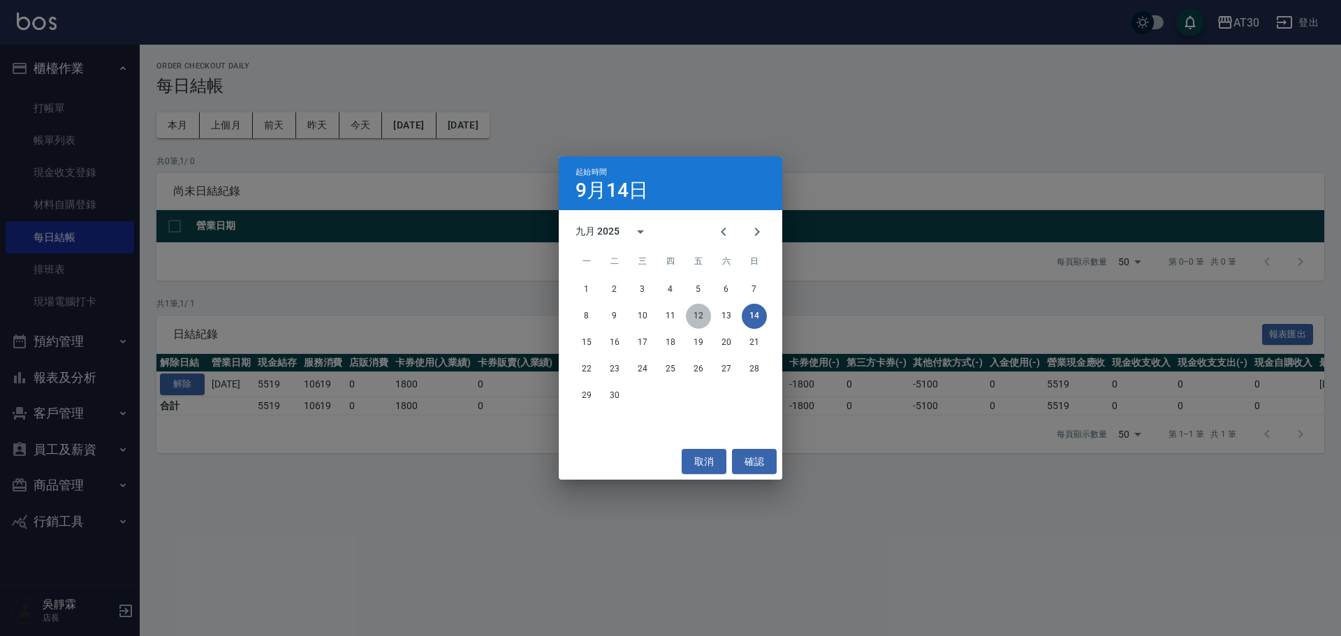
click at [694, 316] on button "12" at bounding box center [698, 316] width 25 height 25
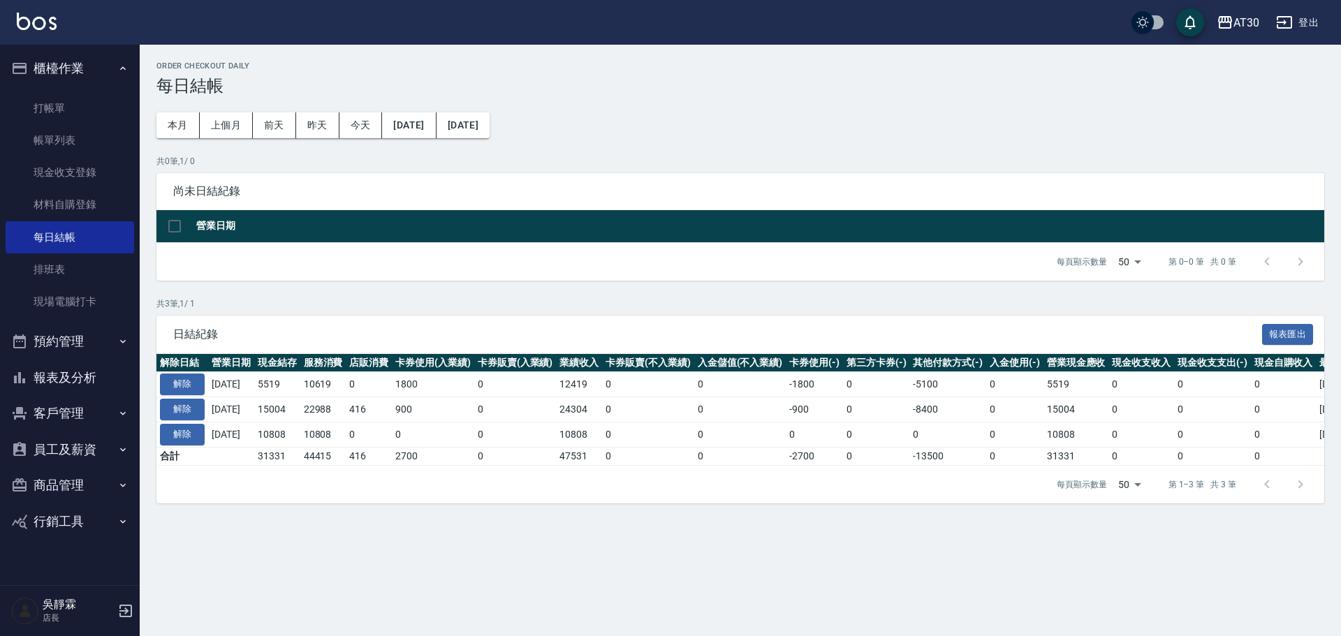
click at [108, 379] on button "報表及分析" at bounding box center [70, 378] width 129 height 36
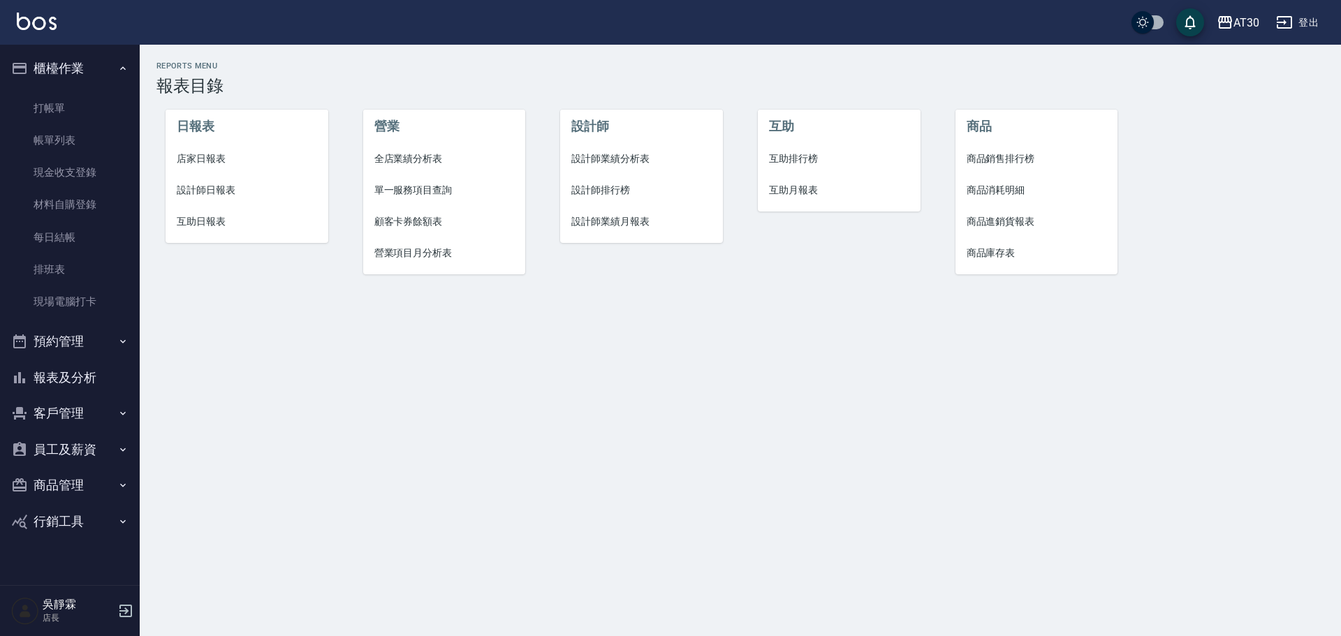
click at [205, 155] on span "店家日報表" at bounding box center [247, 159] width 140 height 15
